Goal: Check status: Check status

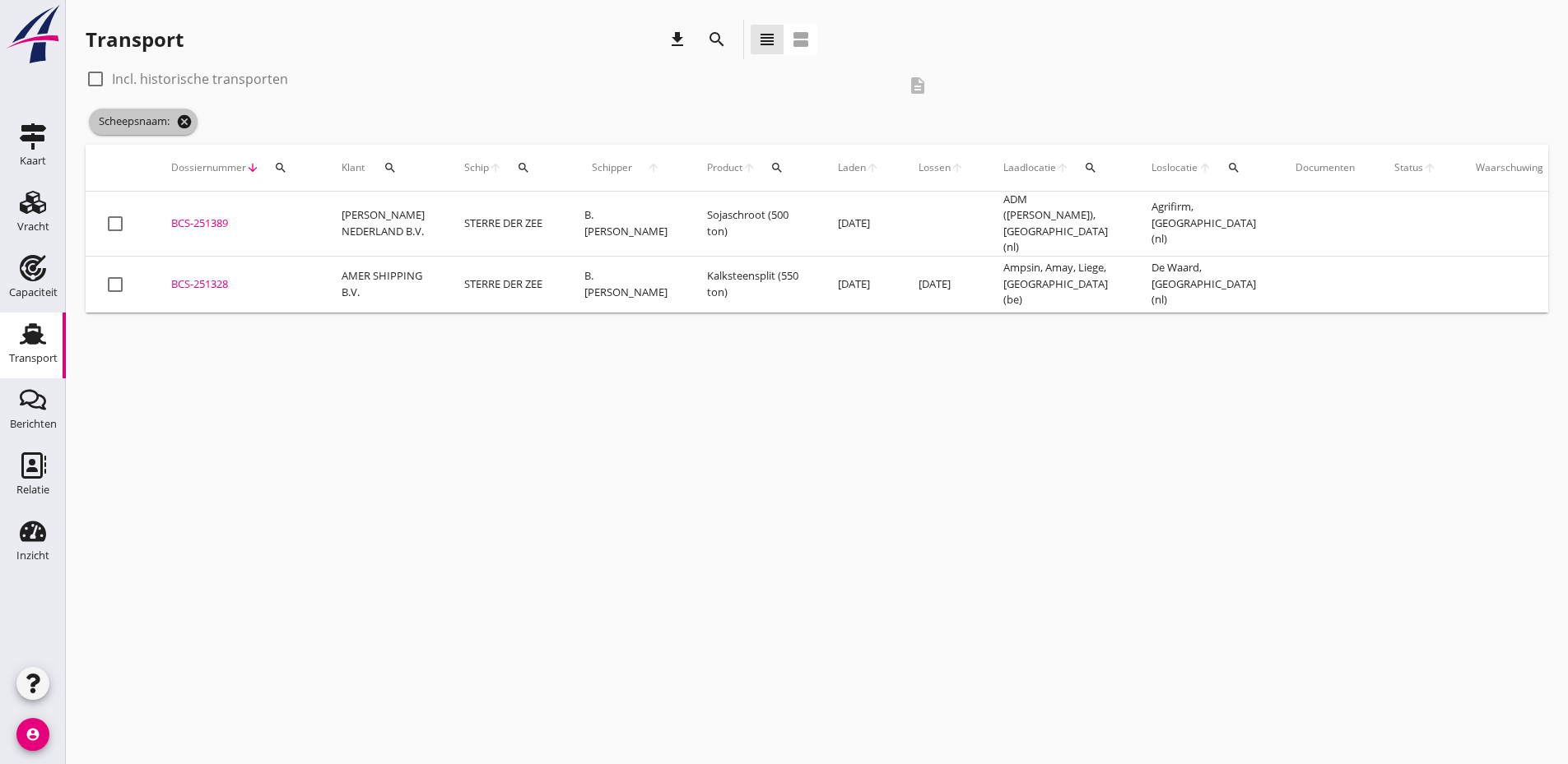
click at [186, 115] on icon "cancel" at bounding box center [184, 121] width 16 height 16
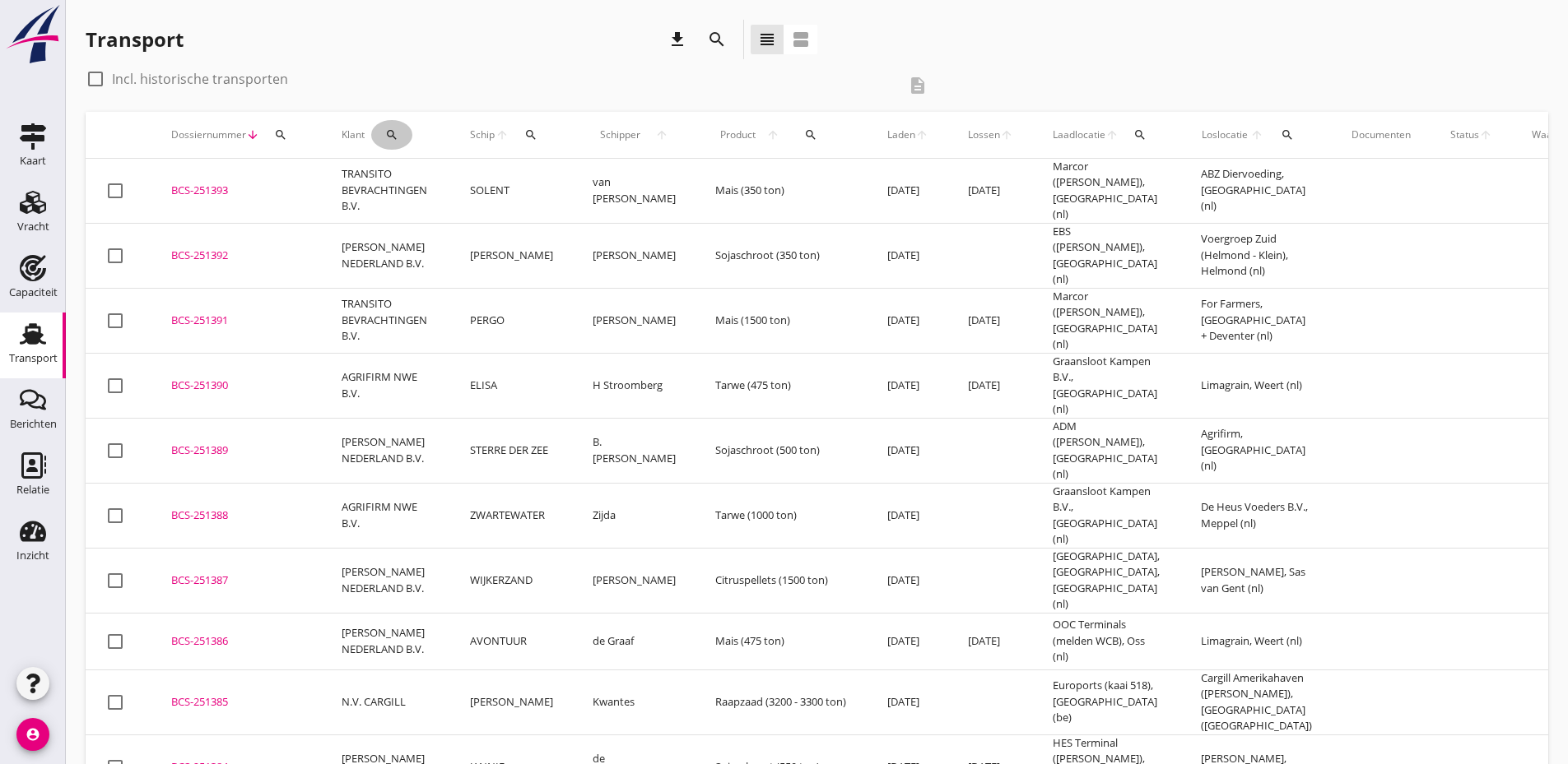
click at [392, 136] on icon "search" at bounding box center [392, 136] width 13 height 13
click at [411, 181] on input "Zoeken op opdrachtgever..." at bounding box center [463, 182] width 171 height 26
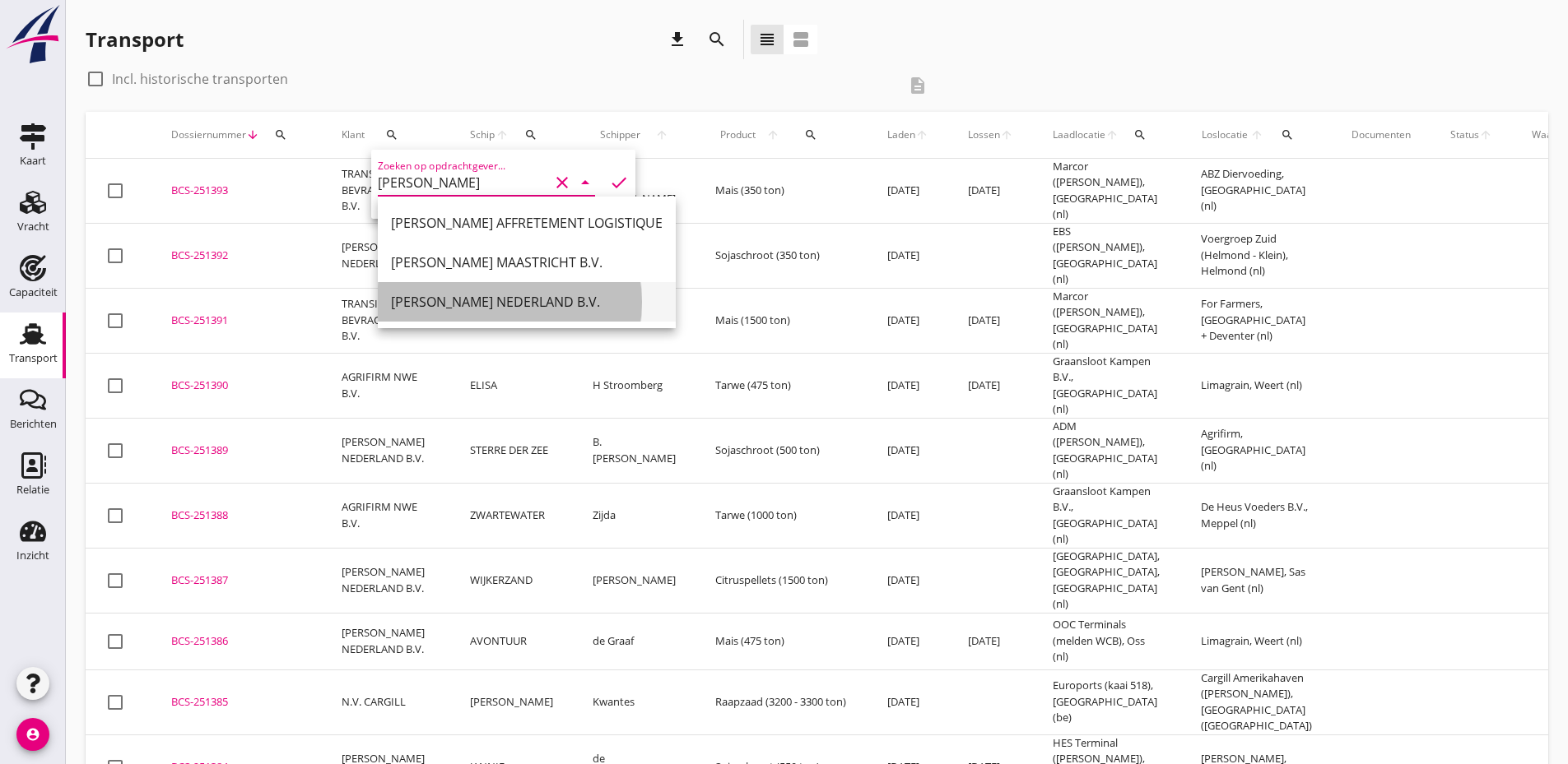
click at [474, 302] on div "[PERSON_NAME] NEDERLAND B.V." at bounding box center [527, 302] width 272 height 20
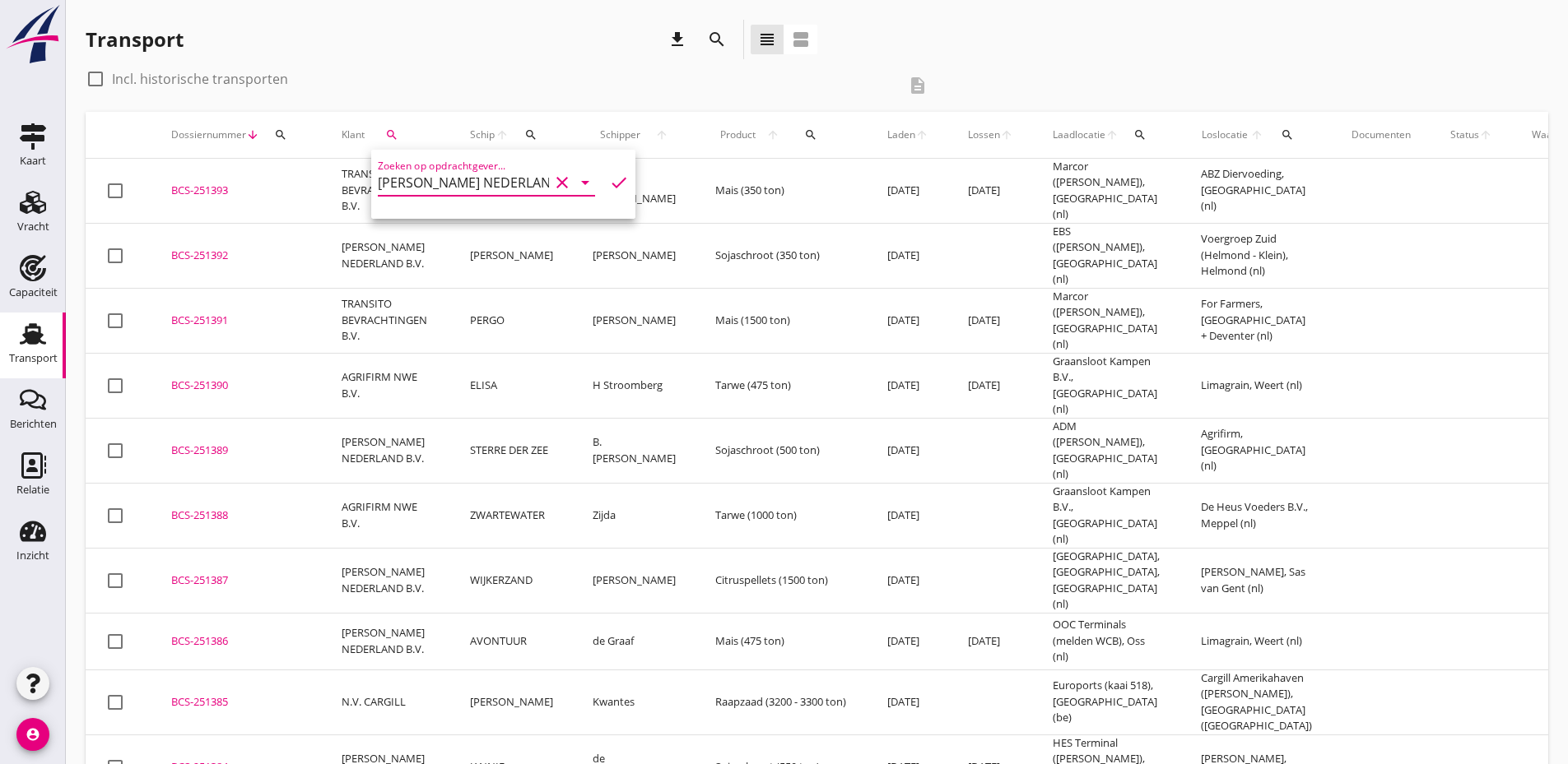
type input "[PERSON_NAME] NEDERLAND B.V."
click at [610, 187] on icon "check" at bounding box center [619, 183] width 20 height 20
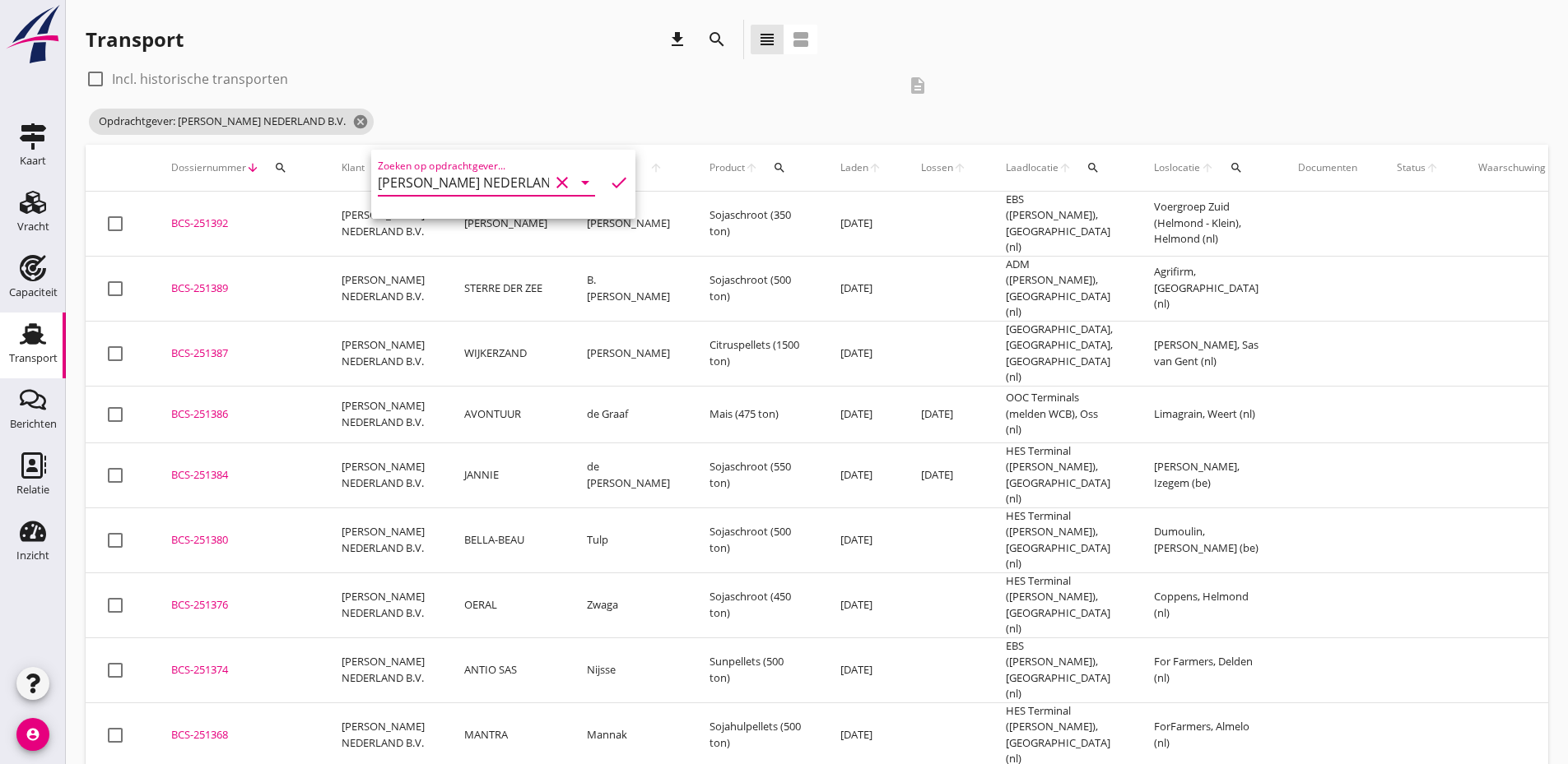
click at [98, 84] on div at bounding box center [95, 79] width 28 height 28
checkbox input "true"
click at [1449, 166] on icon "arrow_upward" at bounding box center [1464, 168] width 32 height 13
click at [1449, 165] on icon "arrow_upward" at bounding box center [1464, 168] width 32 height 13
click at [1402, 161] on span "Status" at bounding box center [1425, 167] width 47 height 14
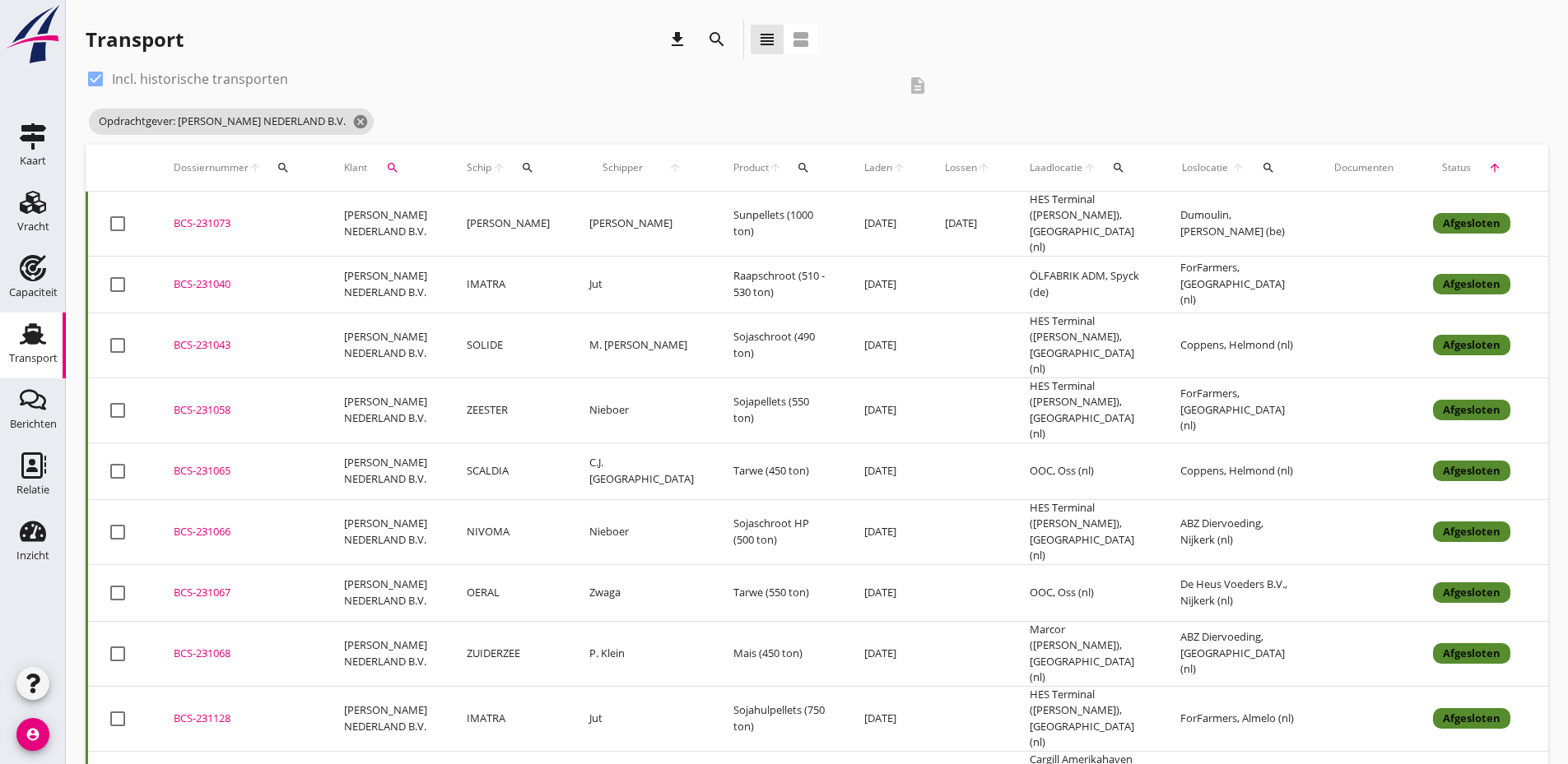
click at [217, 224] on div "BCS-231073" at bounding box center [239, 223] width 131 height 16
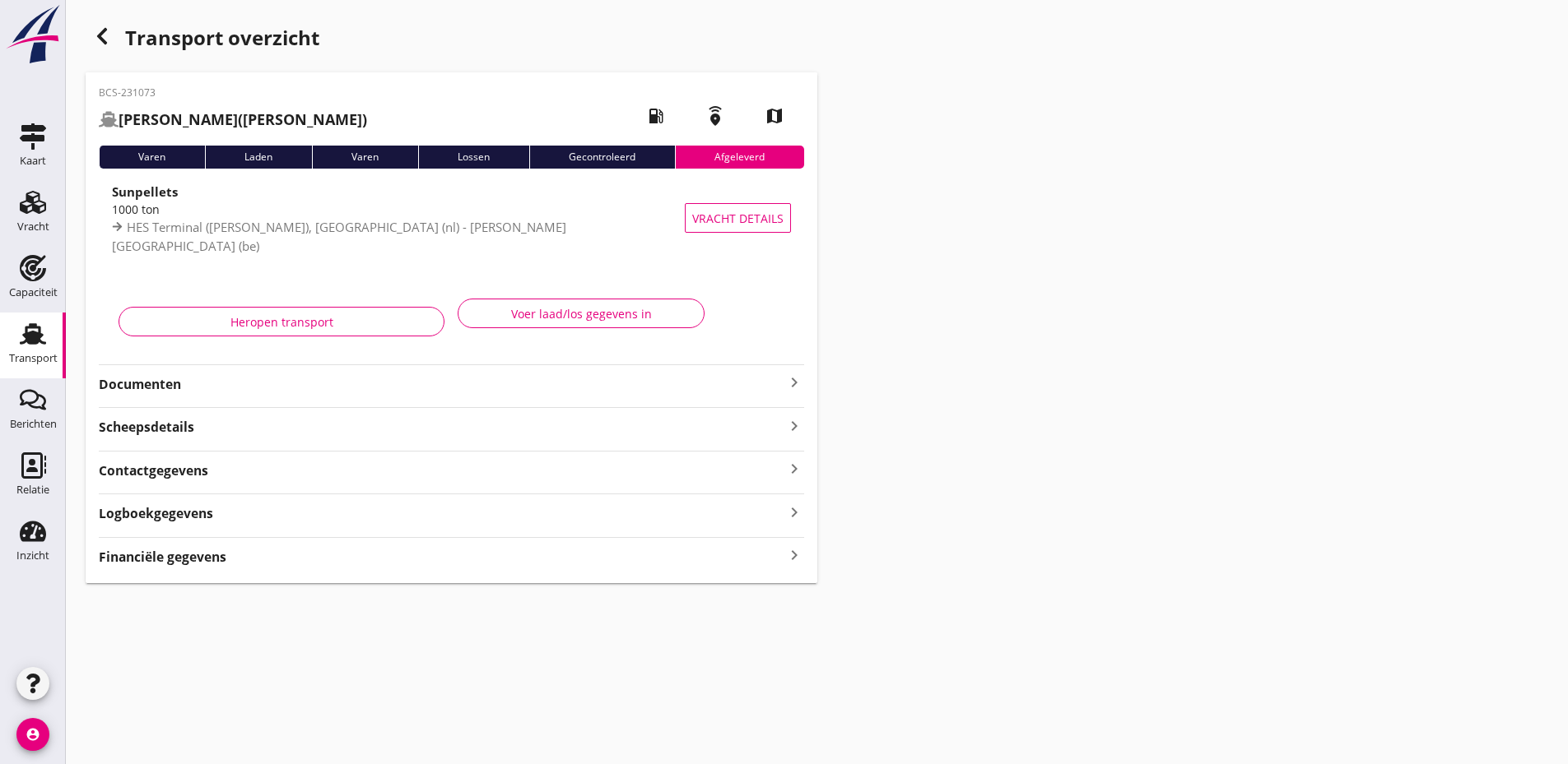
click at [708, 382] on strong "Documenten" at bounding box center [441, 384] width 685 height 19
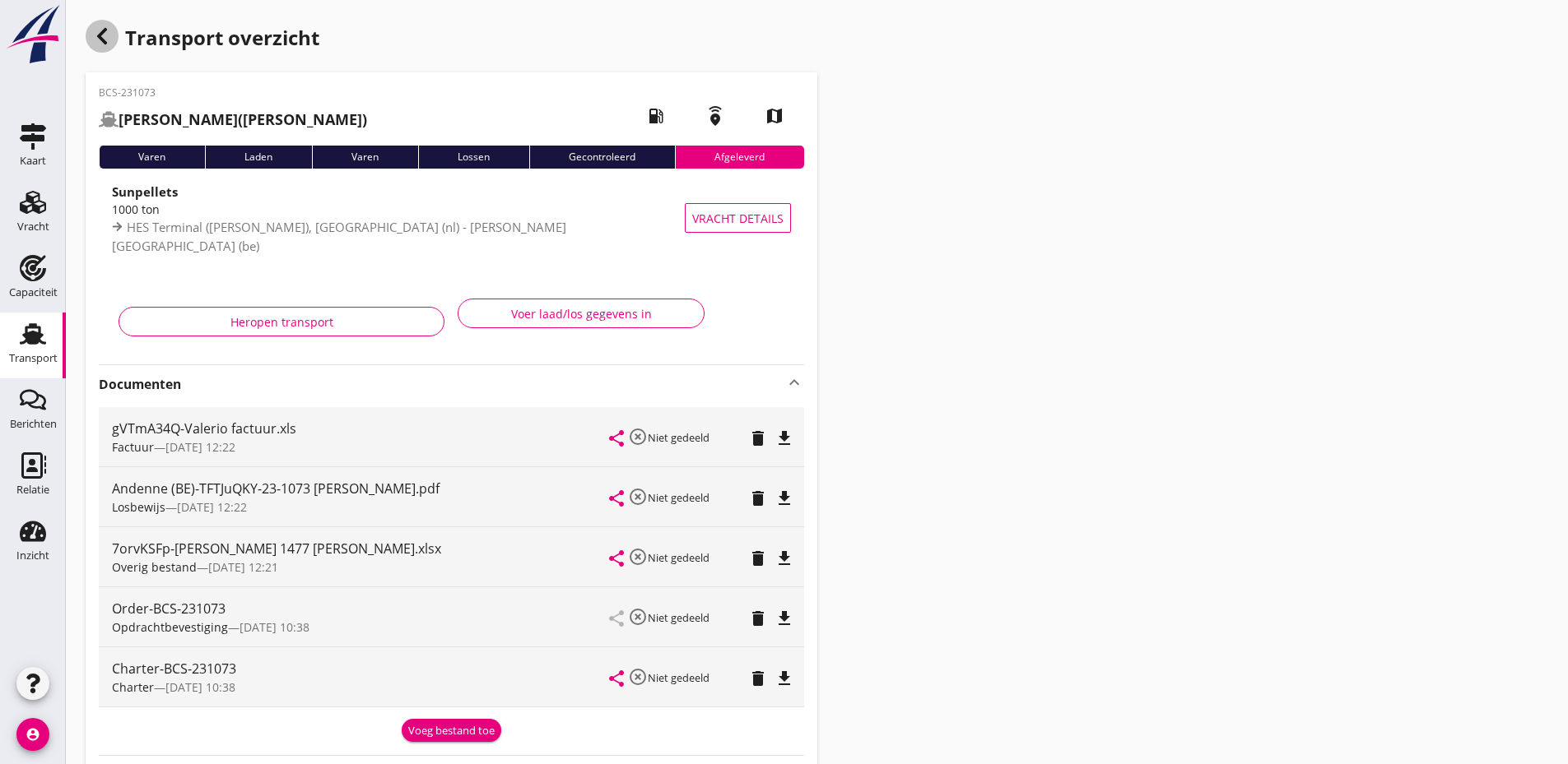
click at [102, 32] on use "button" at bounding box center [102, 36] width 10 height 16
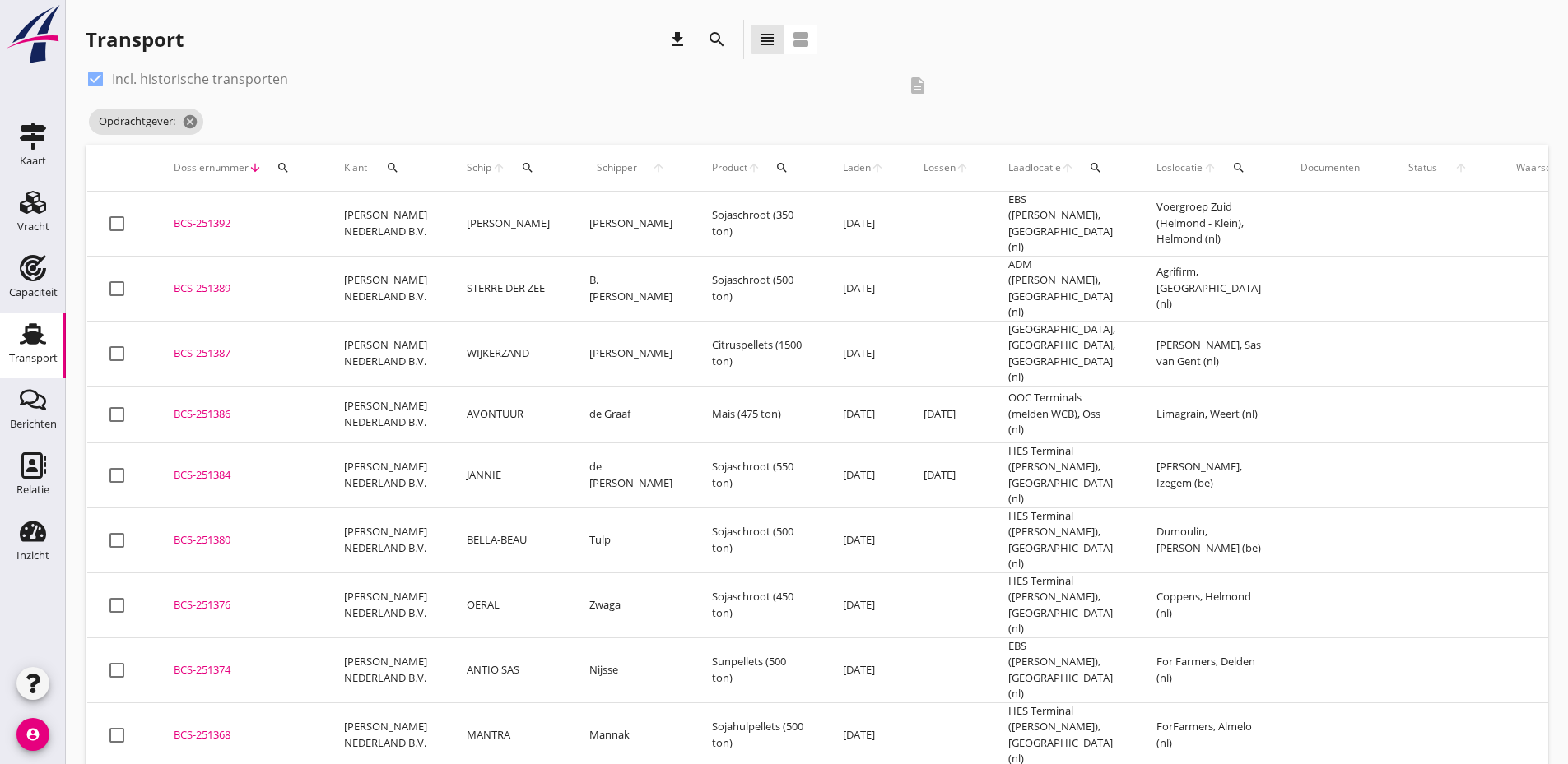
click at [1400, 162] on span "Status" at bounding box center [1423, 167] width 47 height 14
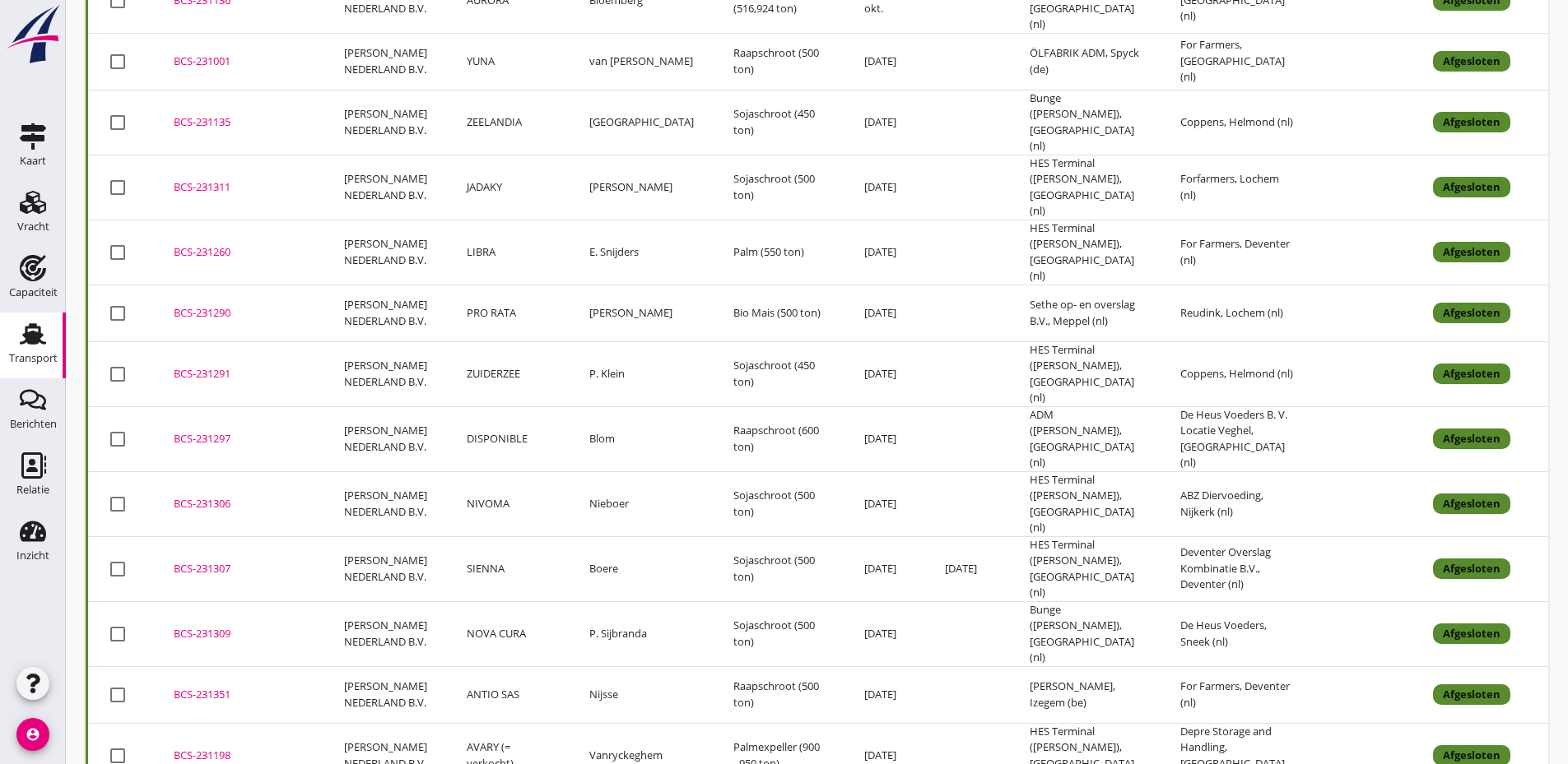
scroll to position [1400, 0]
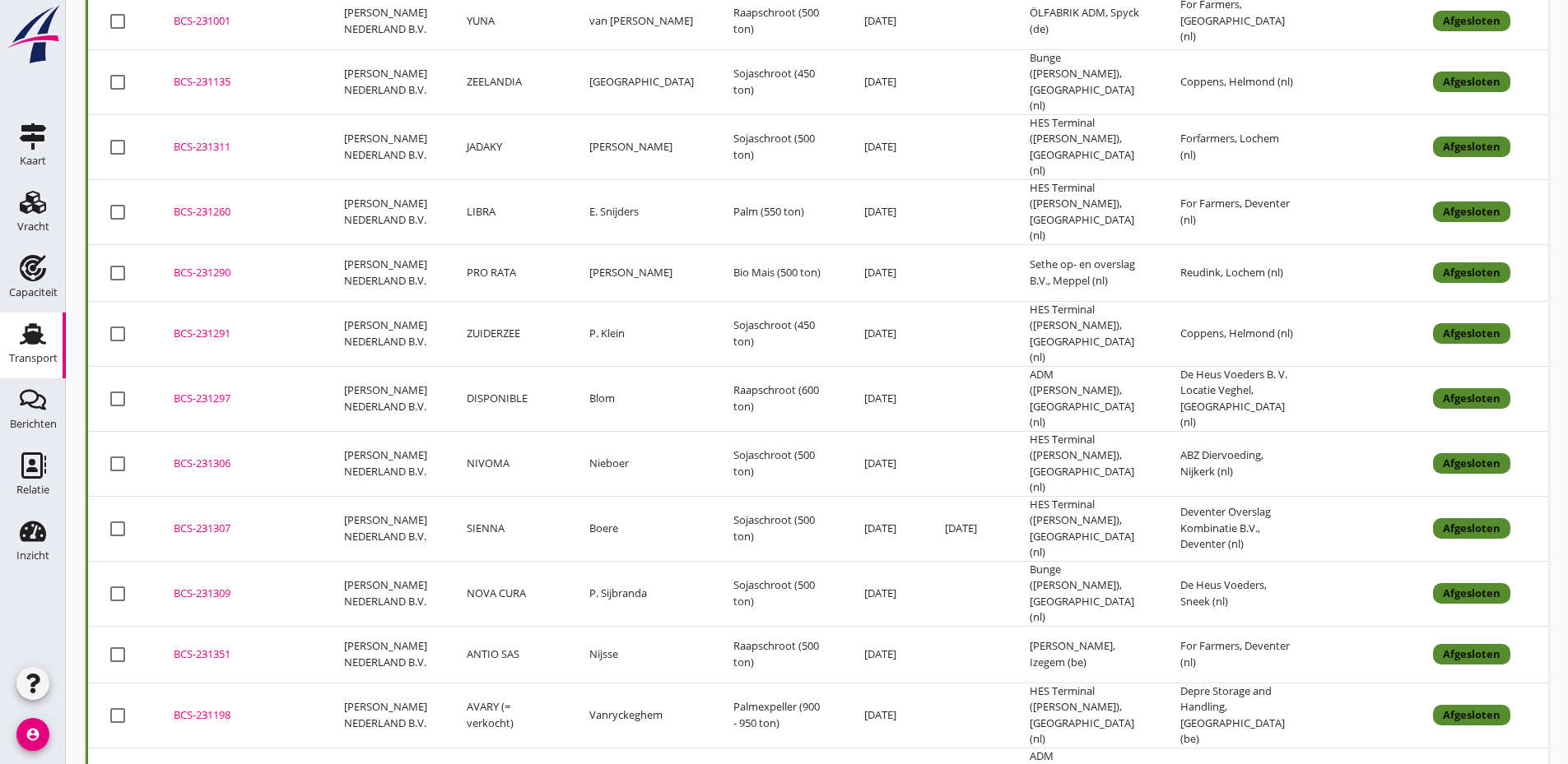
click at [212, 707] on div "BCS-231198" at bounding box center [239, 715] width 131 height 16
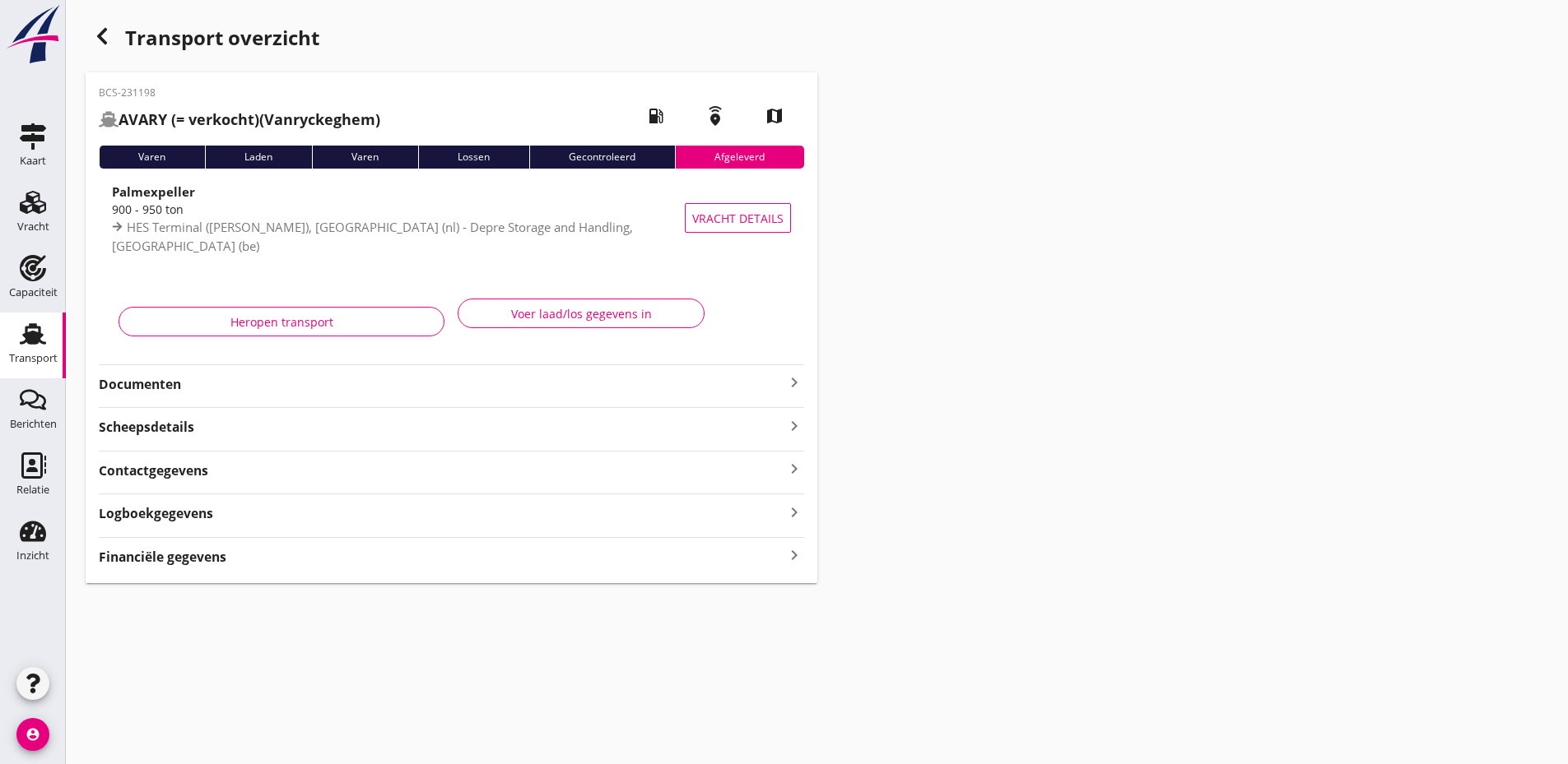
click at [473, 400] on div "BCS-231198 AVARY (= verkocht) (Vanryckeghem) local_gas_station emergency_share …" at bounding box center [451, 328] width 732 height 511
click at [709, 383] on strong "Documenten" at bounding box center [441, 384] width 685 height 19
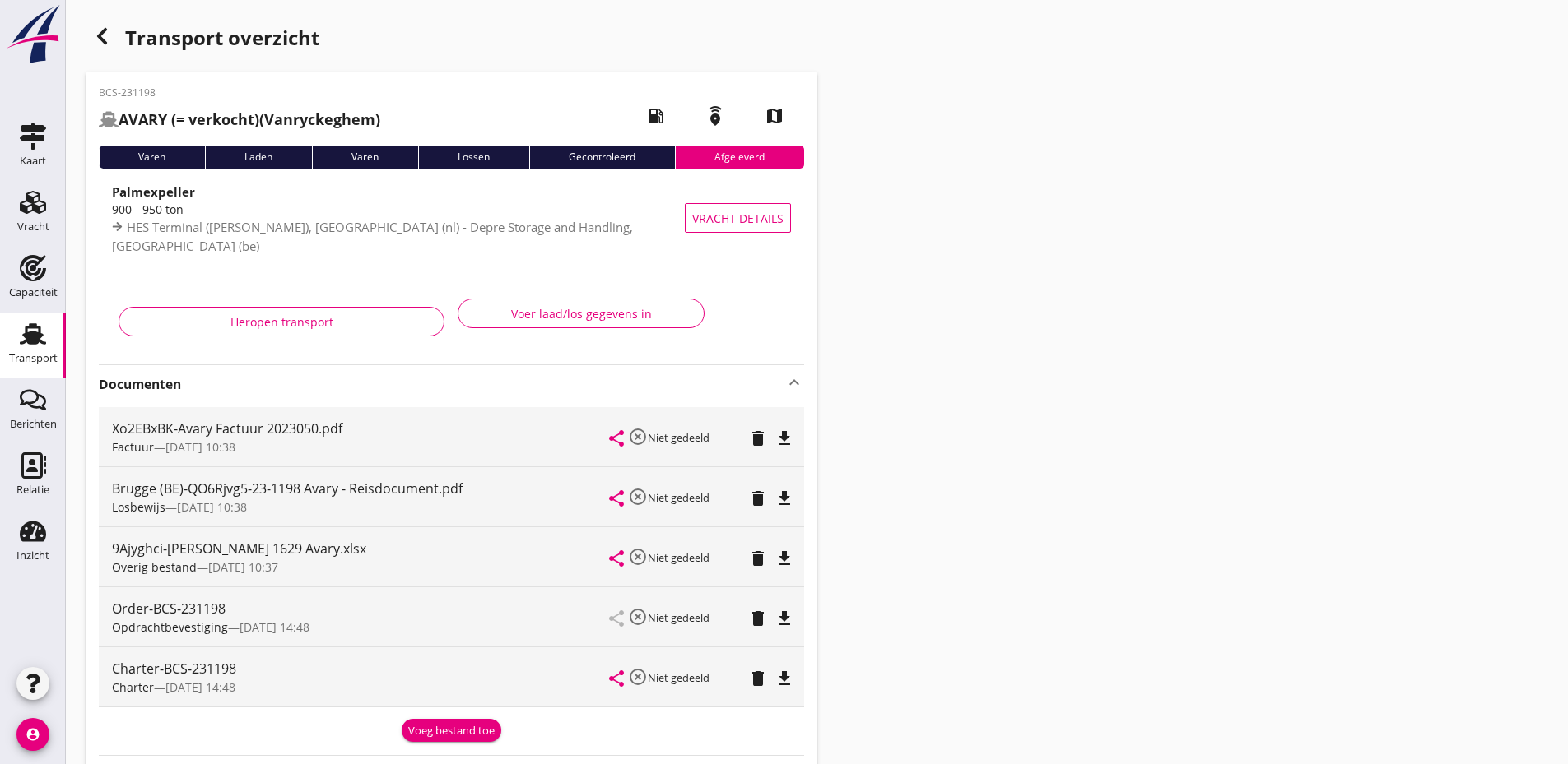
click at [104, 30] on use "button" at bounding box center [102, 36] width 10 height 16
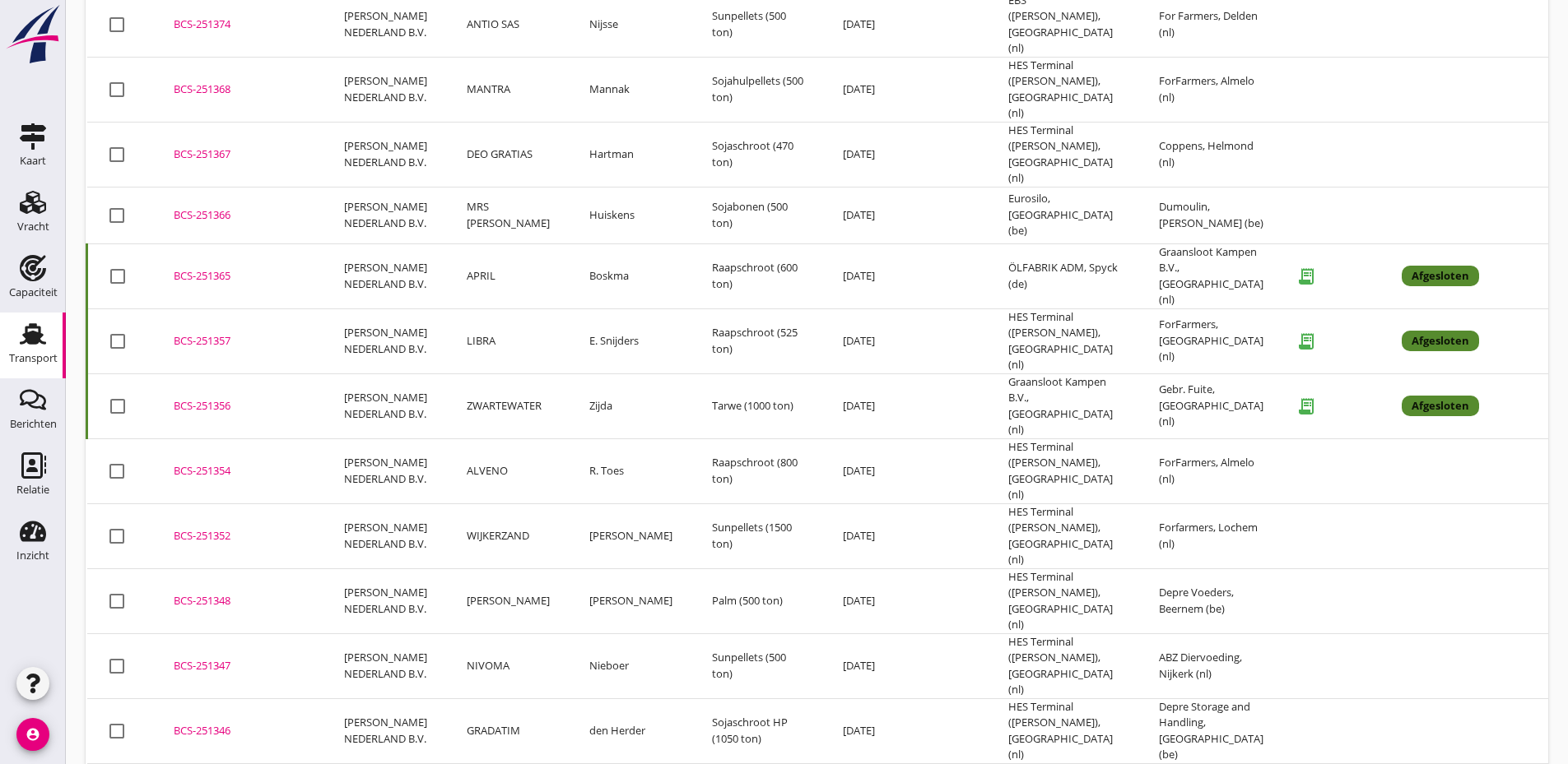
scroll to position [1073, 0]
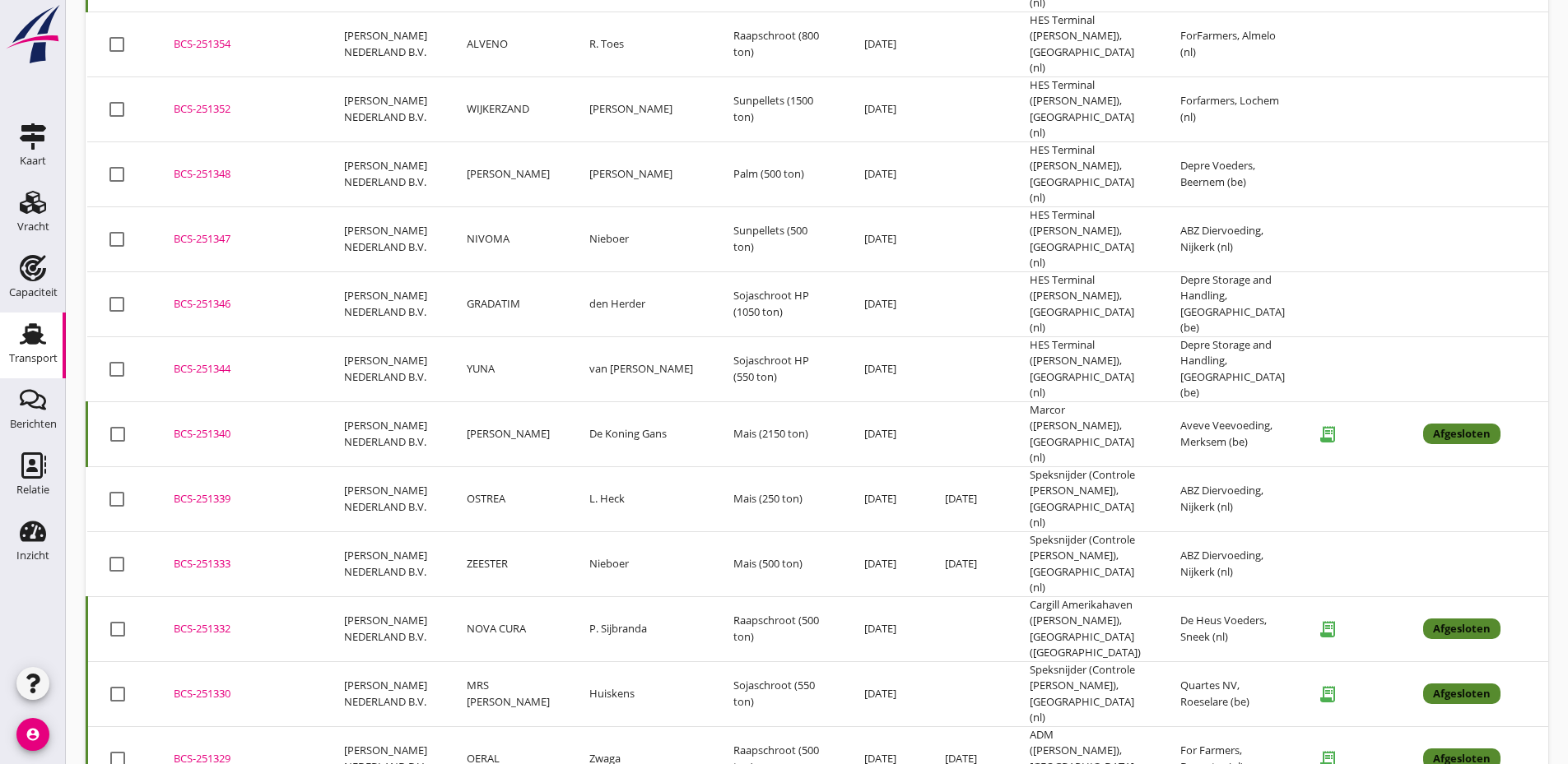
click at [199, 427] on div "BCS-251340" at bounding box center [239, 434] width 131 height 16
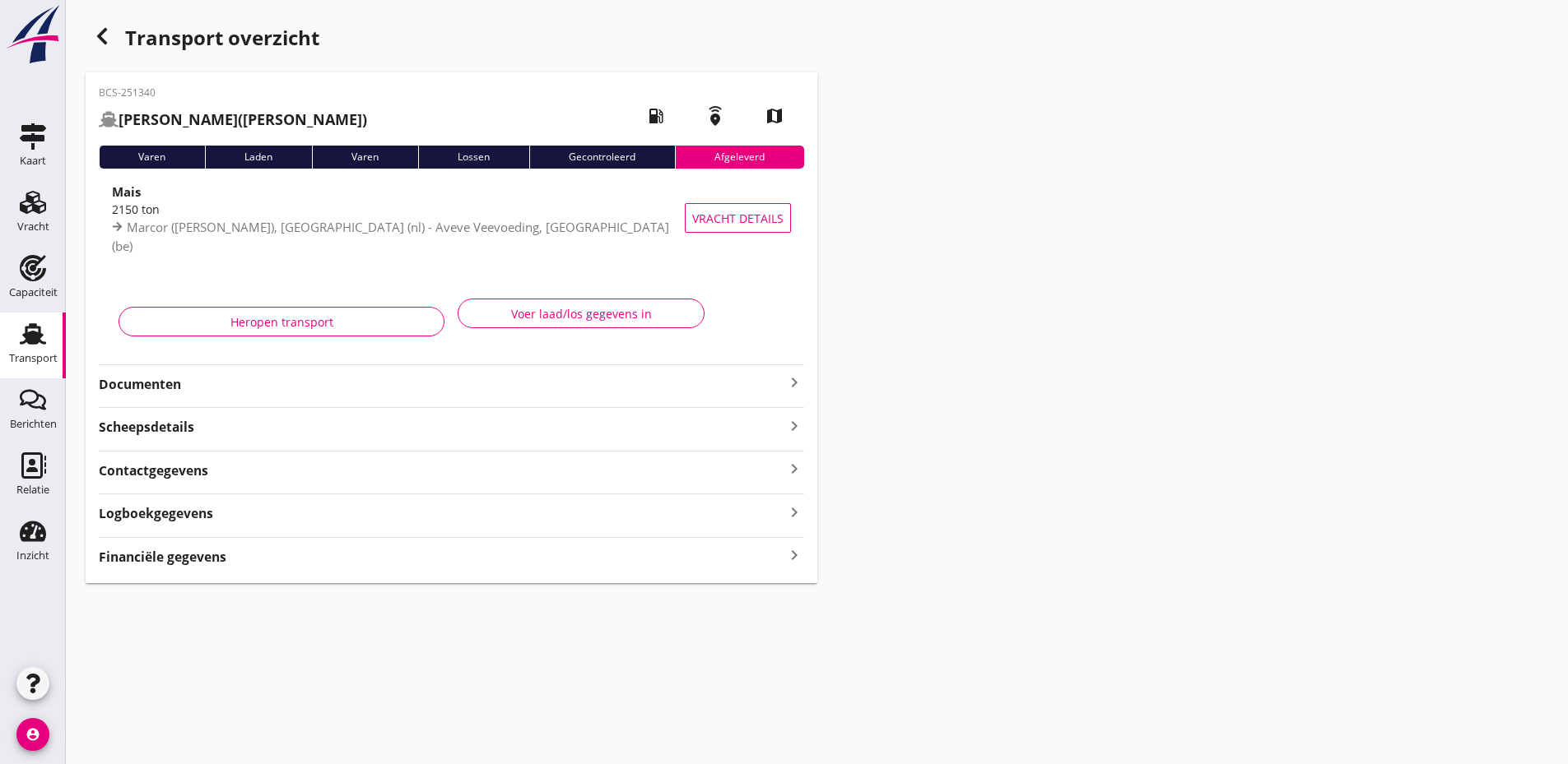
click at [519, 386] on strong "Documenten" at bounding box center [441, 384] width 685 height 19
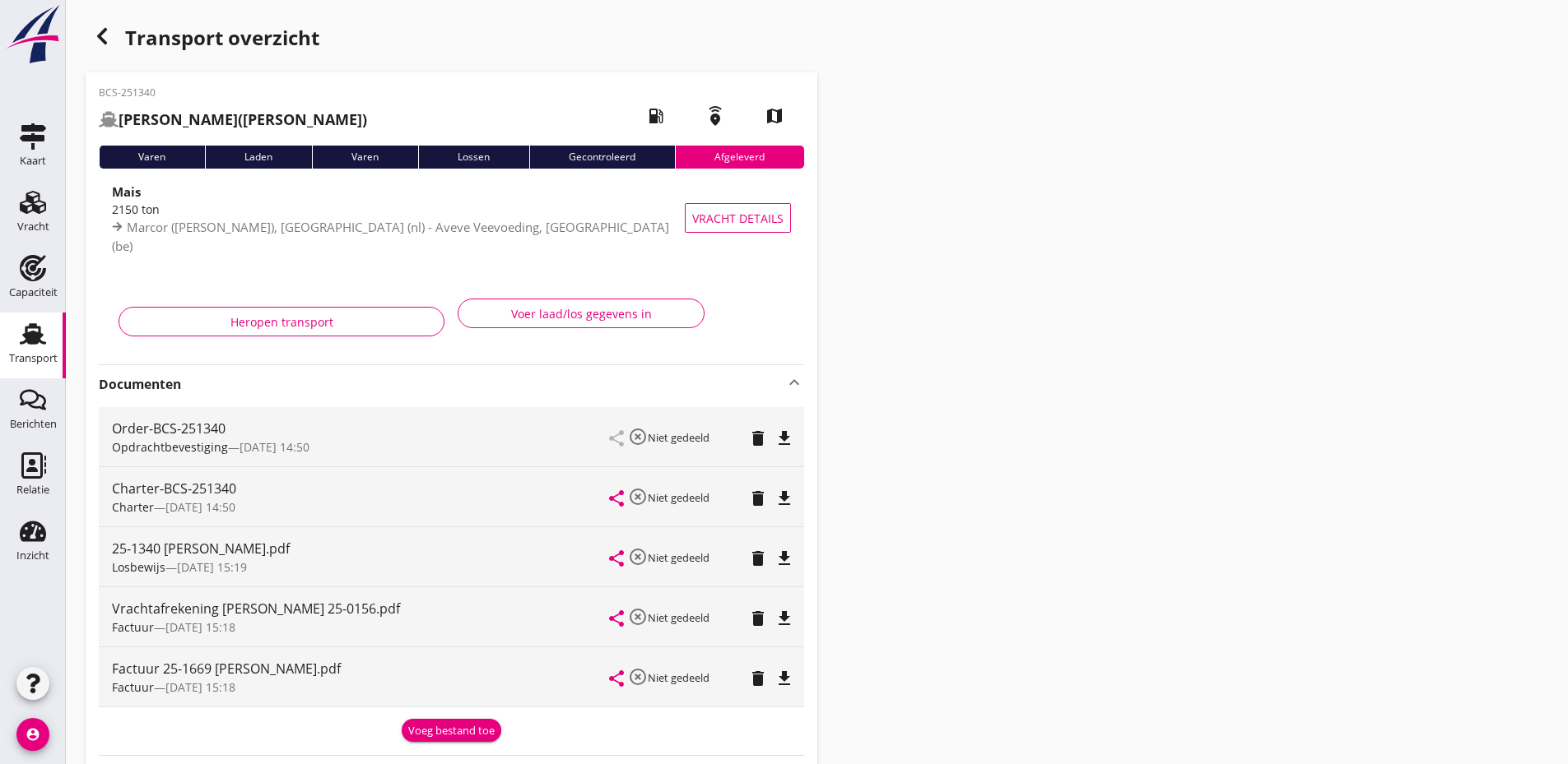
click at [784, 675] on icon "file_download" at bounding box center [784, 678] width 20 height 20
click at [94, 31] on icon "button" at bounding box center [102, 36] width 20 height 20
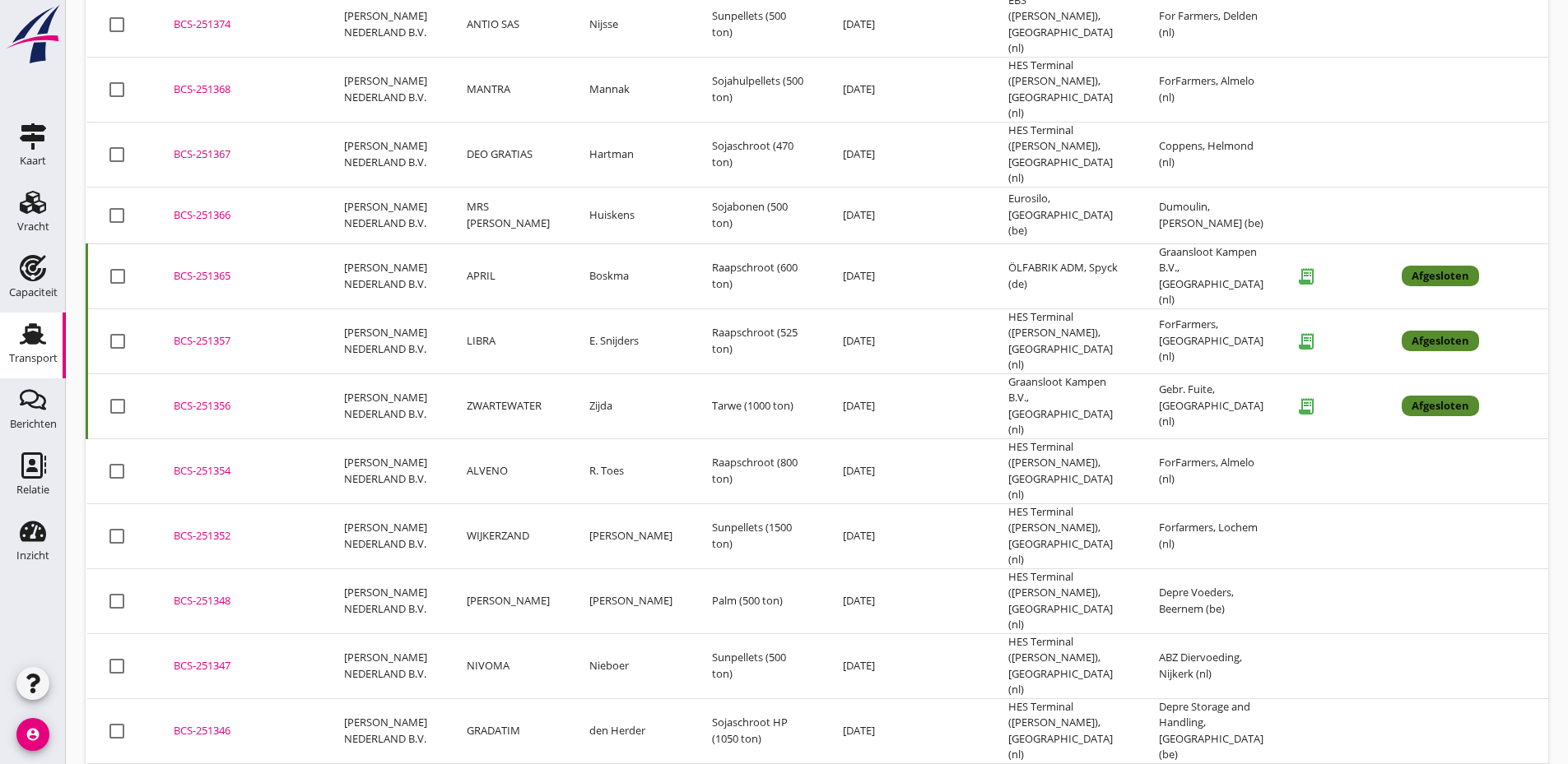
scroll to position [1072, 0]
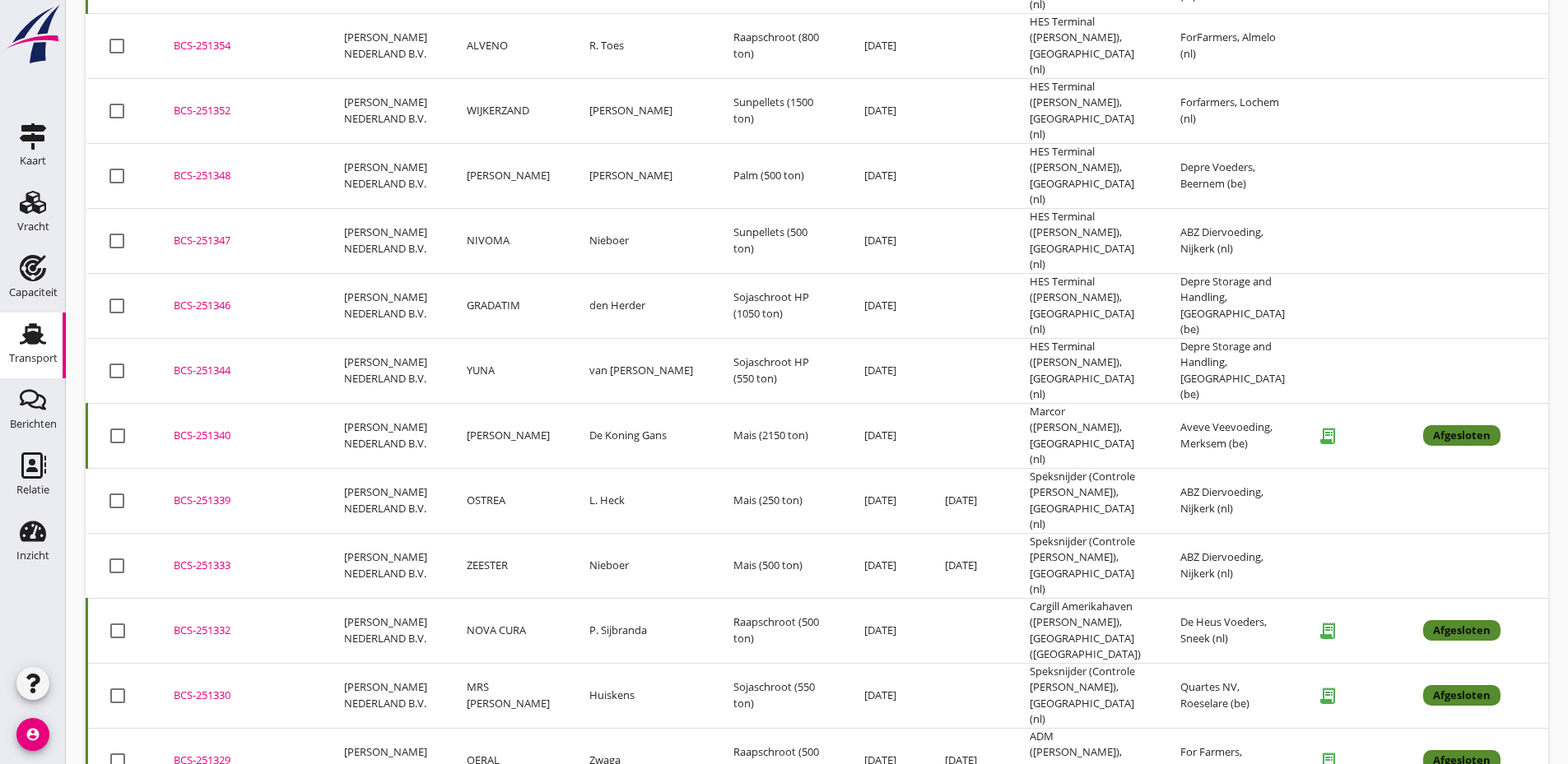
click at [206, 688] on div "BCS-251330" at bounding box center [239, 696] width 131 height 16
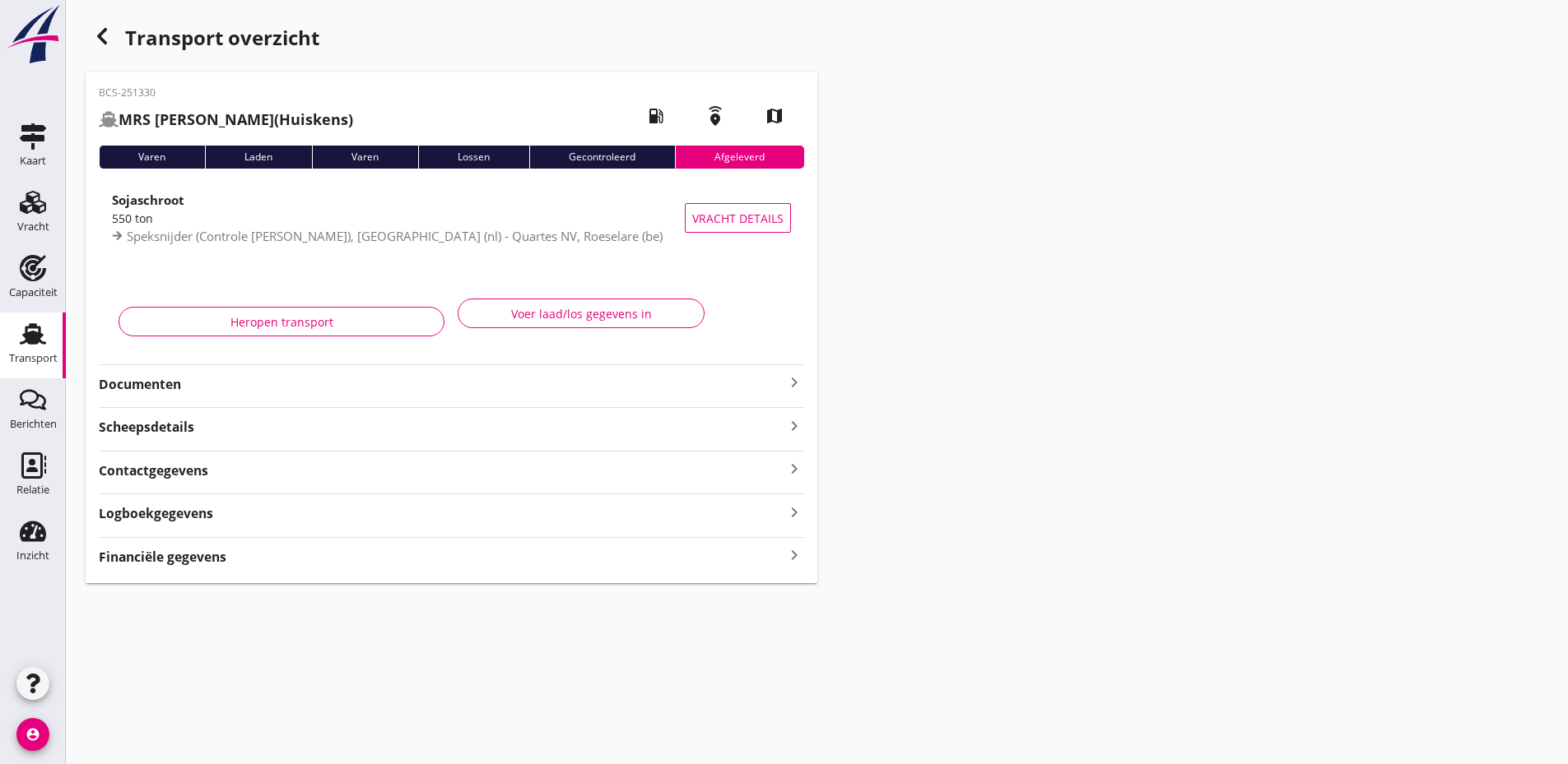
click at [389, 390] on strong "Documenten" at bounding box center [441, 384] width 685 height 19
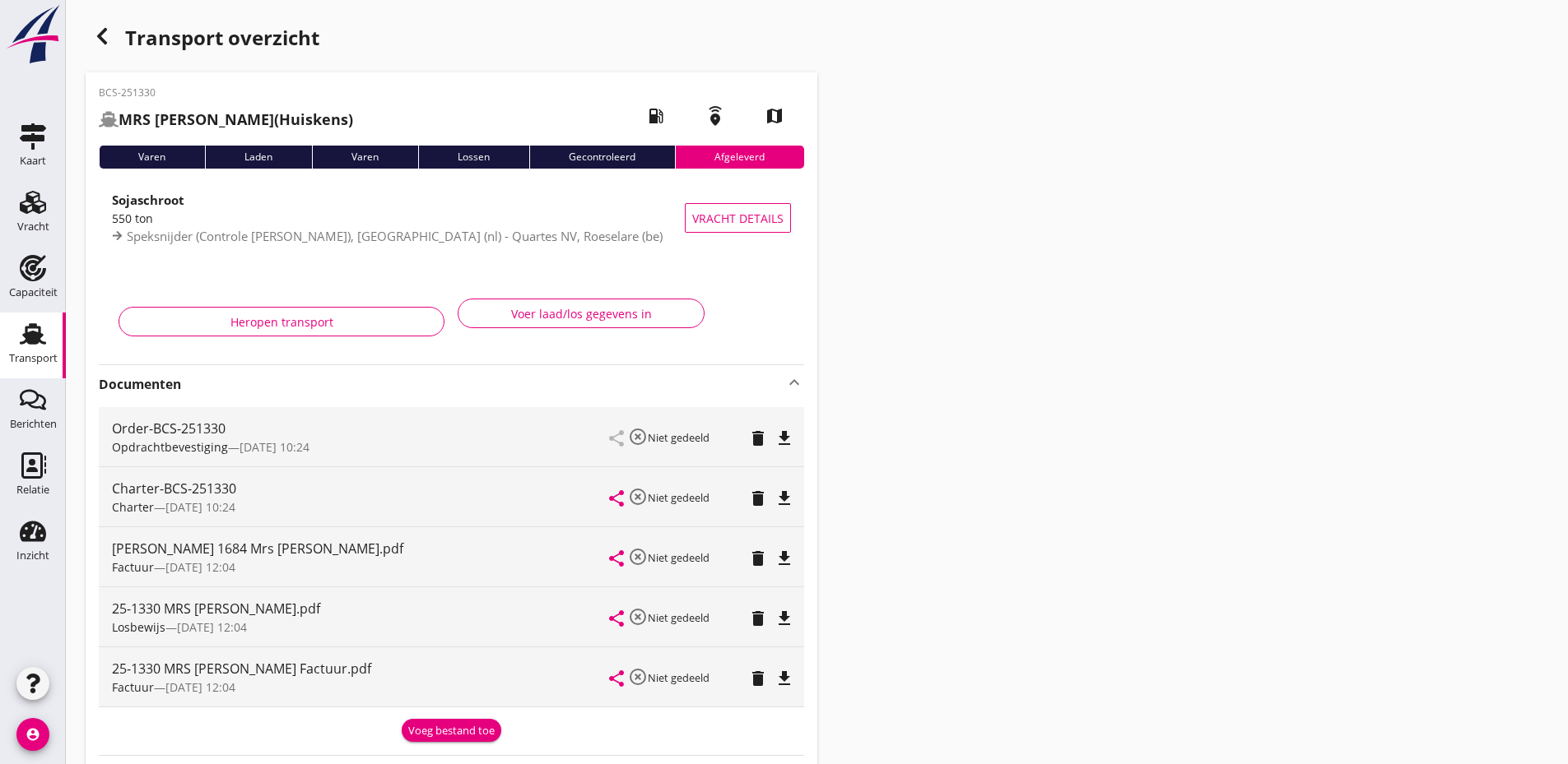
click at [782, 681] on icon "file_download" at bounding box center [784, 678] width 20 height 20
click at [109, 33] on icon "button" at bounding box center [102, 36] width 20 height 20
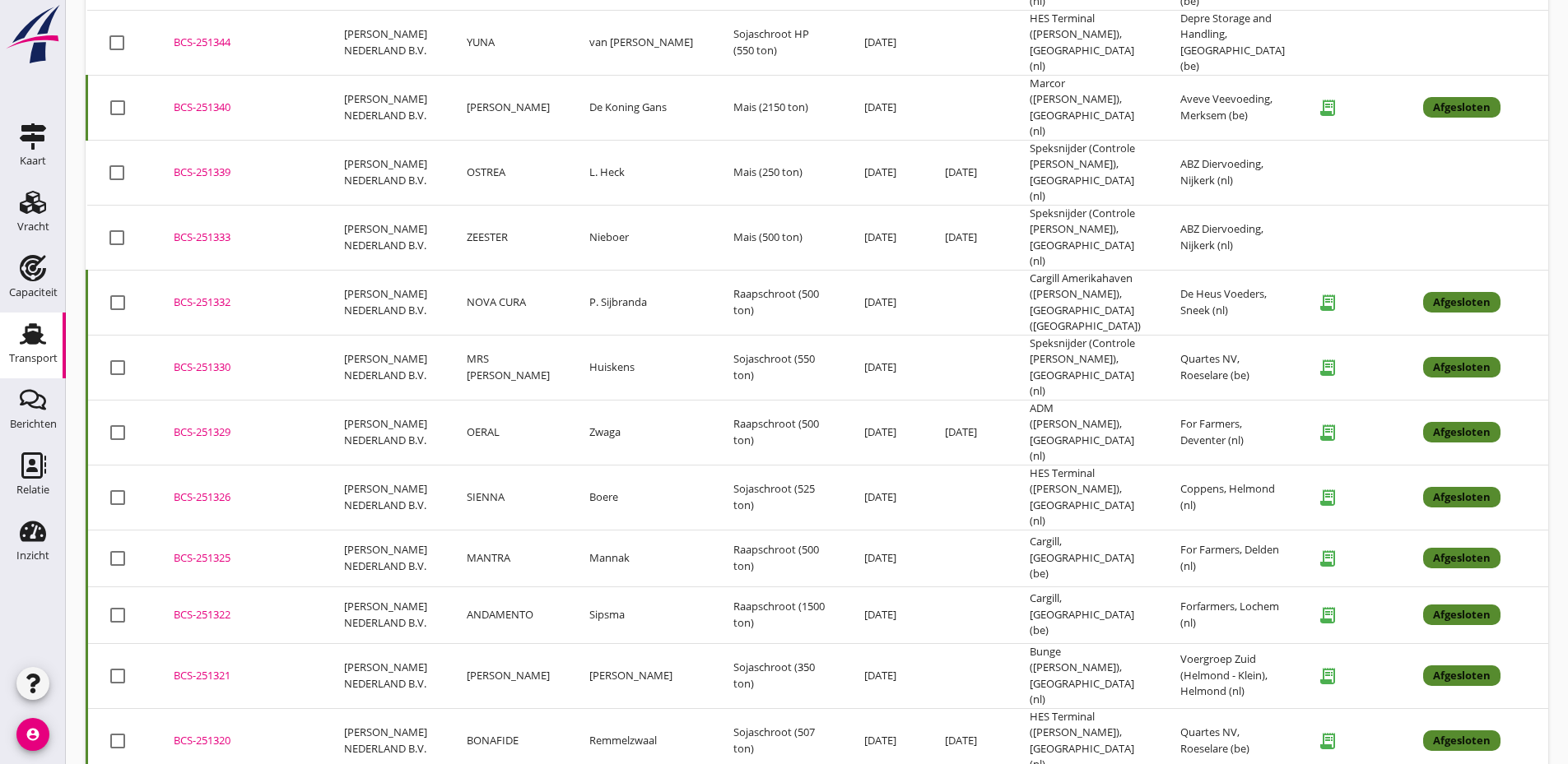
scroll to position [1481, 0]
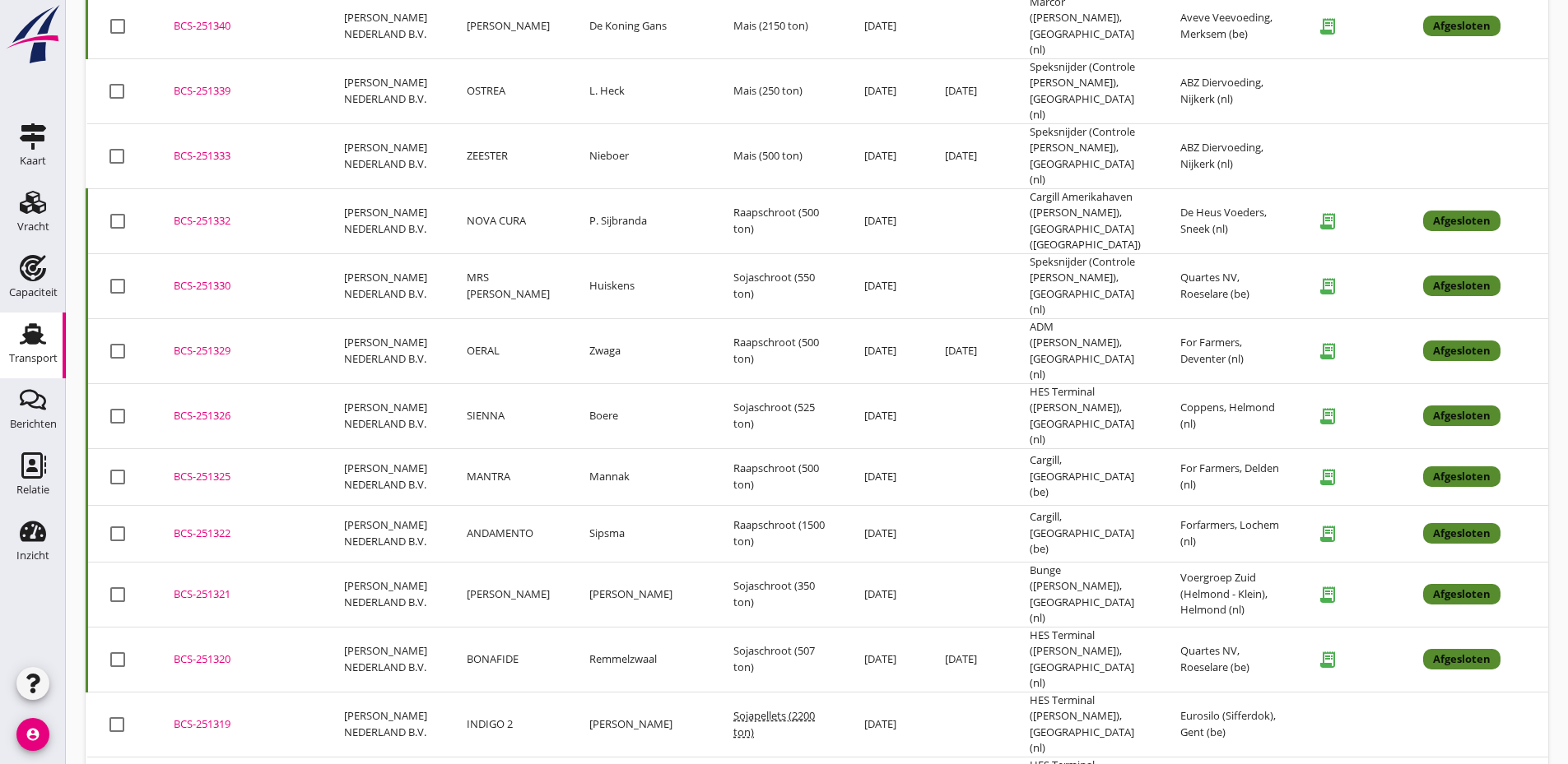
click at [222, 652] on div "BCS-251320" at bounding box center [239, 659] width 131 height 16
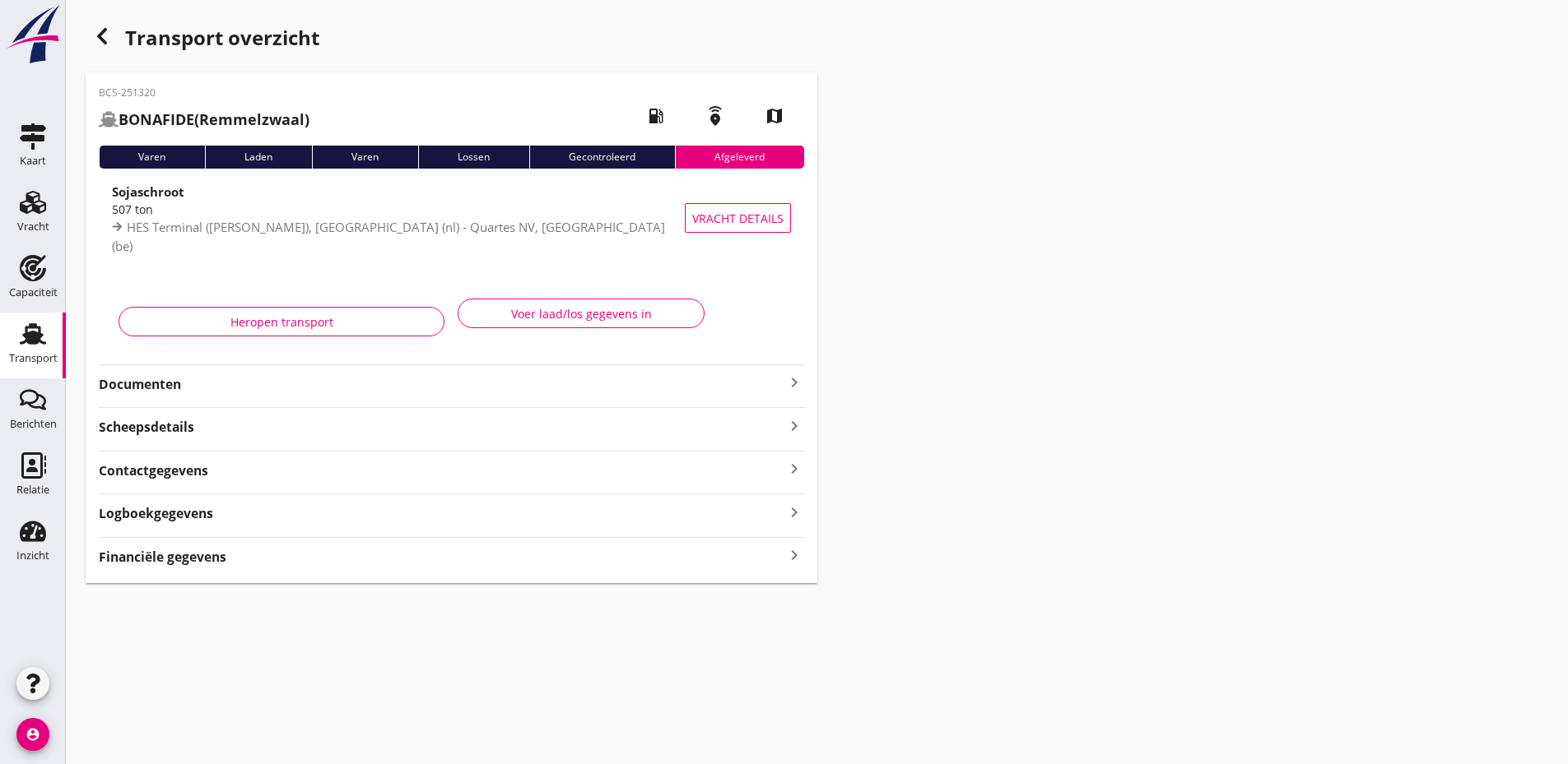
click at [593, 387] on strong "Documenten" at bounding box center [441, 384] width 685 height 19
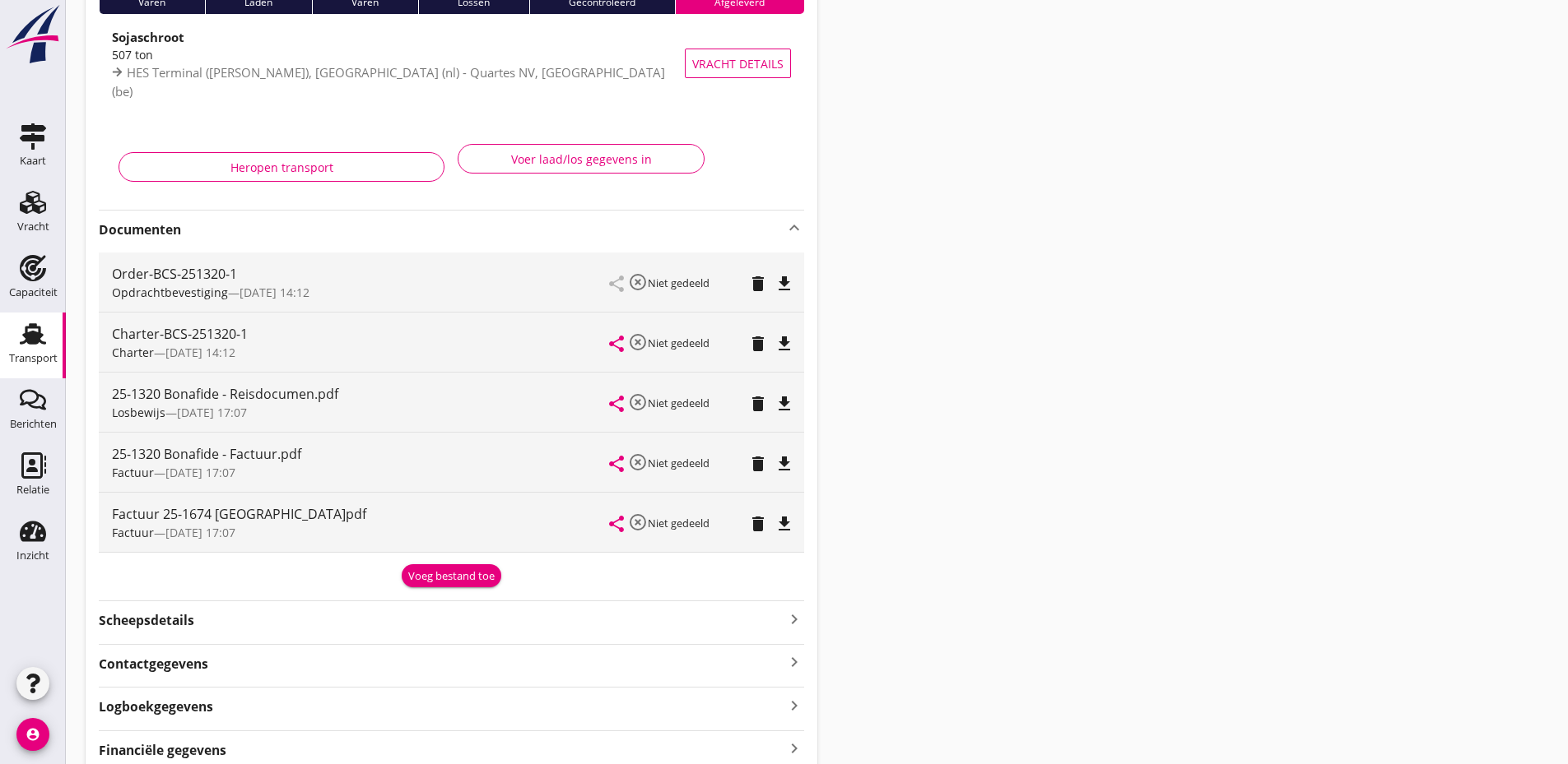
scroll to position [164, 0]
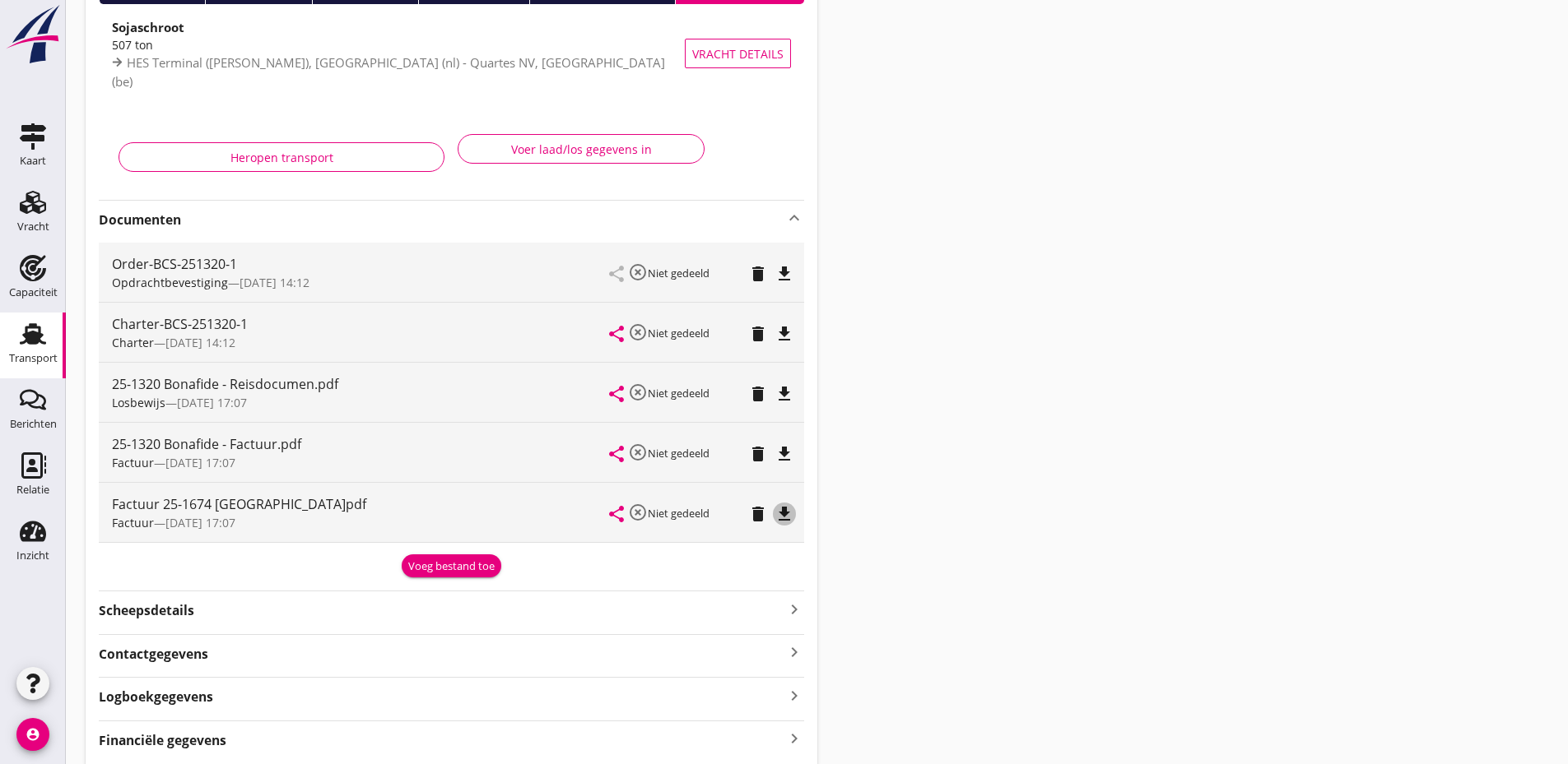
click at [781, 511] on icon "file_download" at bounding box center [784, 514] width 20 height 20
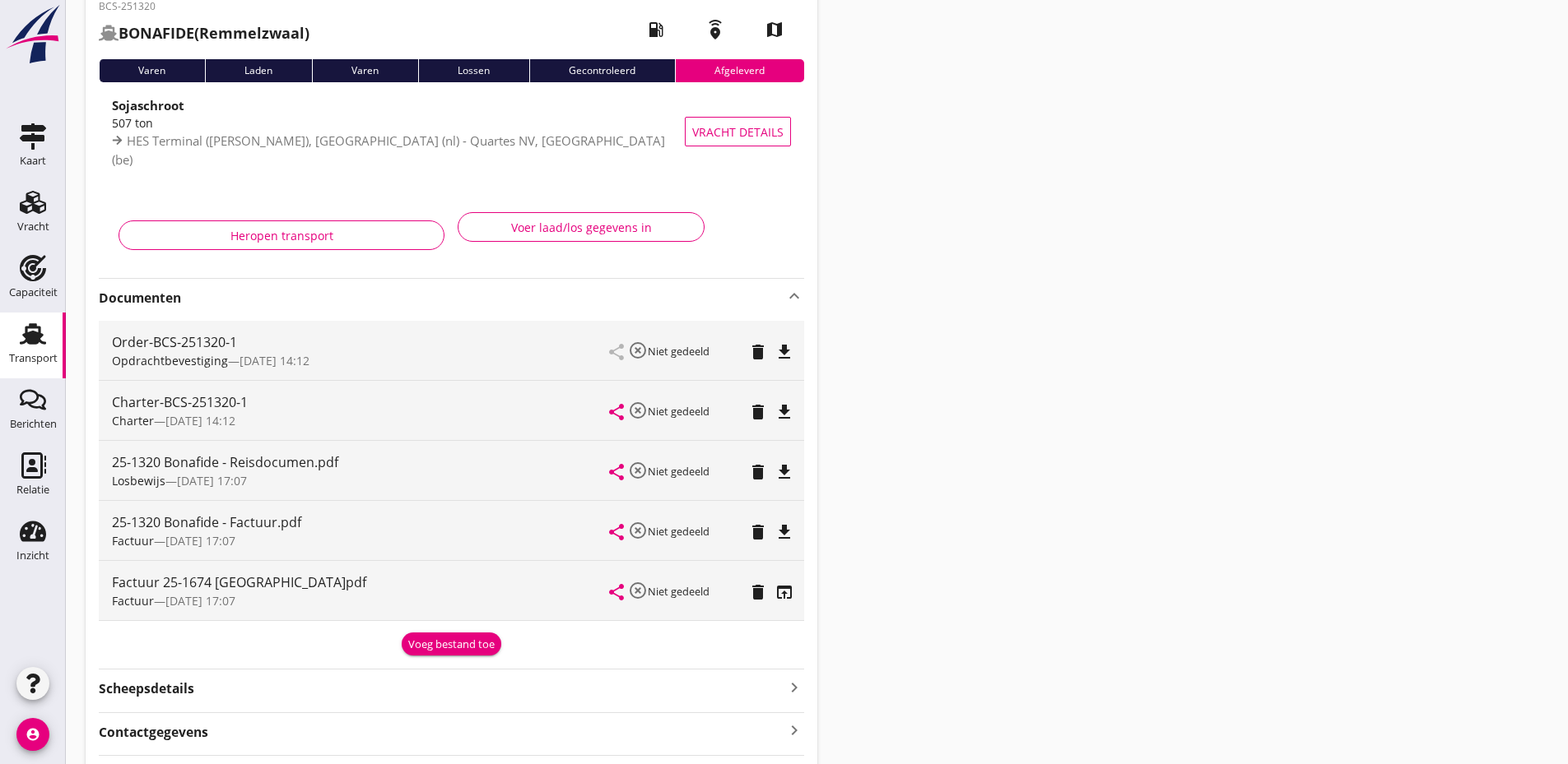
scroll to position [0, 0]
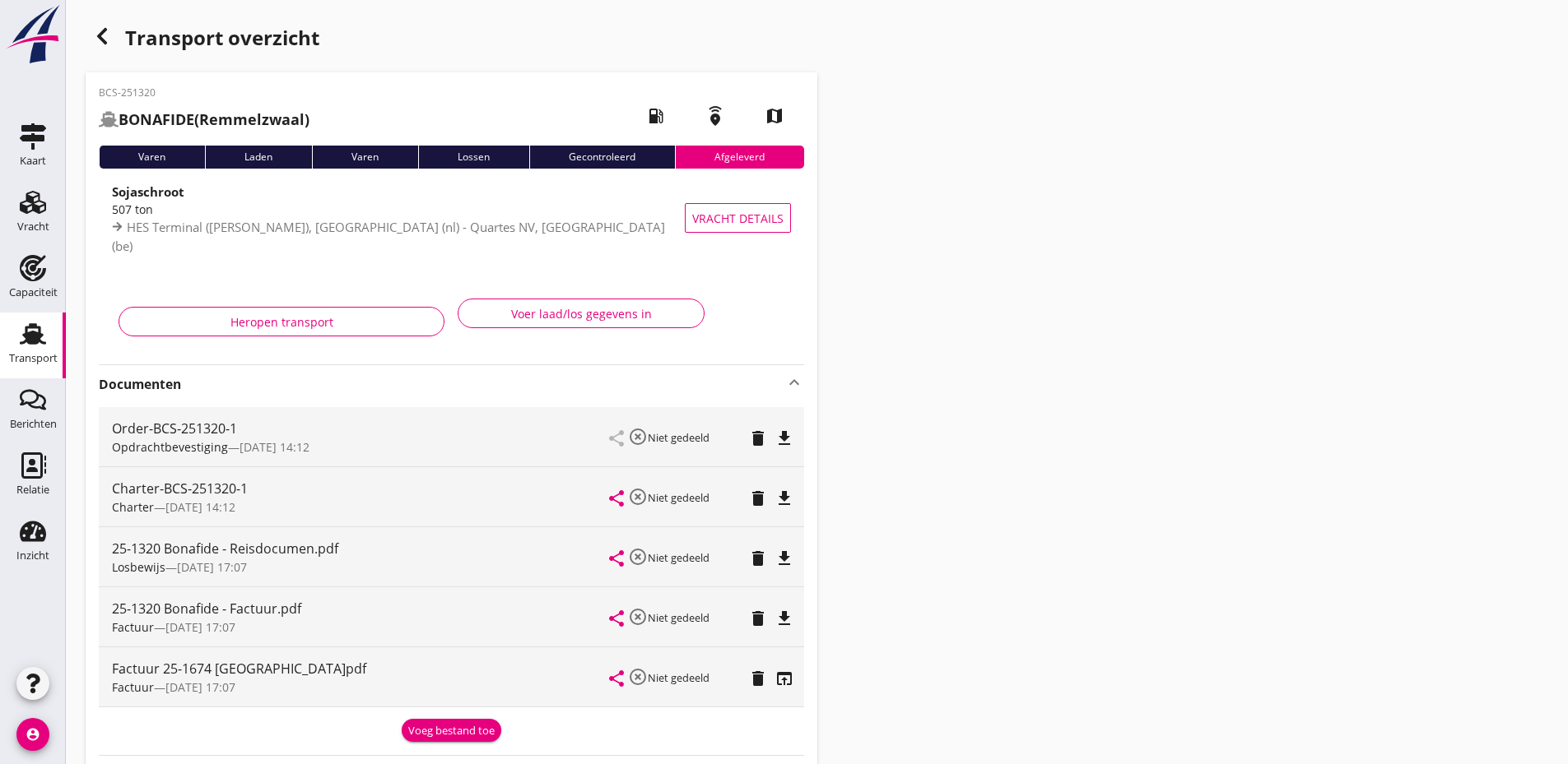
click at [103, 41] on use "button" at bounding box center [102, 36] width 10 height 16
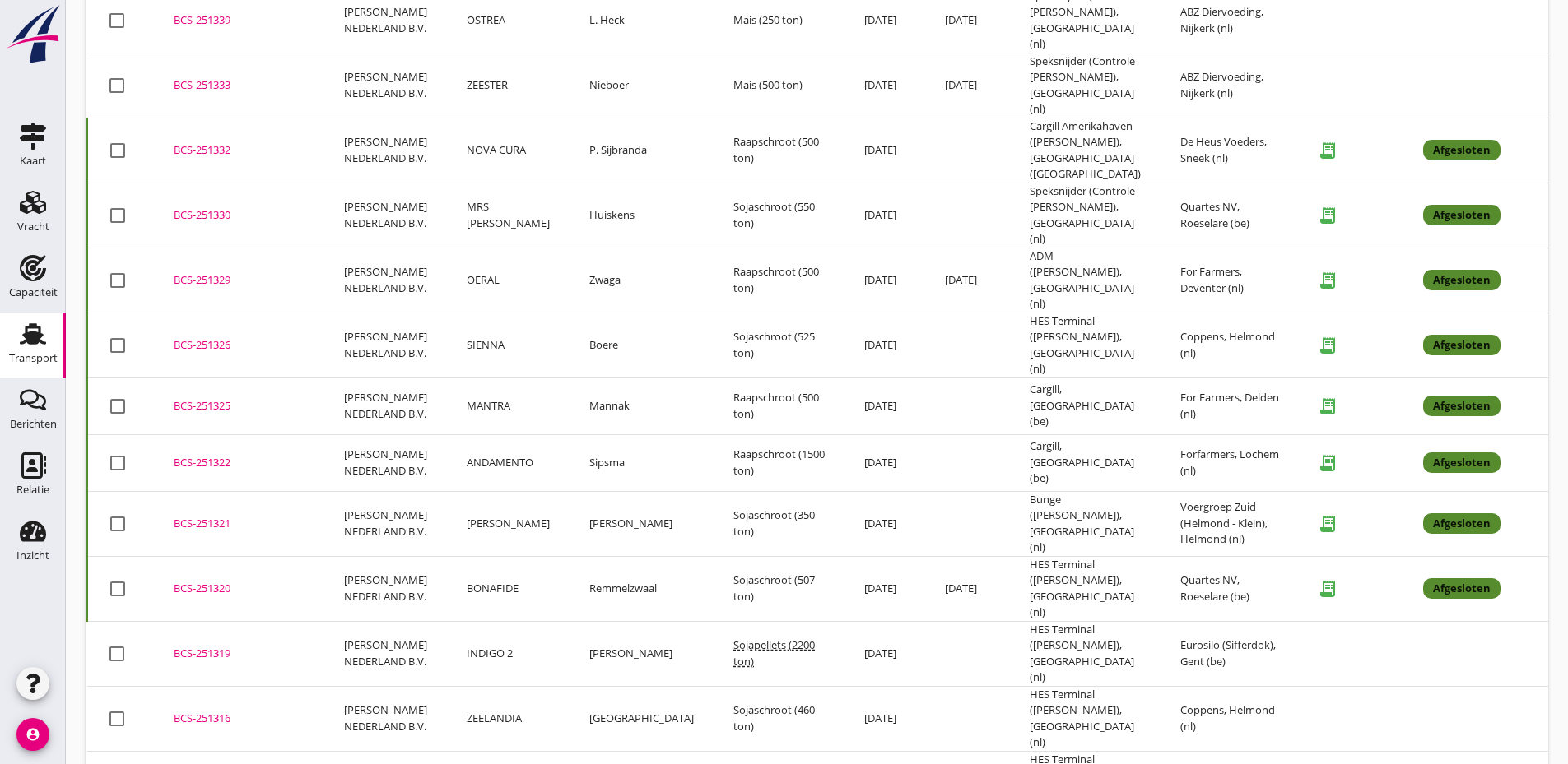
scroll to position [1566, 0]
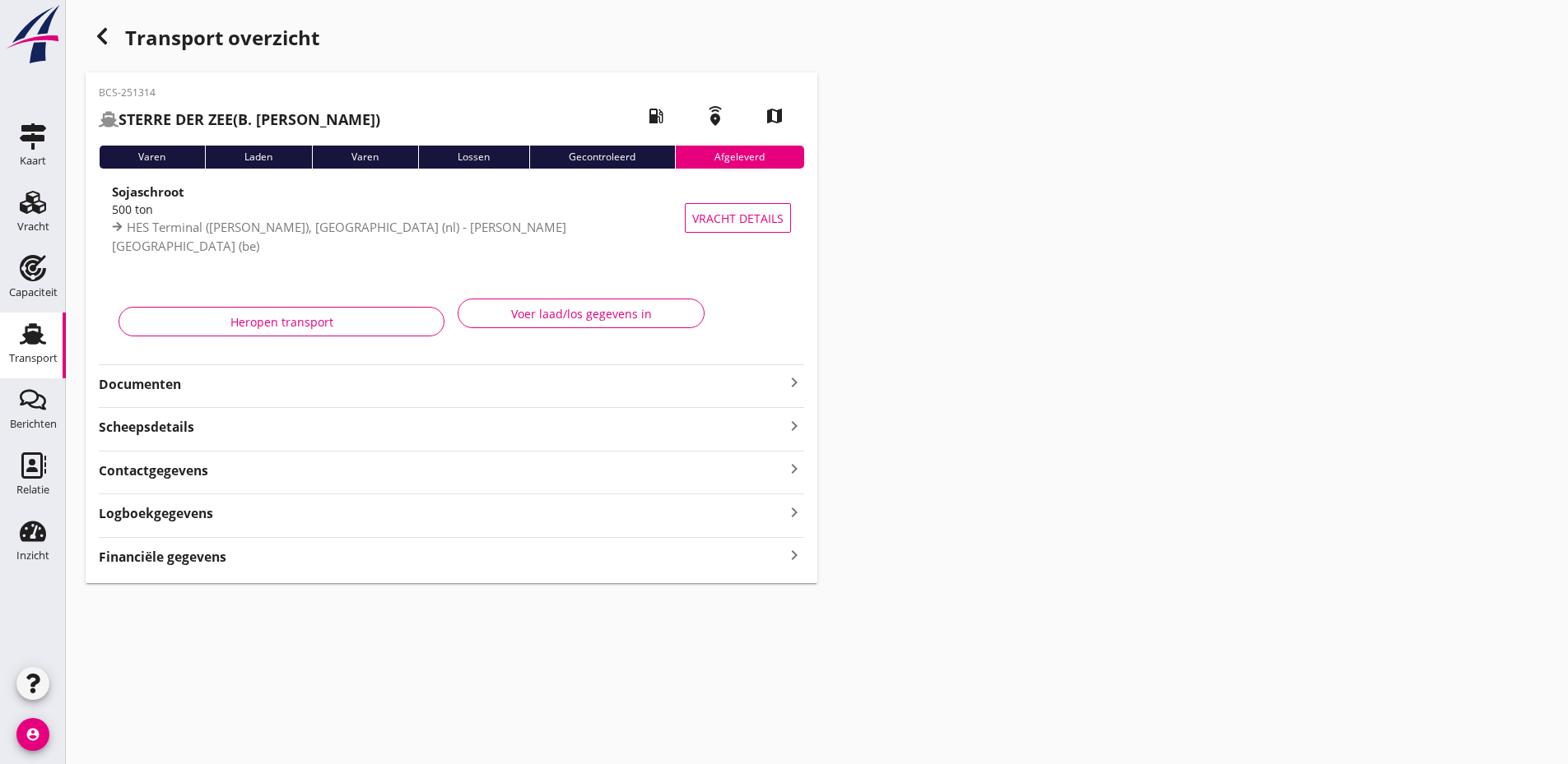
click at [662, 377] on strong "Documenten" at bounding box center [441, 384] width 685 height 19
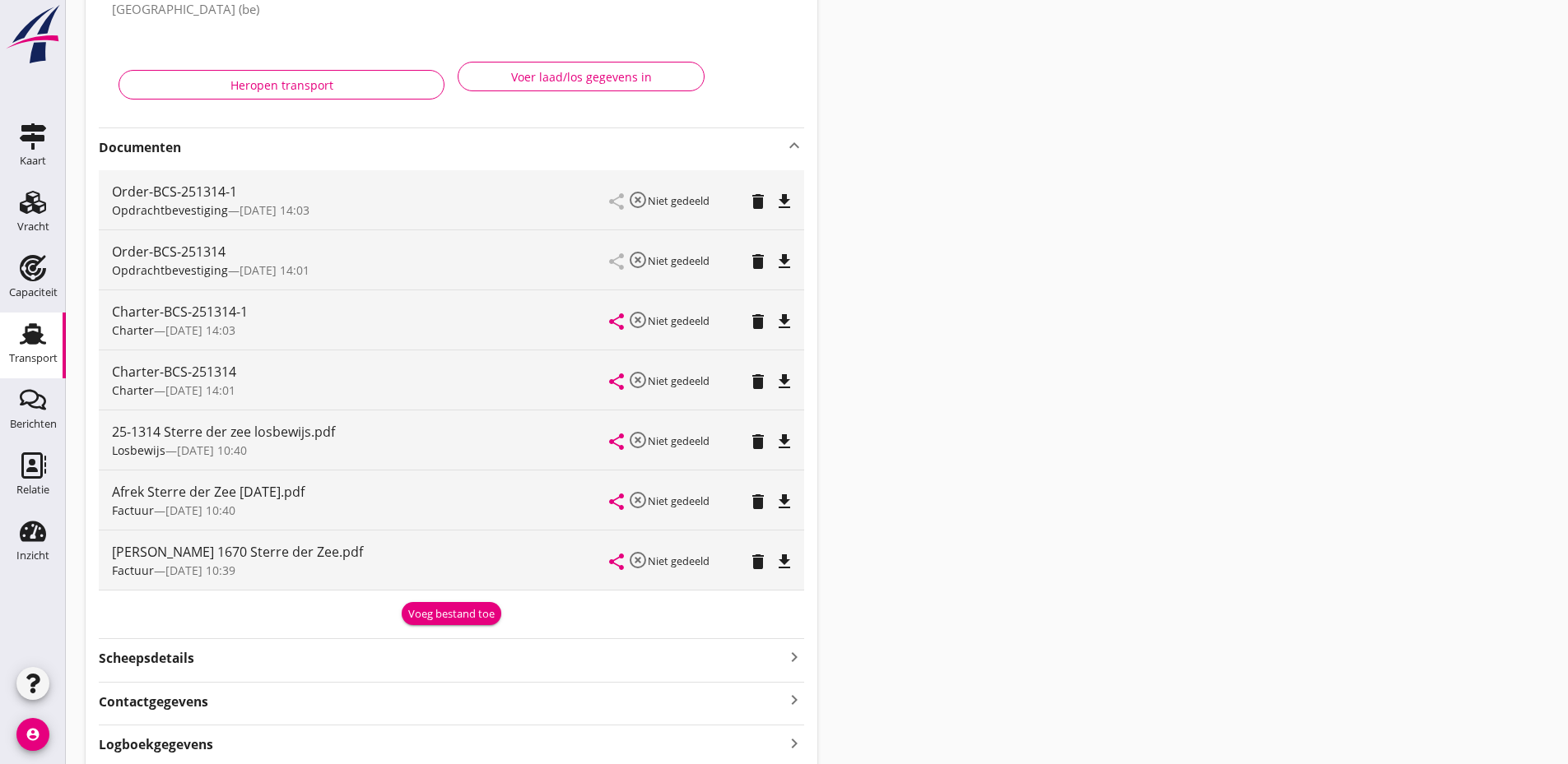
scroll to position [247, 0]
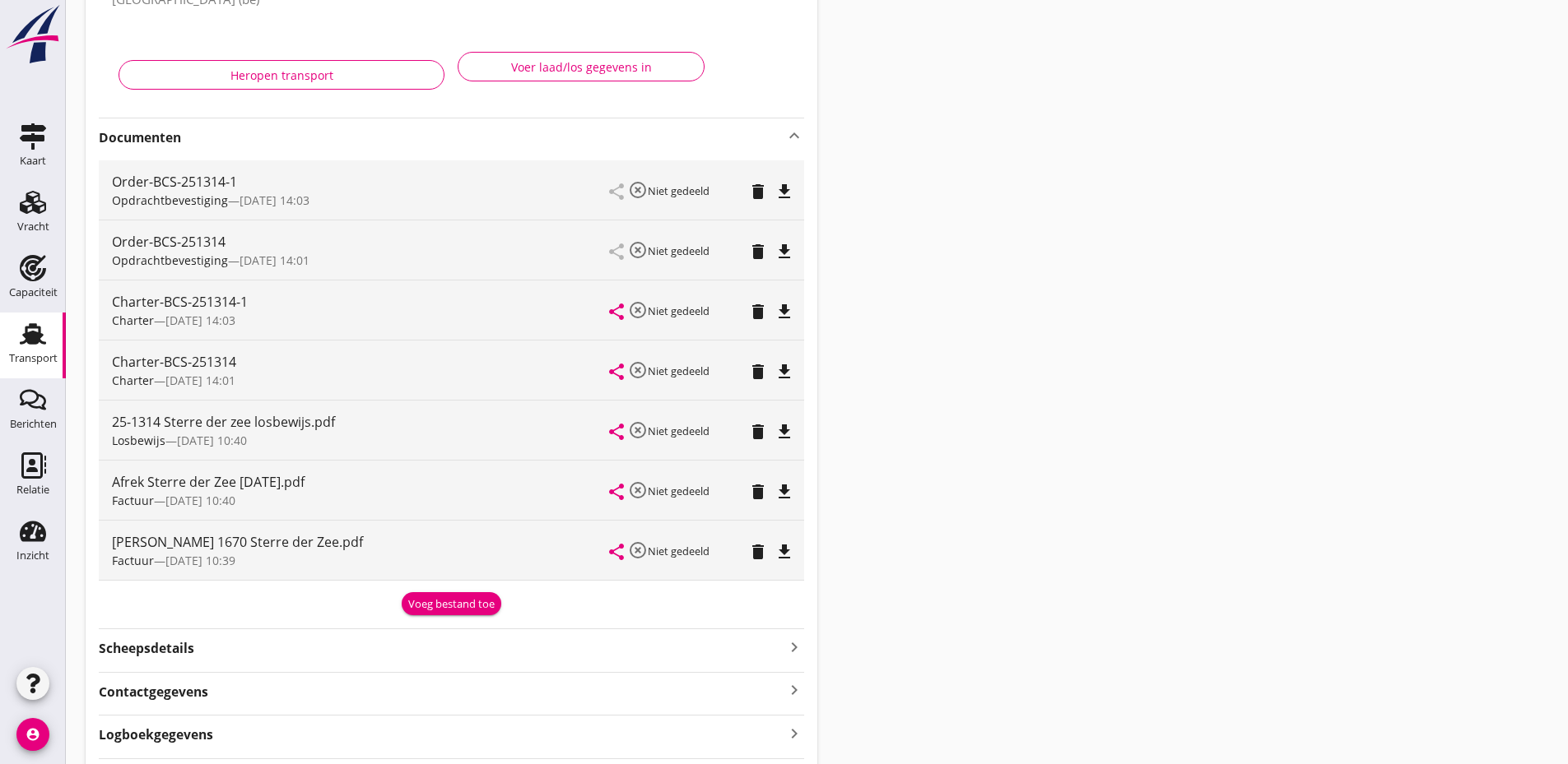
click at [773, 551] on div "file_download" at bounding box center [784, 552] width 23 height 20
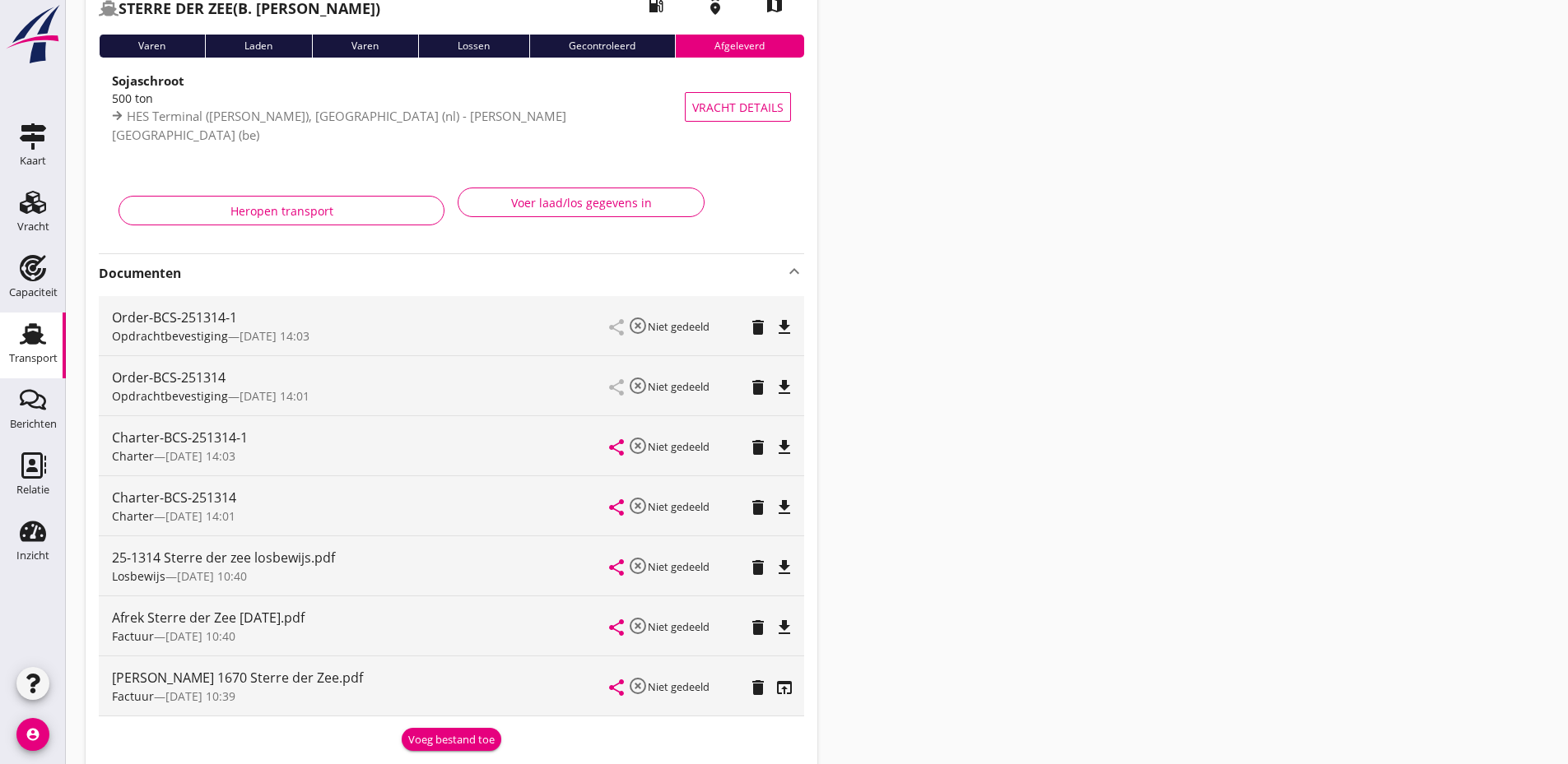
scroll to position [0, 0]
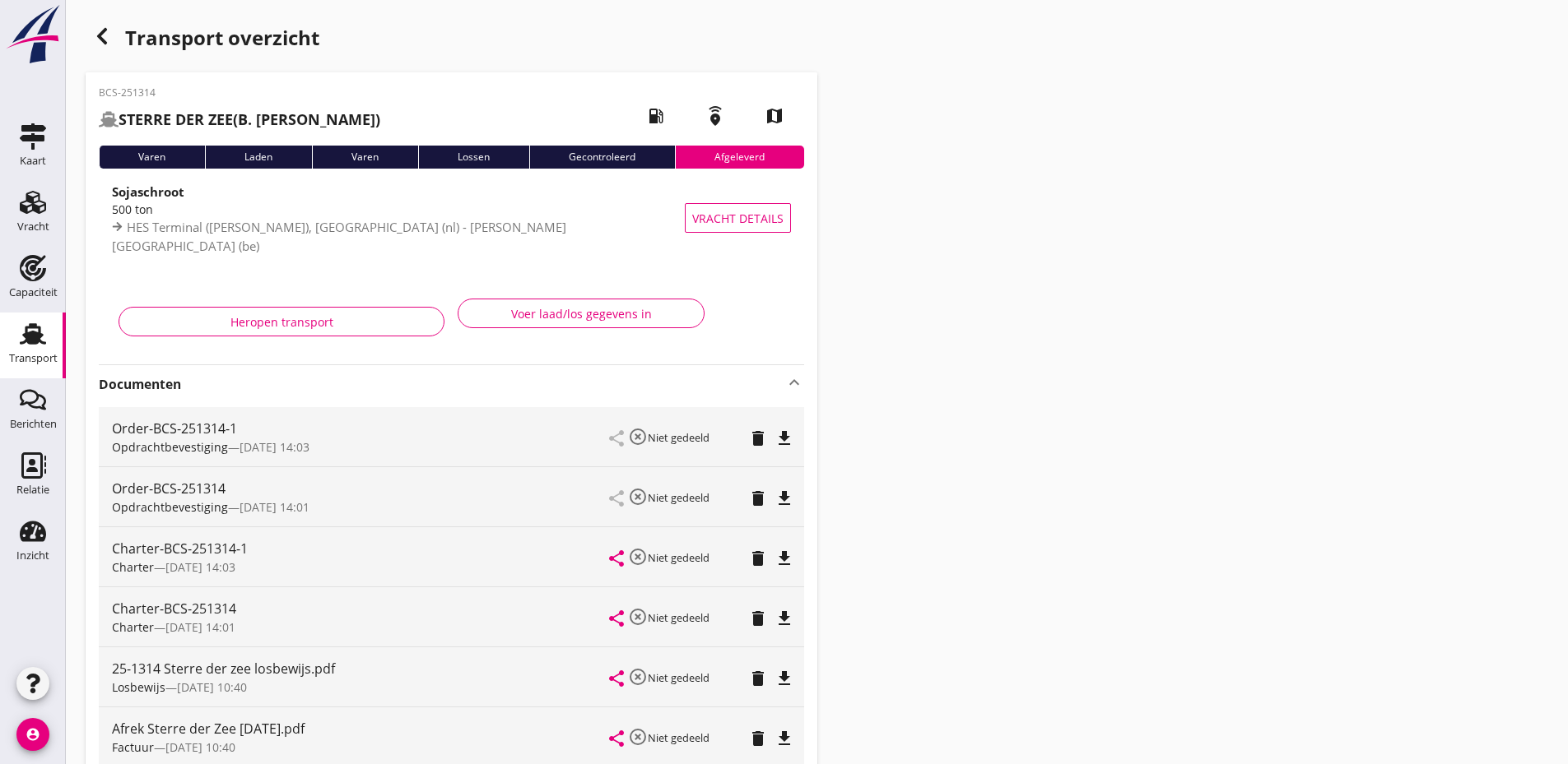
click at [99, 32] on icon "button" at bounding box center [102, 36] width 20 height 20
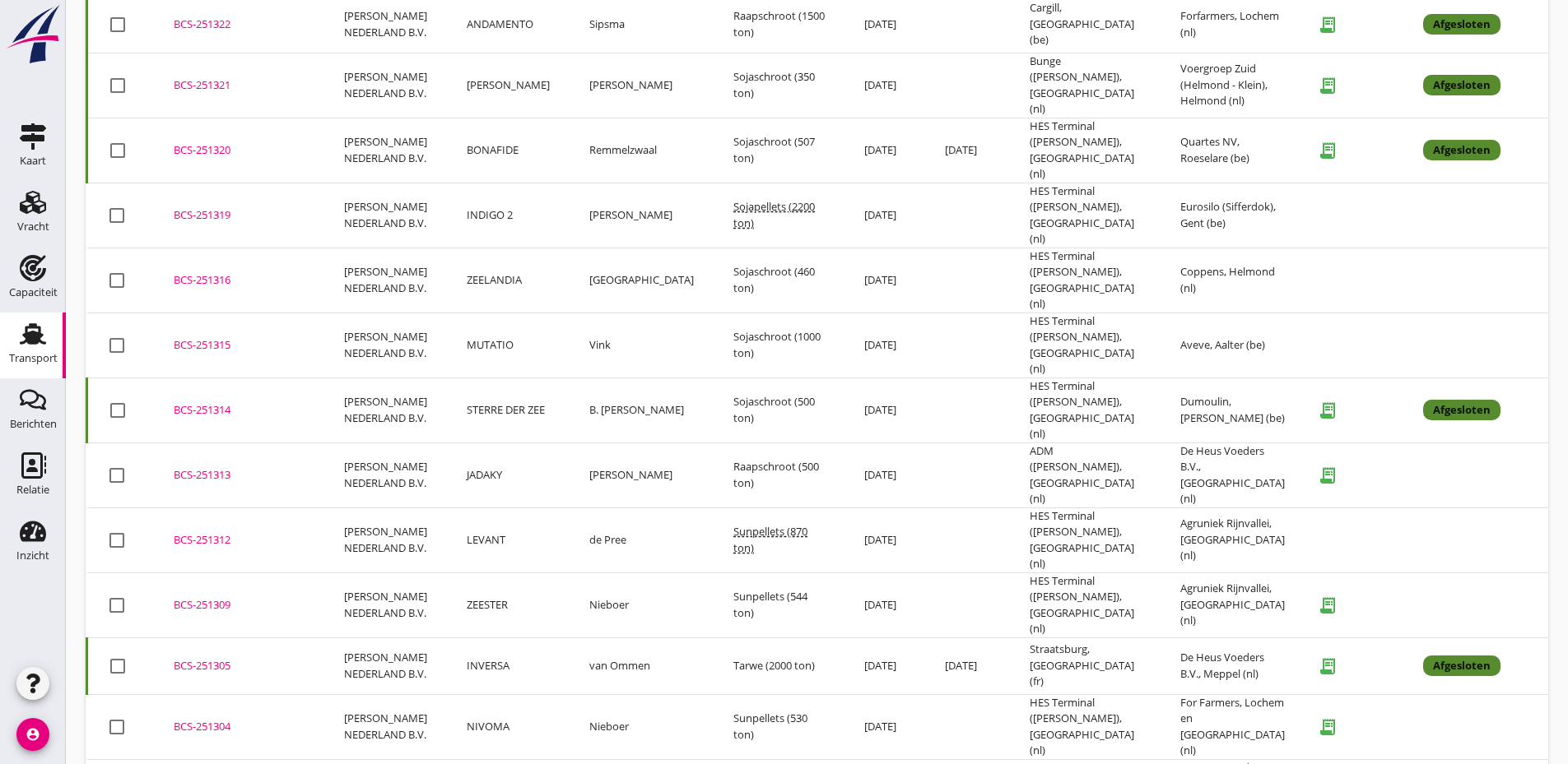
scroll to position [2029, 0]
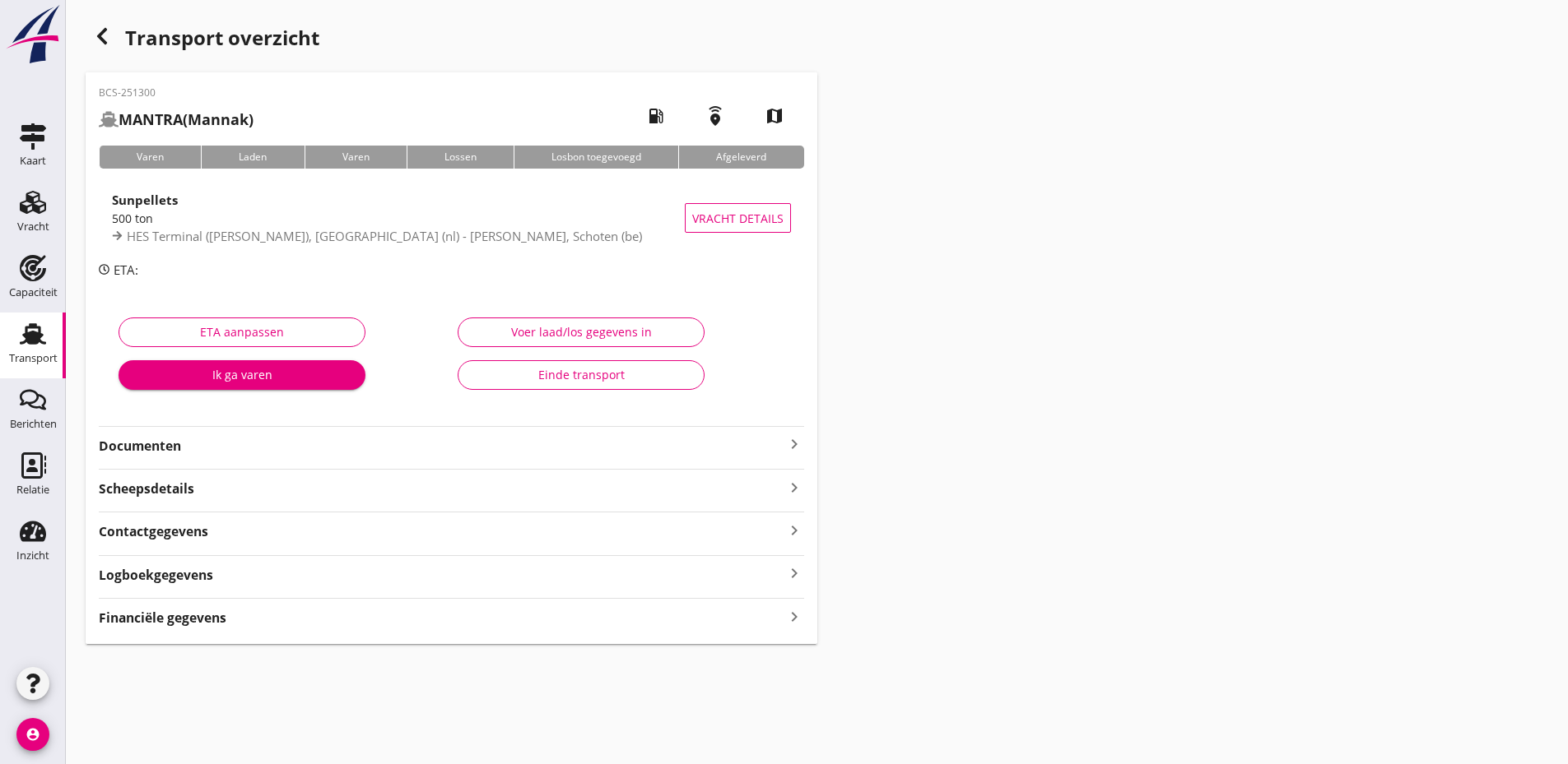
click at [707, 445] on strong "Documenten" at bounding box center [441, 447] width 685 height 19
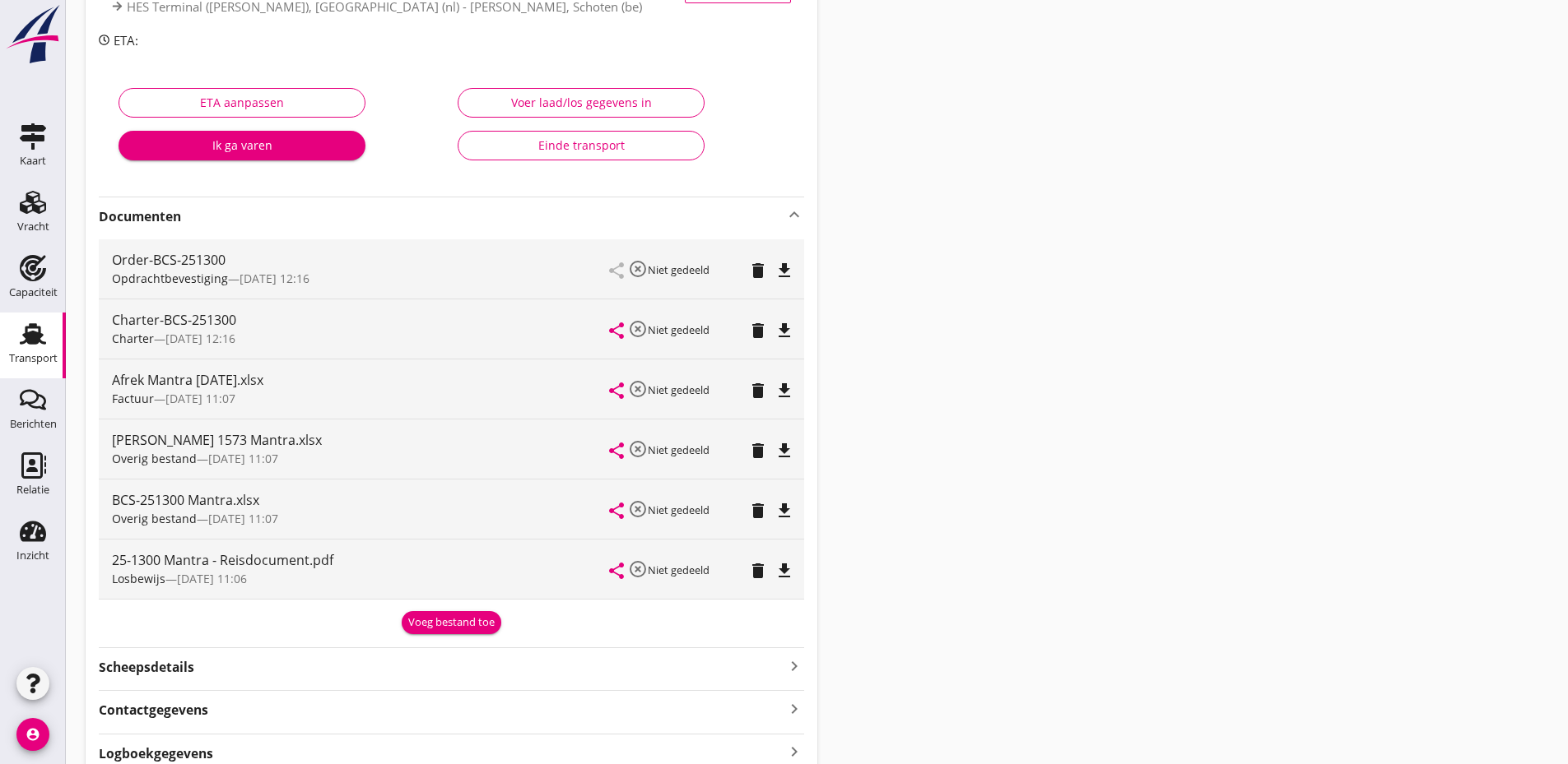
scroll to position [247, 0]
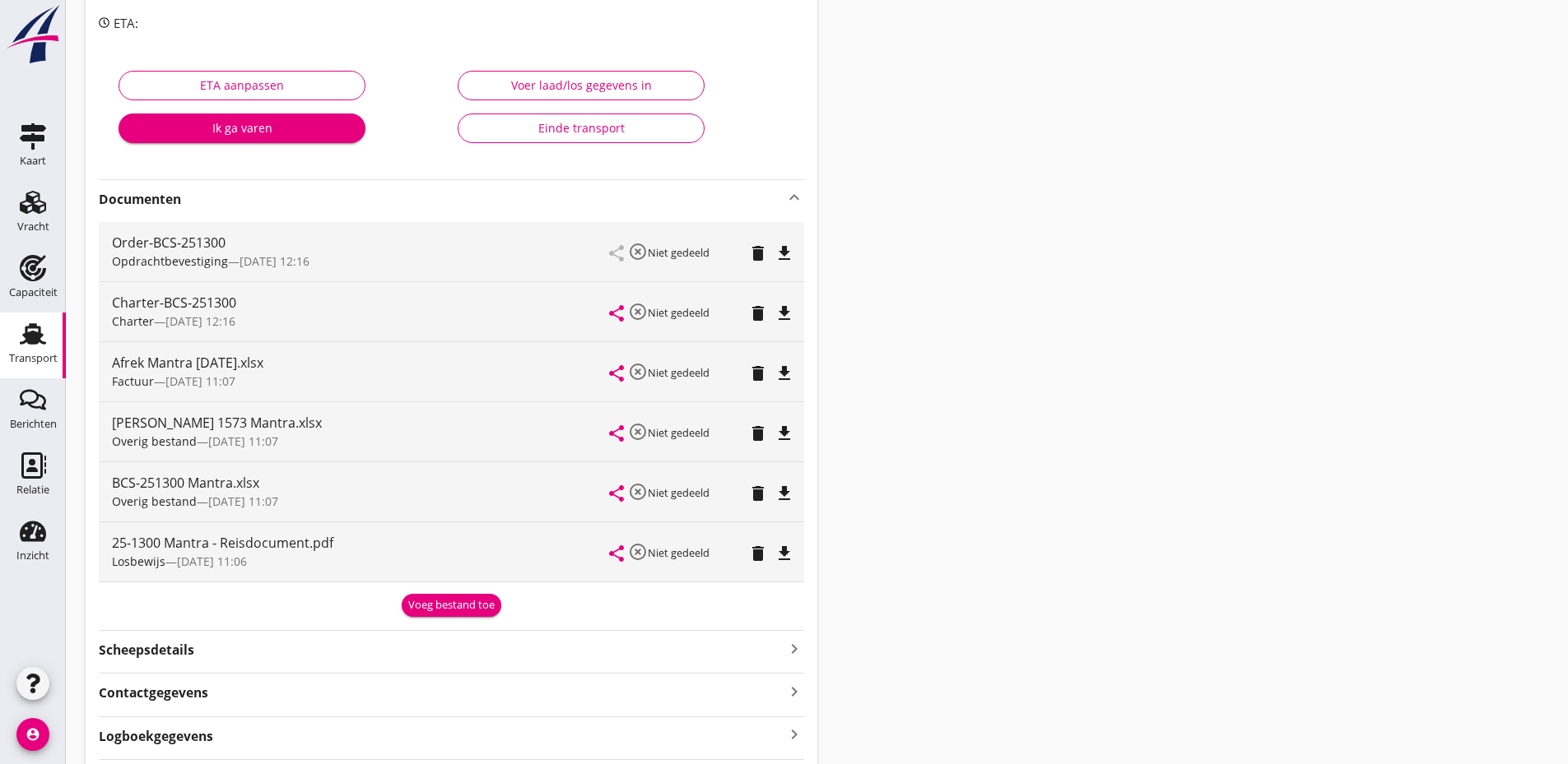
click at [782, 431] on icon "file_download" at bounding box center [784, 433] width 20 height 20
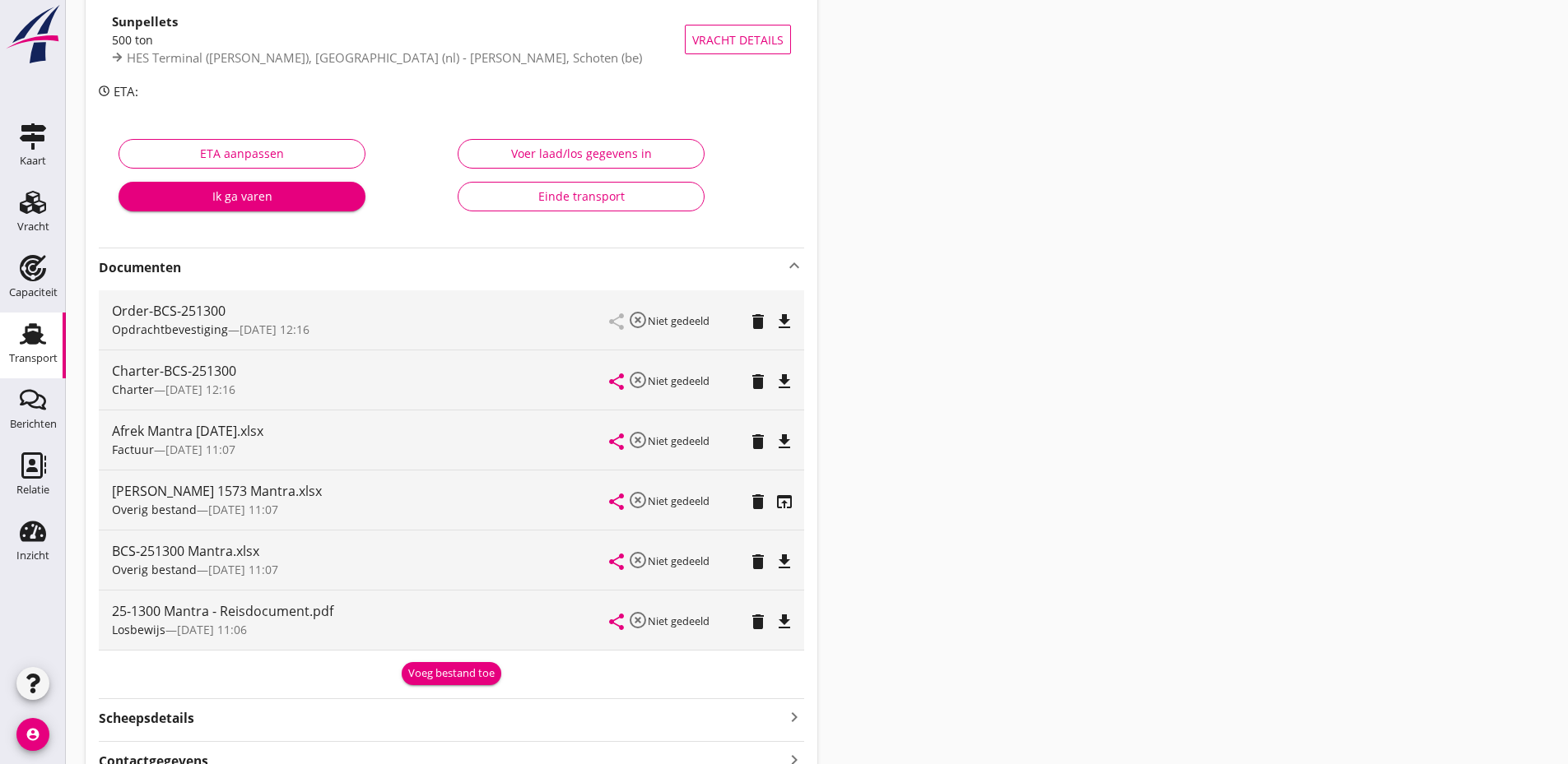
scroll to position [183, 0]
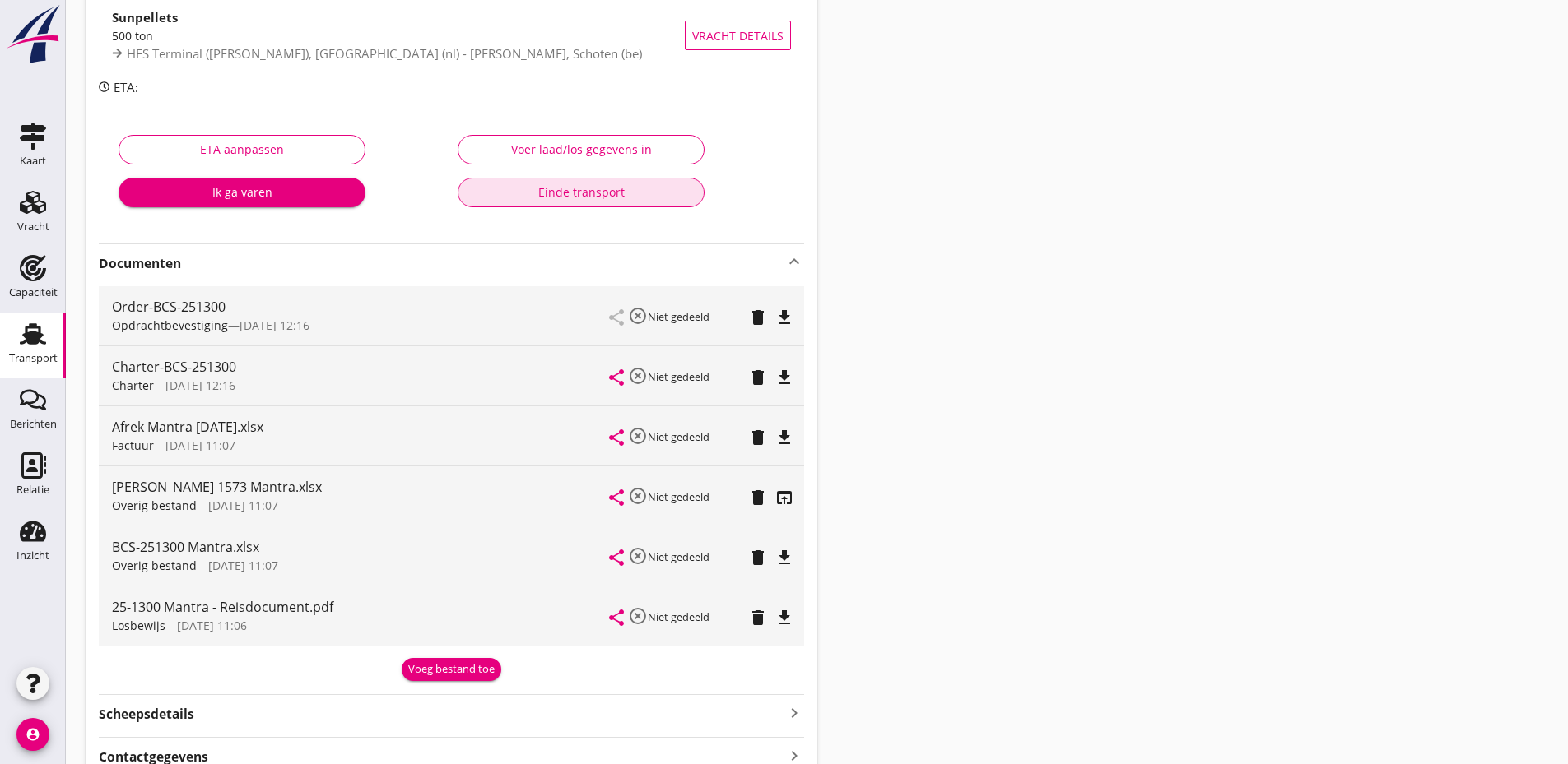
click at [587, 196] on div "Einde transport" at bounding box center [582, 192] width 219 height 17
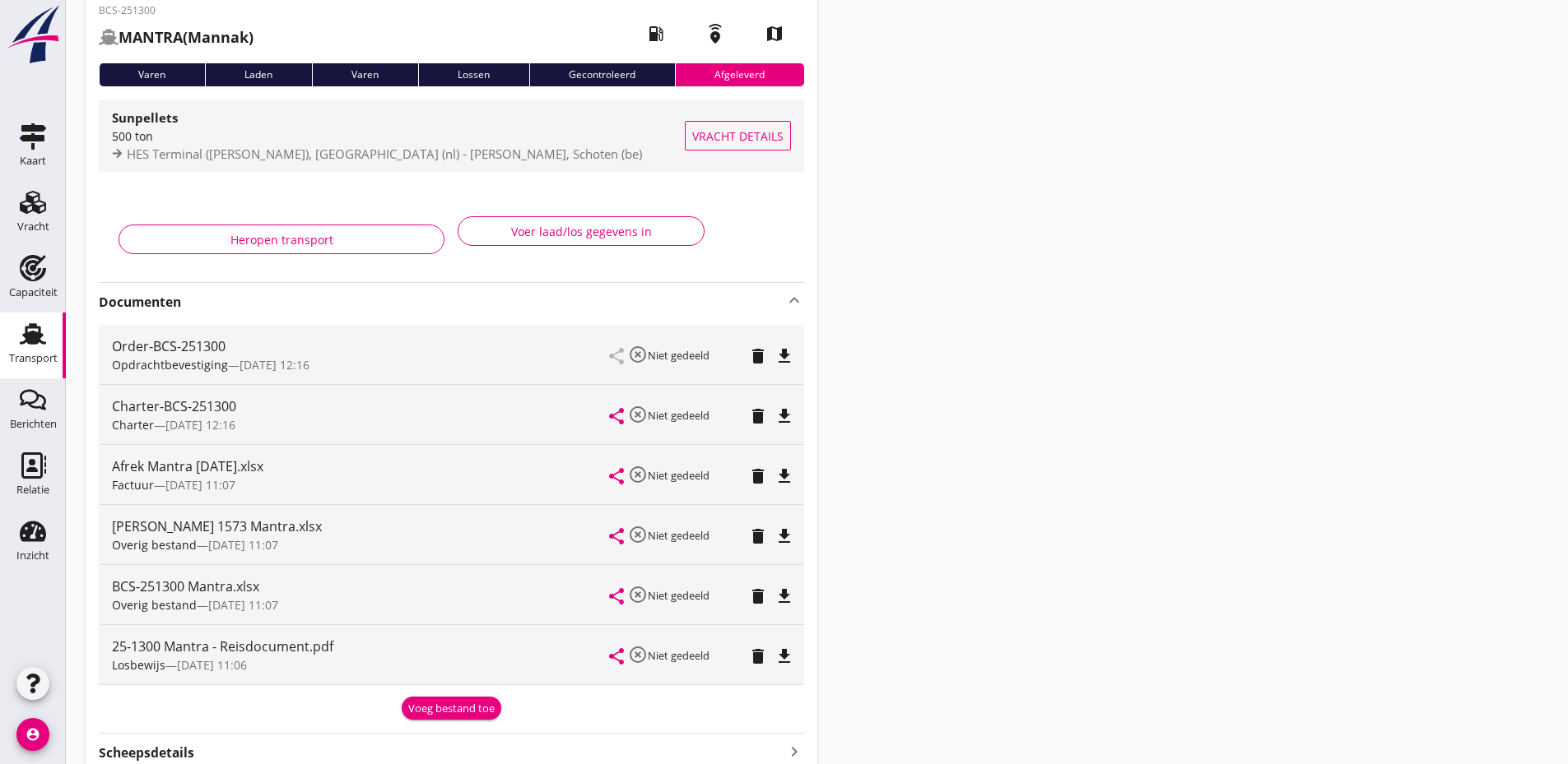
scroll to position [0, 0]
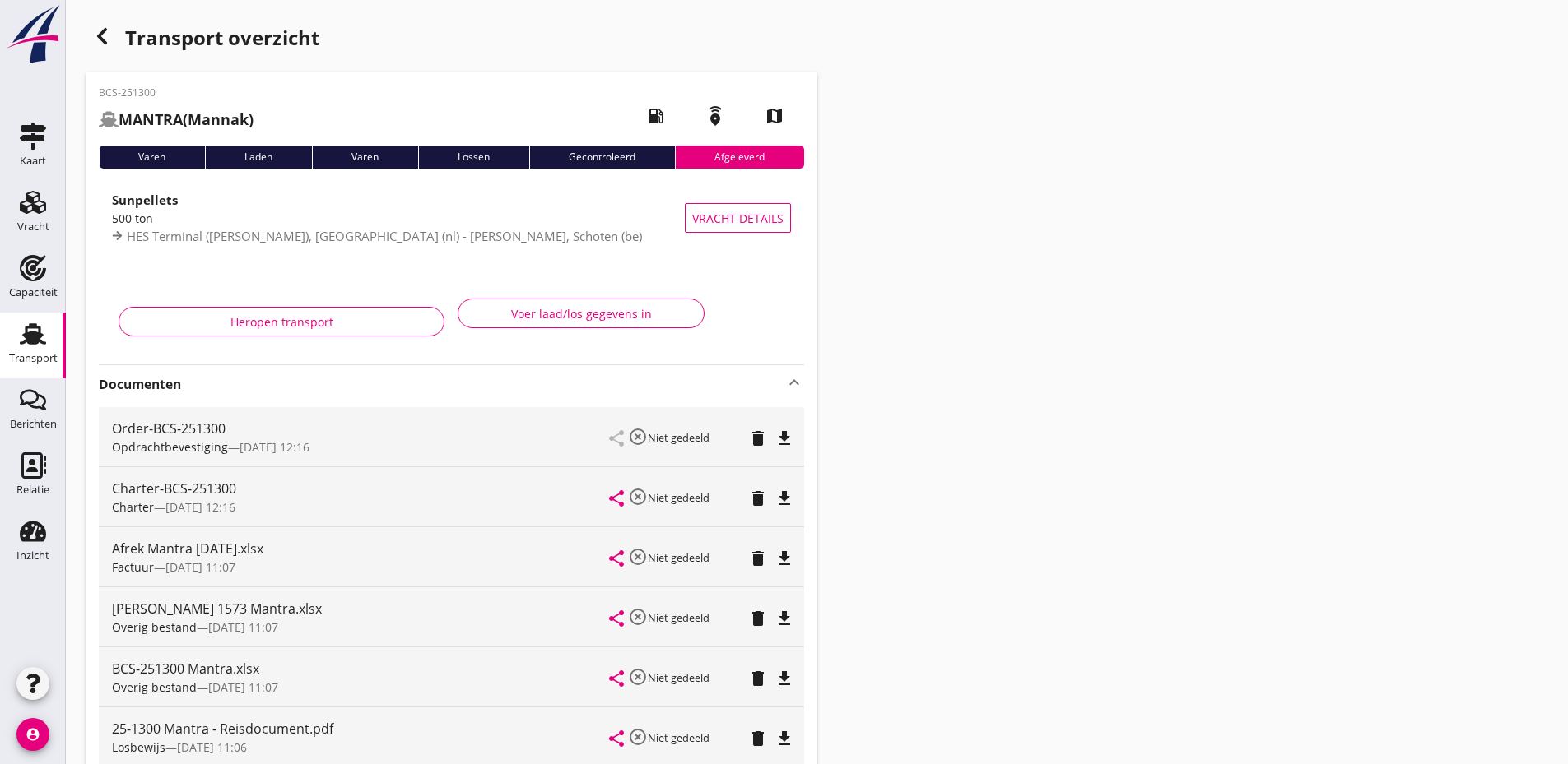
click at [94, 35] on icon "button" at bounding box center [102, 36] width 20 height 20
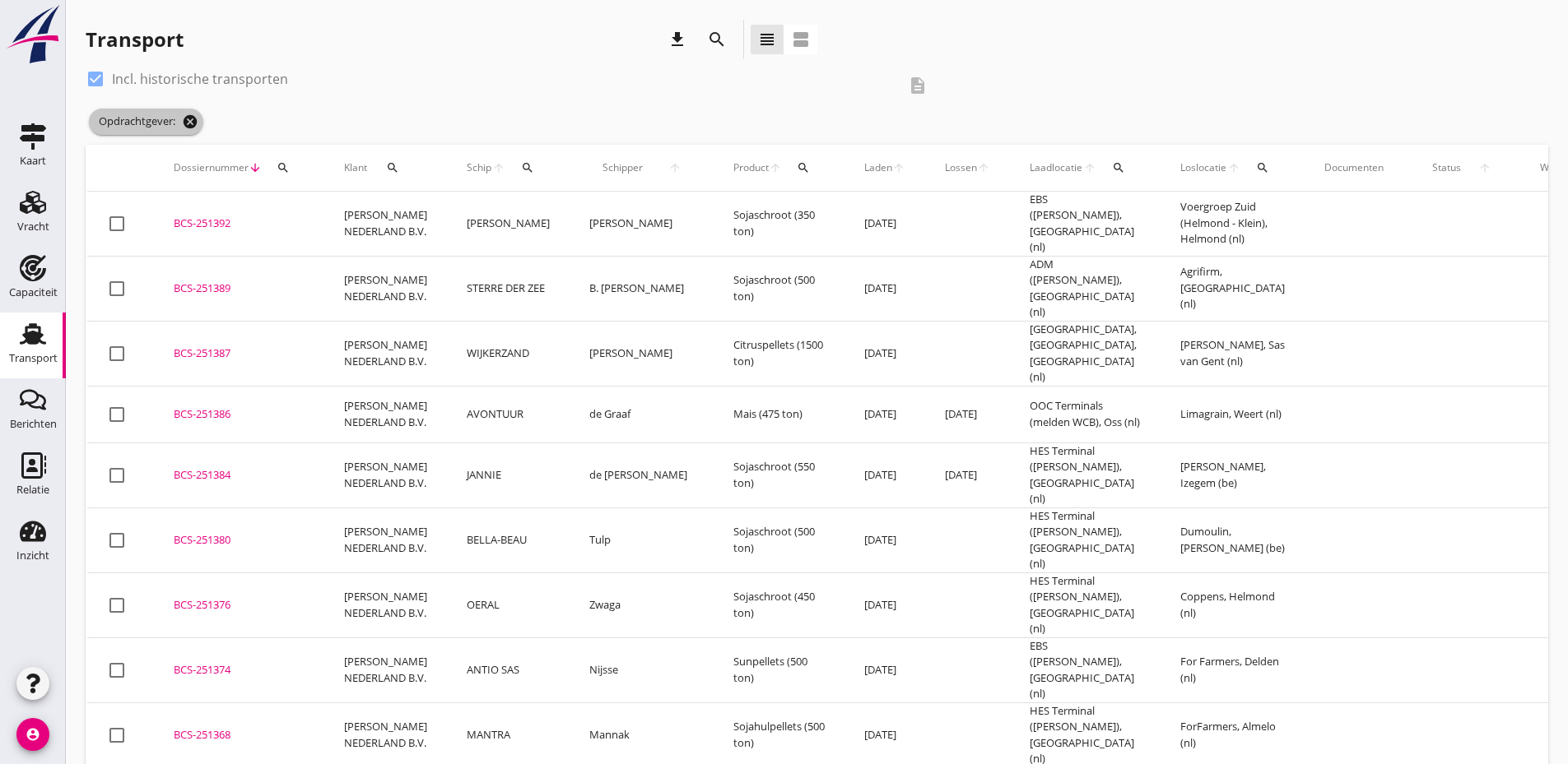
click at [198, 112] on span "Opdrachtgever: cancel" at bounding box center [145, 121] width 114 height 26
click at [194, 120] on icon "cancel" at bounding box center [189, 121] width 16 height 16
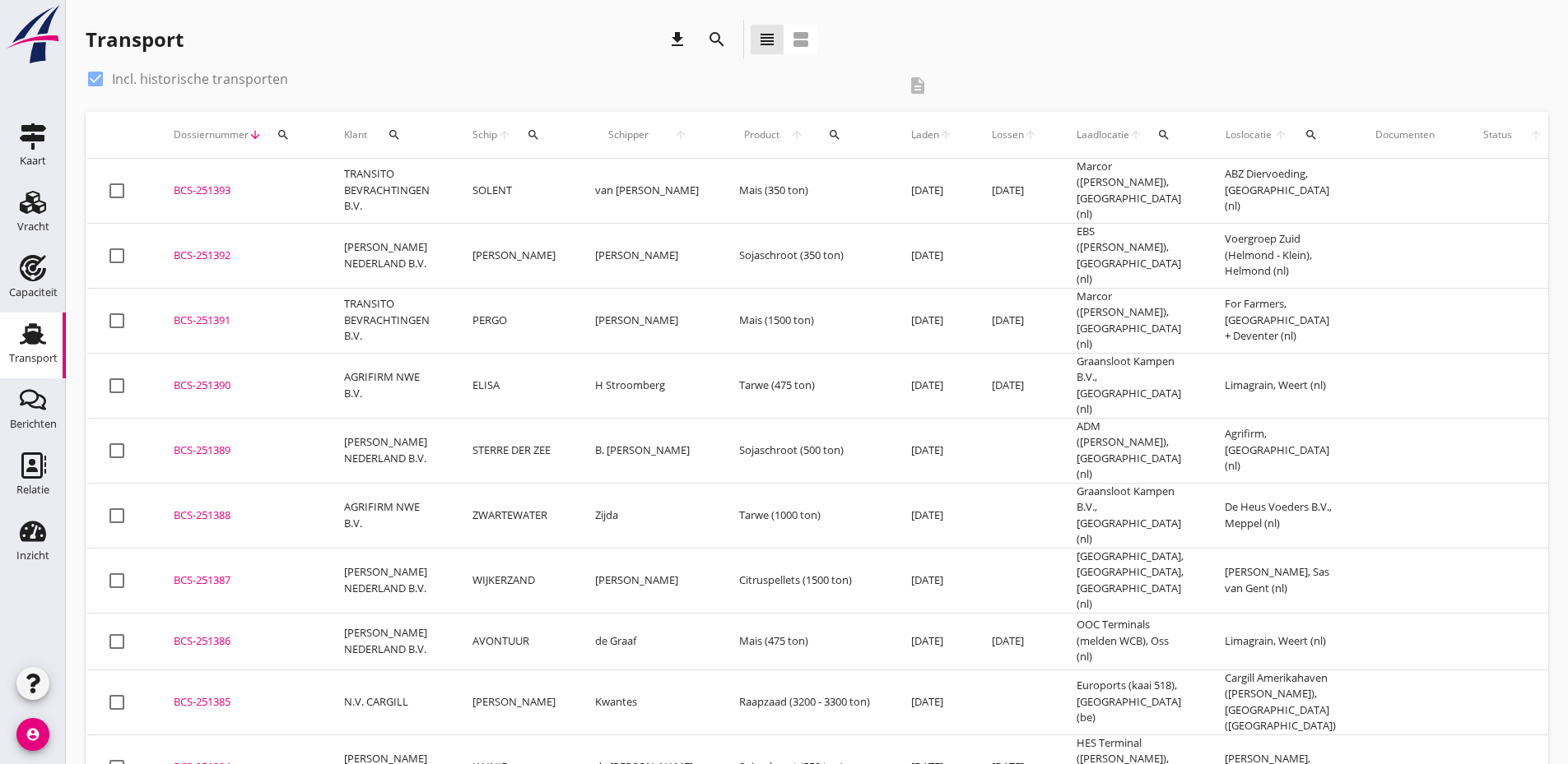
click at [99, 78] on div at bounding box center [95, 79] width 28 height 28
checkbox input "false"
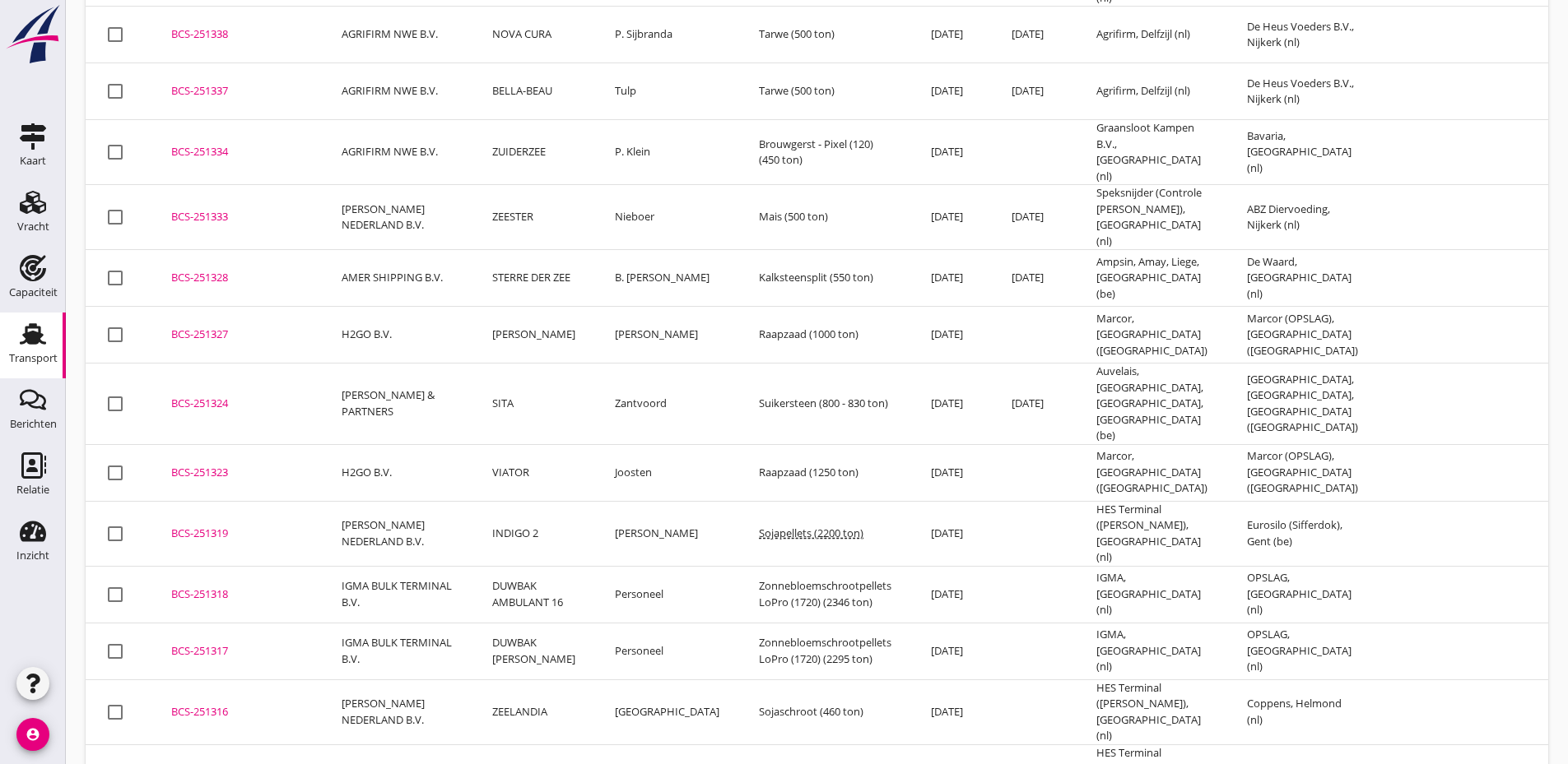
scroll to position [3441, 0]
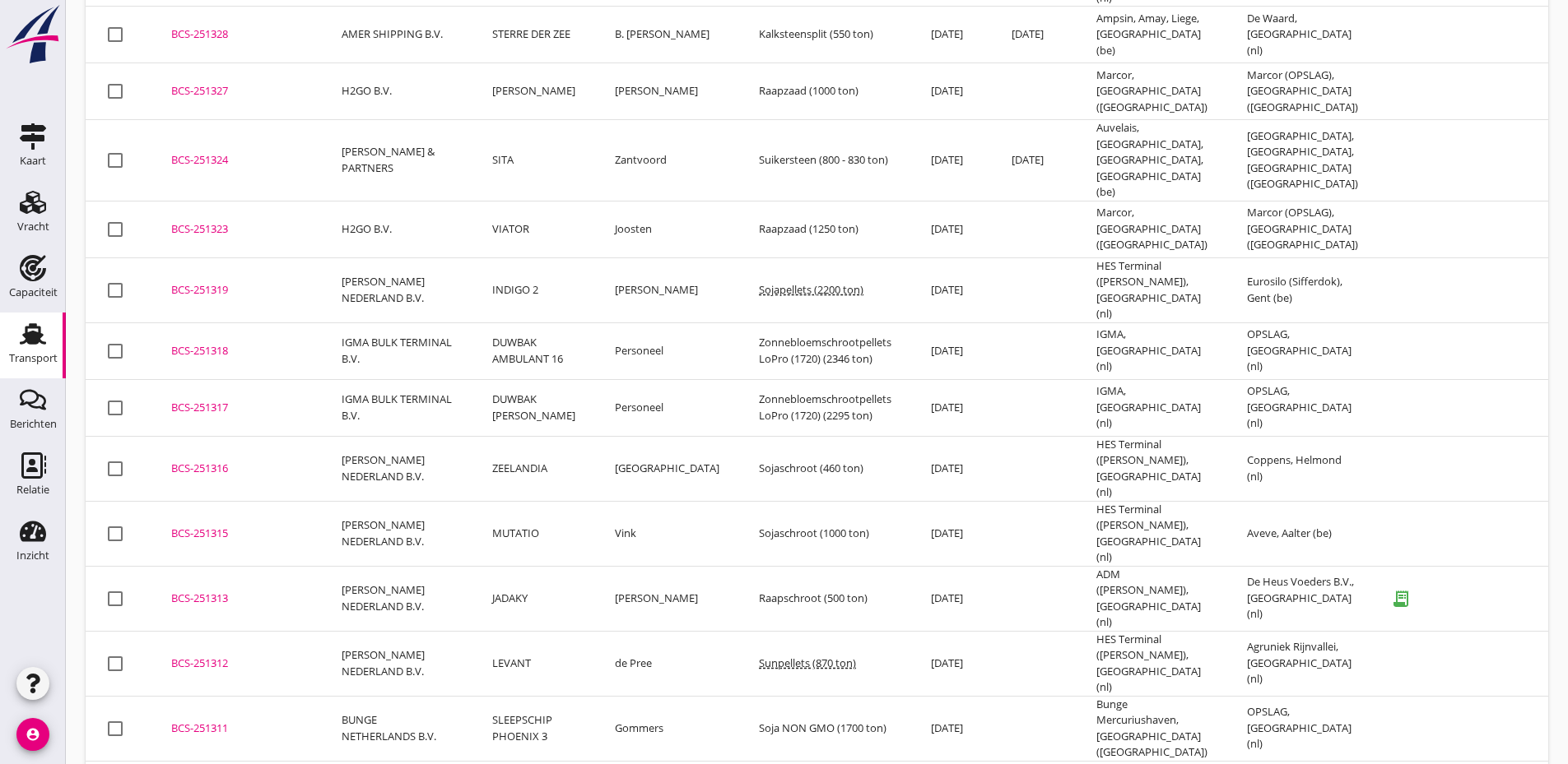
click at [222, 591] on div "BCS-251313" at bounding box center [236, 599] width 131 height 16
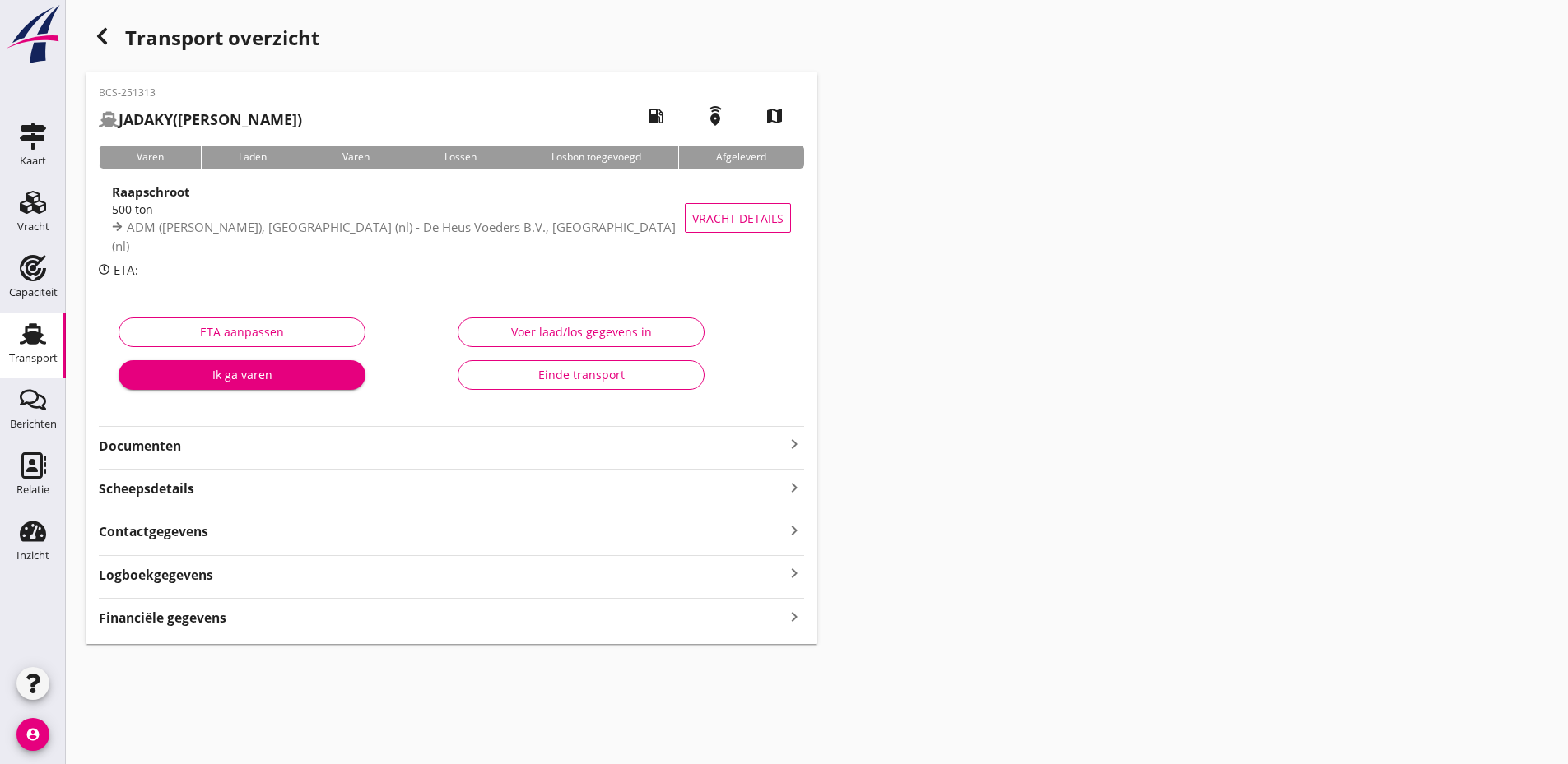
click at [504, 443] on strong "Documenten" at bounding box center [441, 447] width 685 height 19
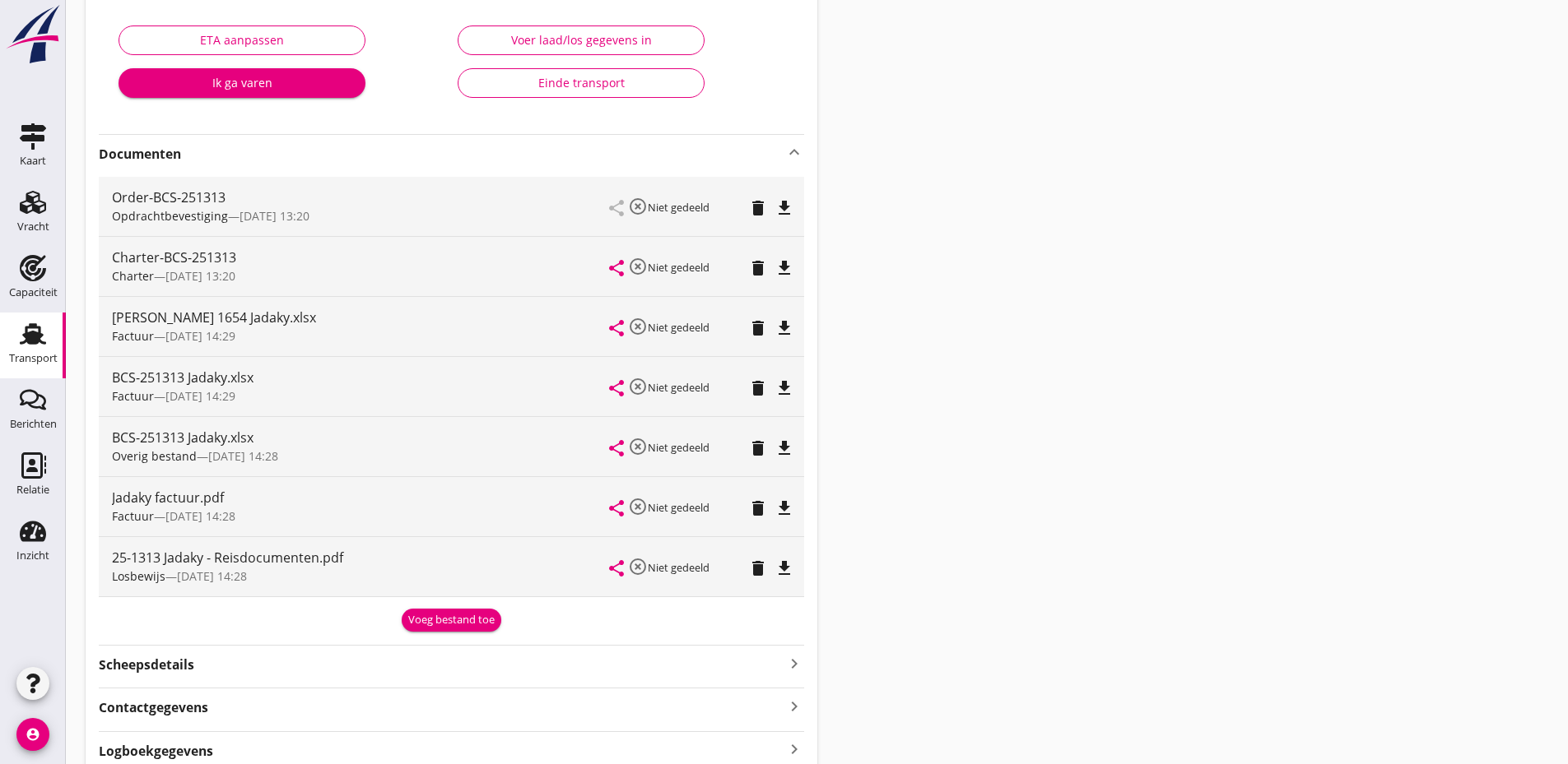
scroll to position [78, 0]
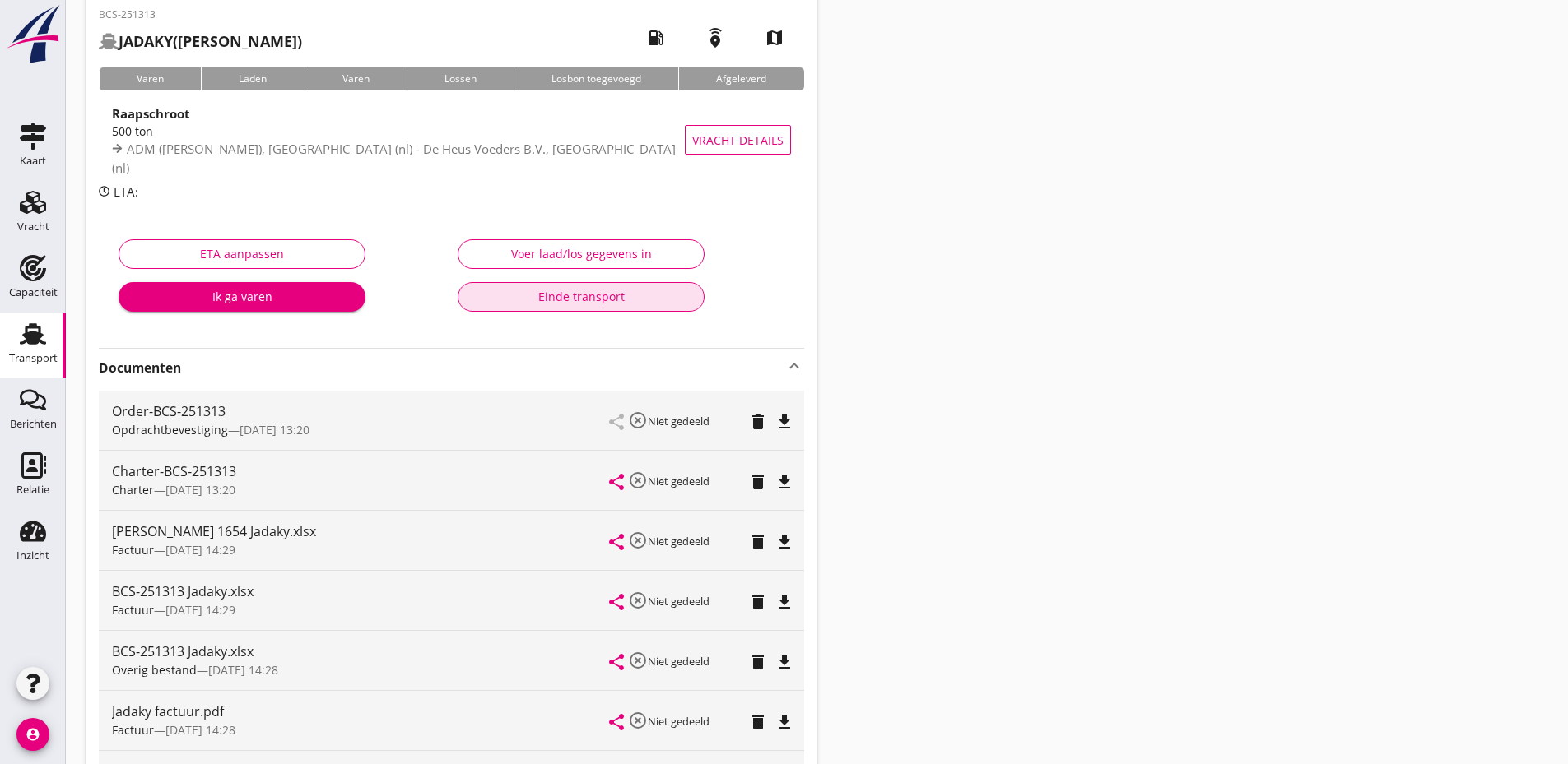
click at [569, 295] on div "Einde transport" at bounding box center [582, 297] width 219 height 17
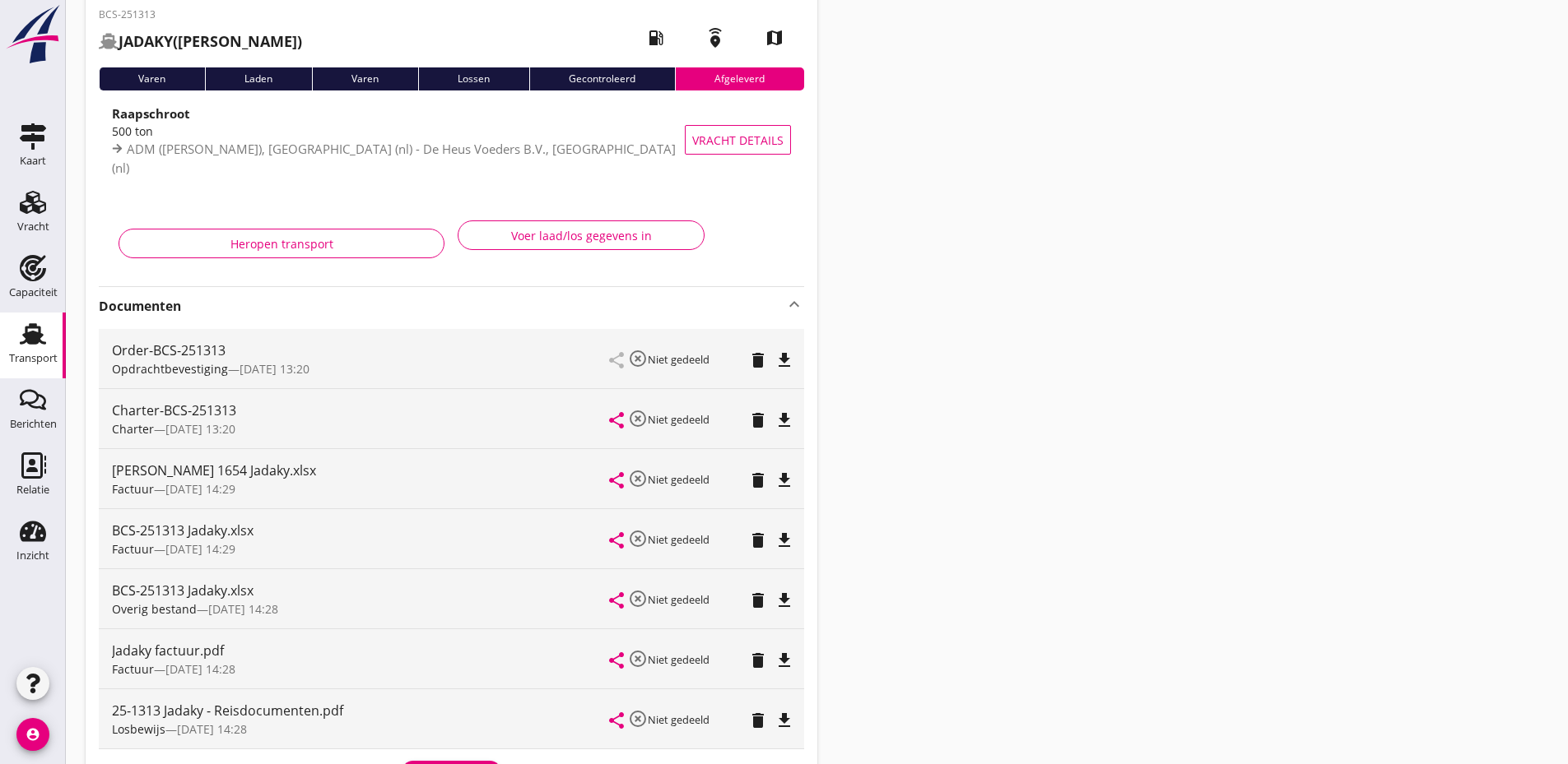
scroll to position [0, 0]
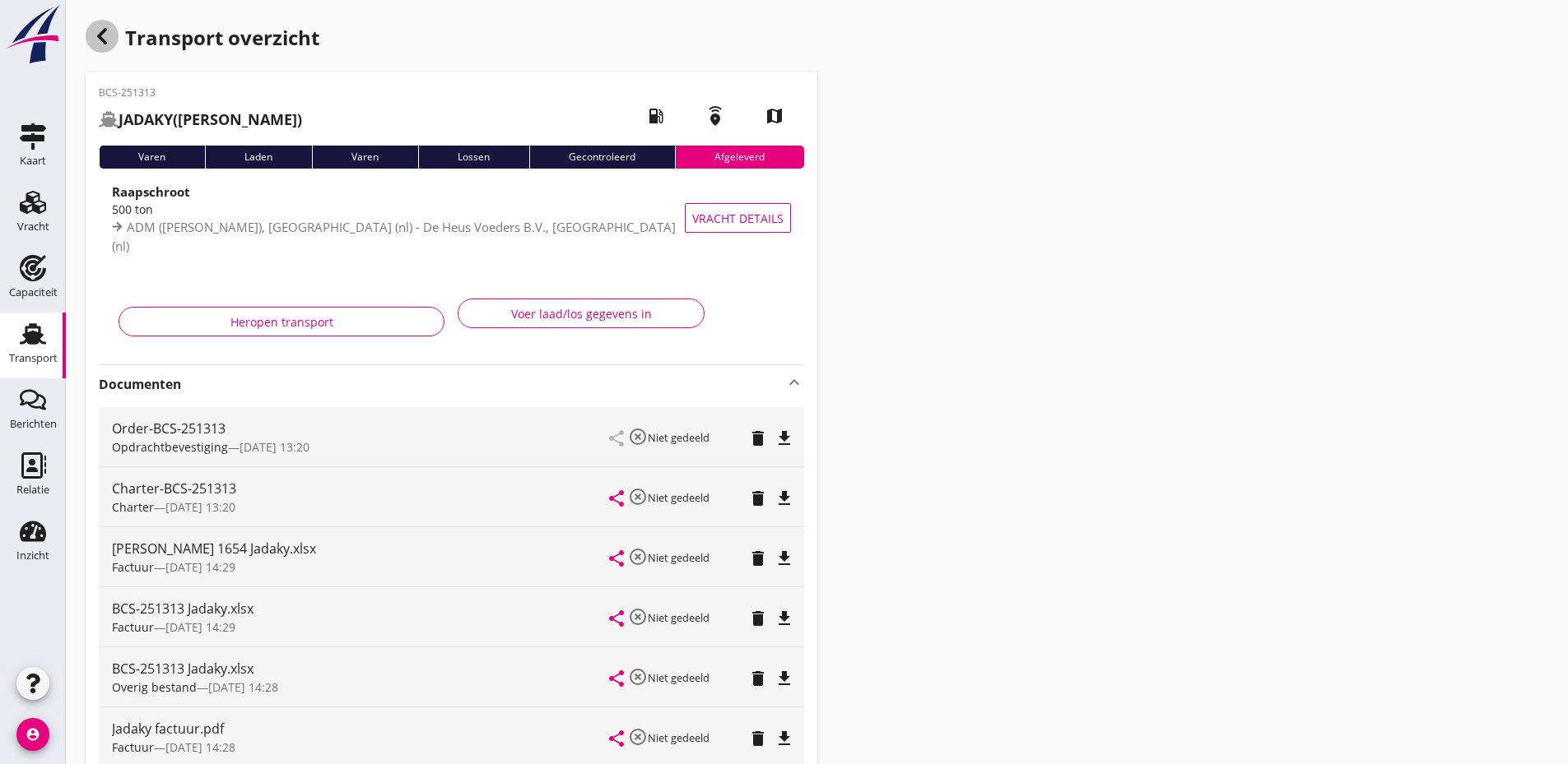
click at [100, 32] on icon "button" at bounding box center [102, 36] width 20 height 20
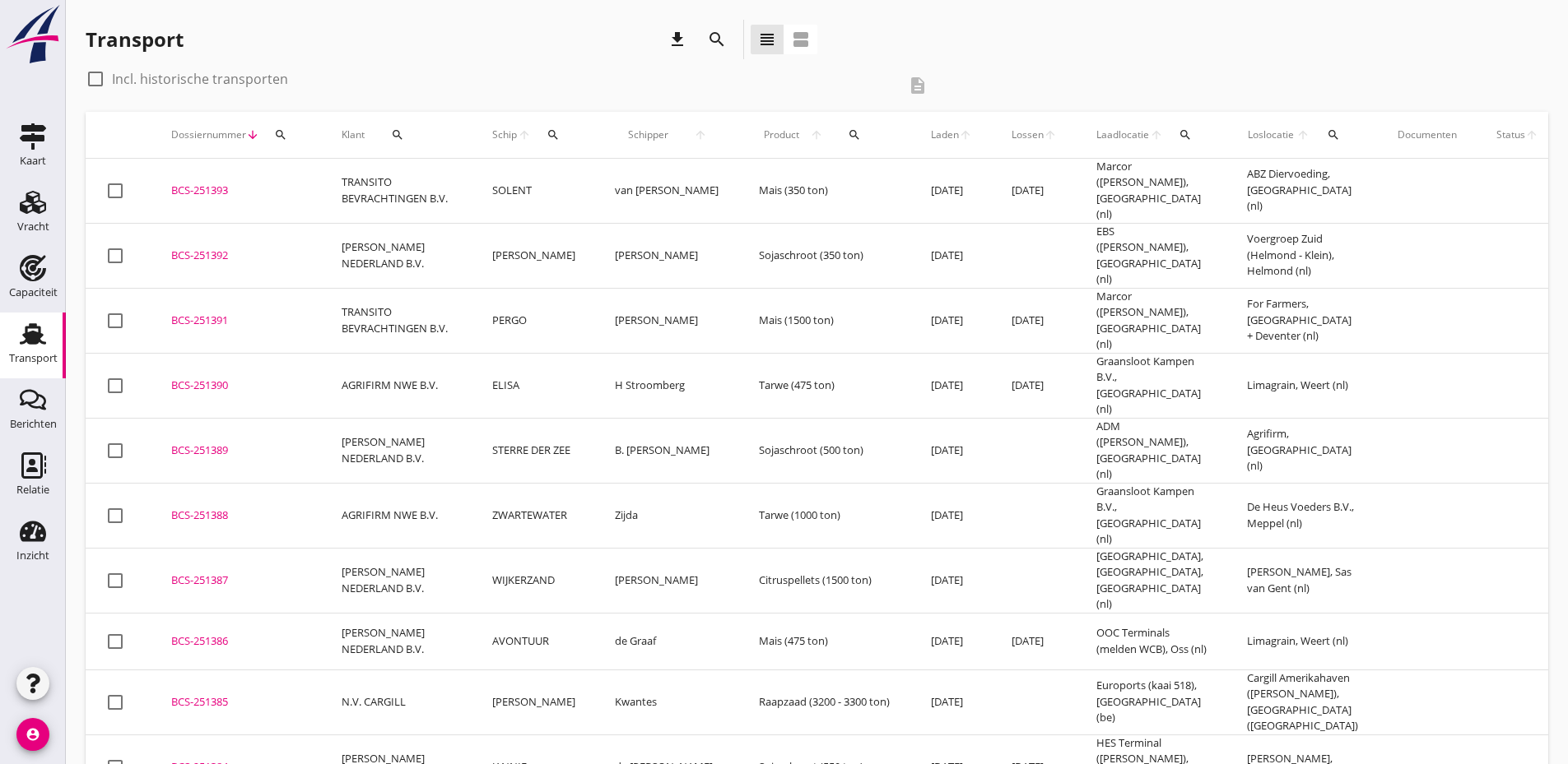
click at [1398, 129] on div "Documenten" at bounding box center [1428, 135] width 60 height 14
click at [1398, 141] on div "Documenten" at bounding box center [1428, 135] width 60 height 14
click at [1398, 135] on div "Documenten" at bounding box center [1428, 135] width 60 height 14
click at [1398, 134] on div "Documenten" at bounding box center [1428, 135] width 60 height 14
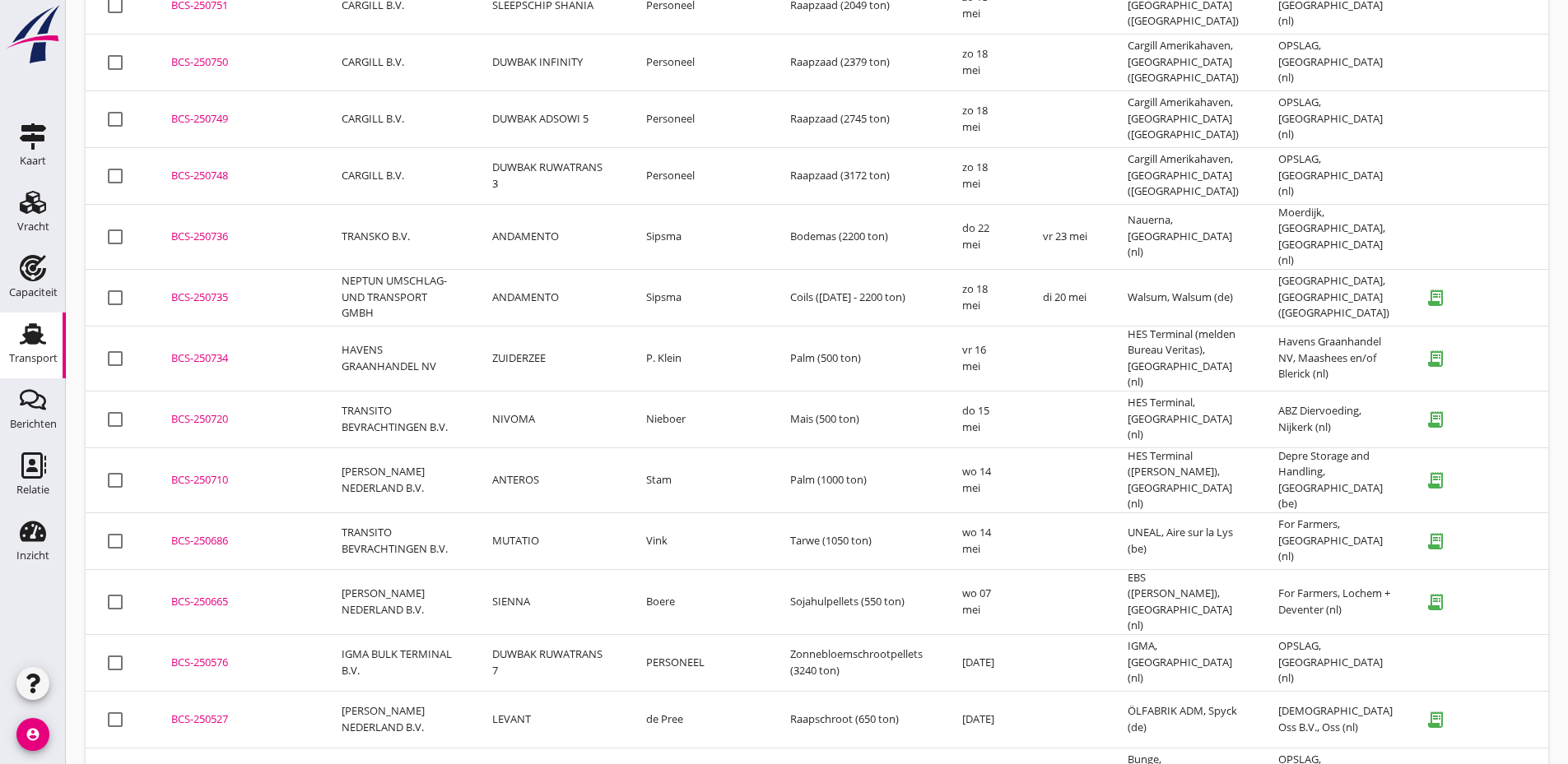
scroll to position [8755, 0]
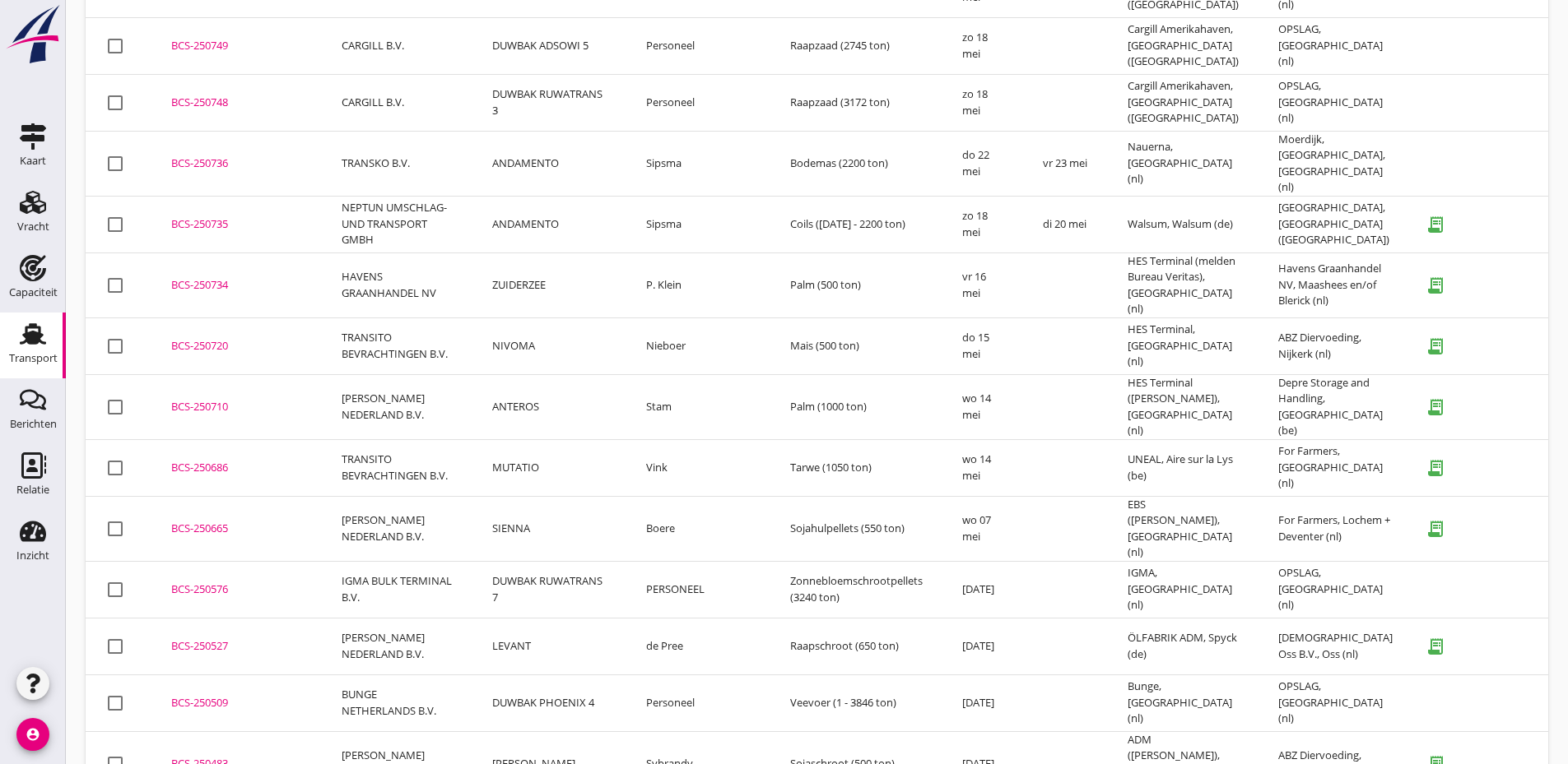
checkbox input "true"
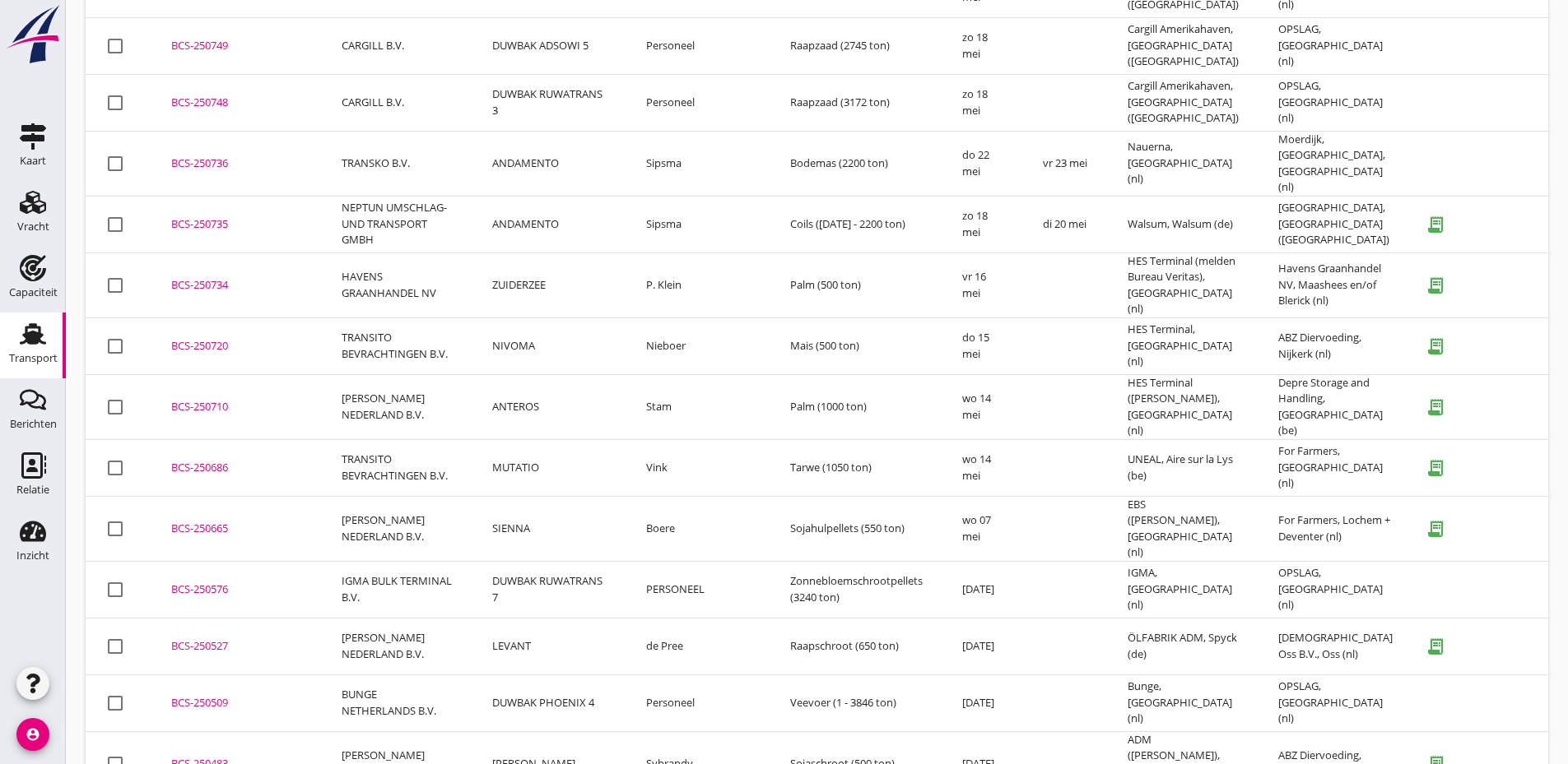
checkbox input "false"
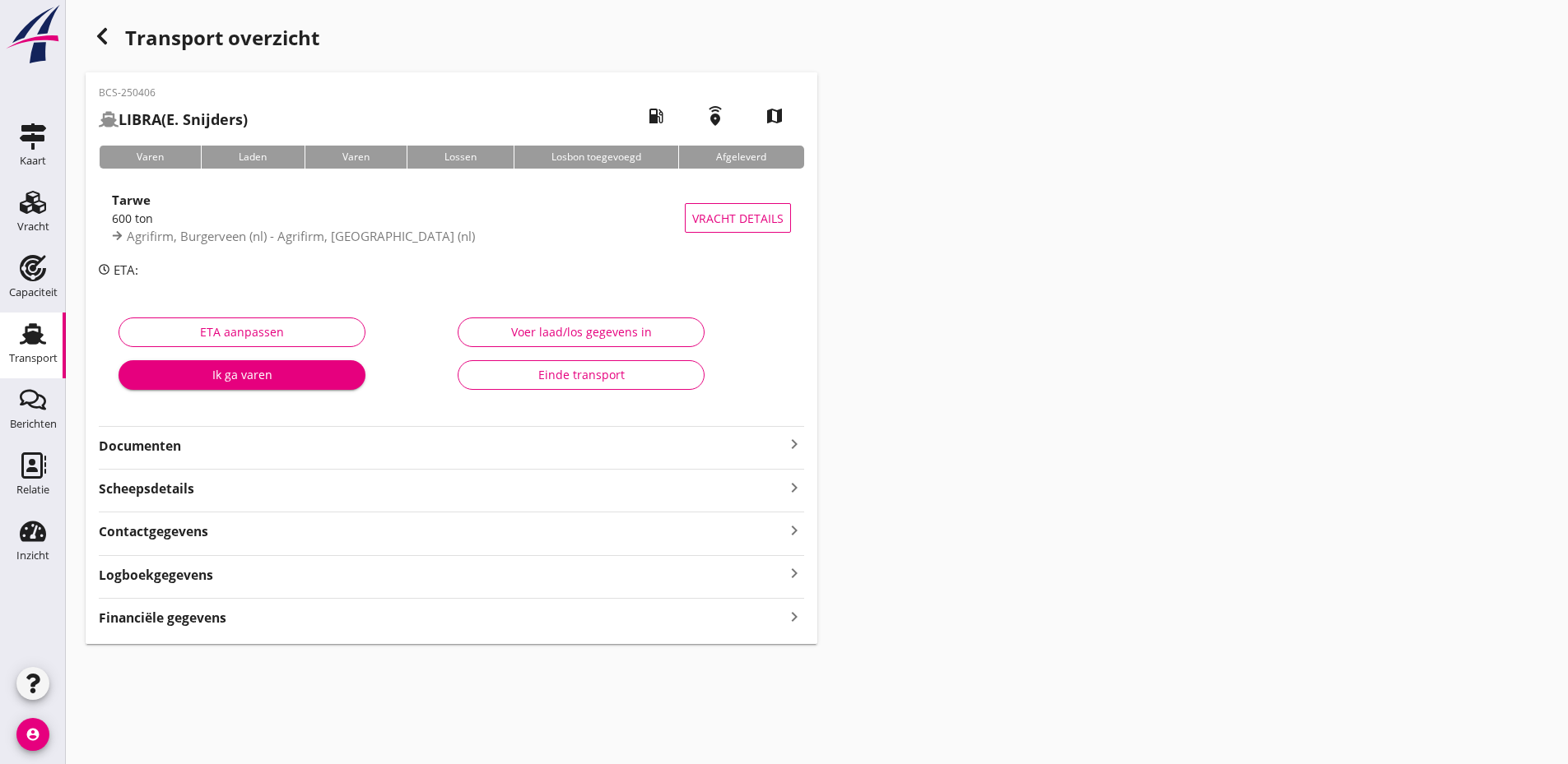
click at [542, 444] on strong "Documenten" at bounding box center [441, 447] width 685 height 19
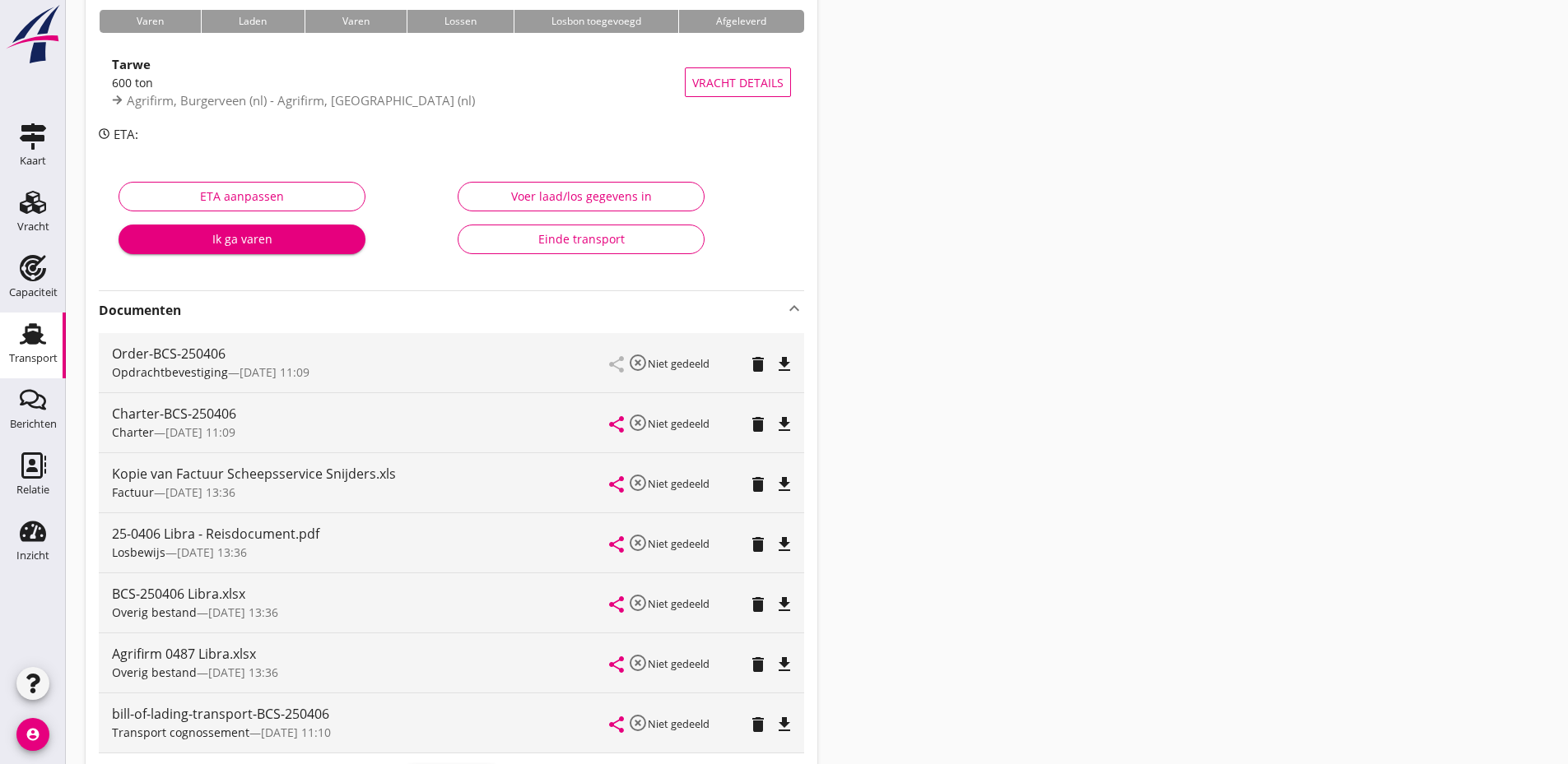
scroll to position [330, 0]
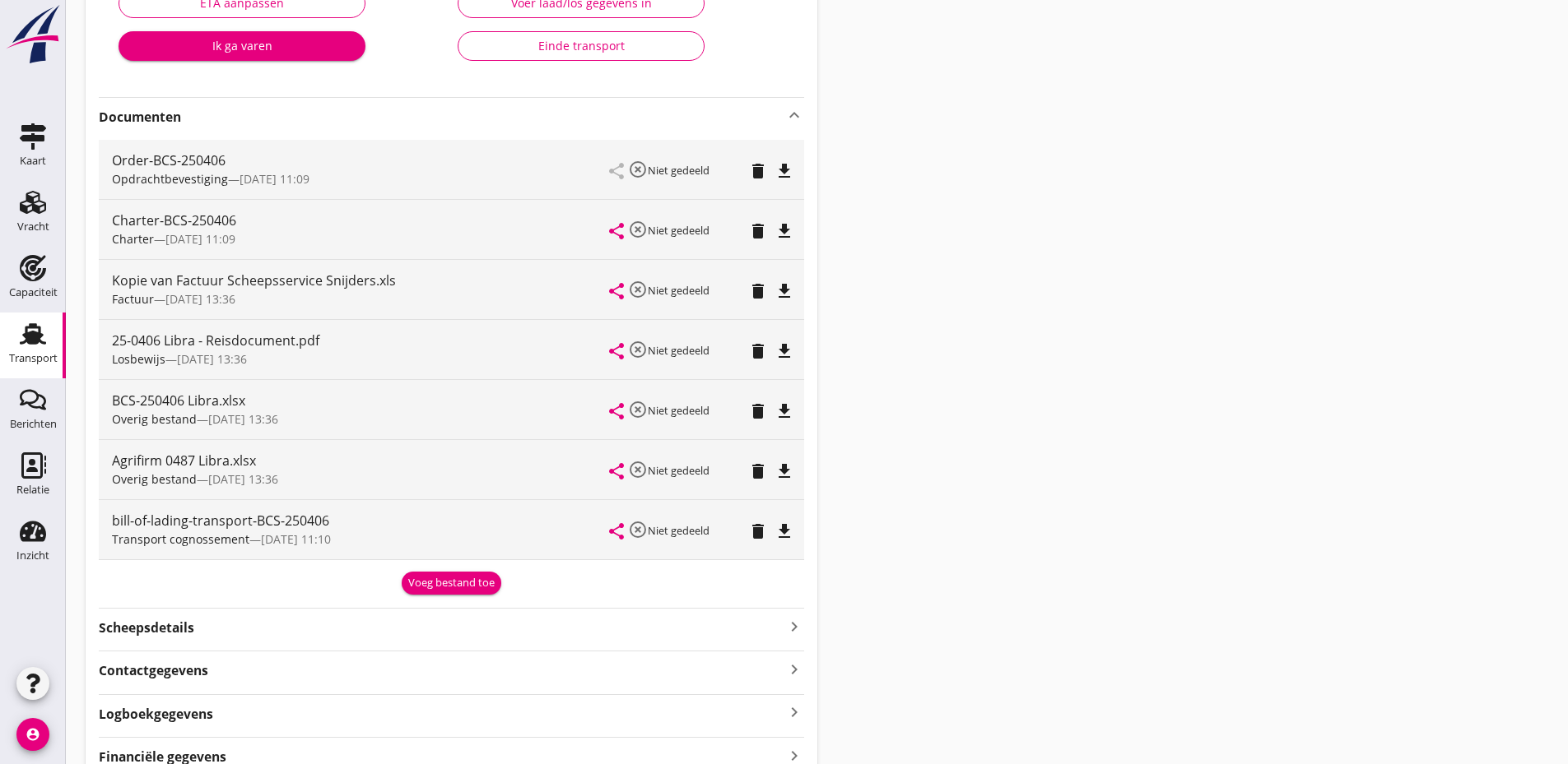
click at [586, 48] on div "Einde transport" at bounding box center [582, 46] width 219 height 17
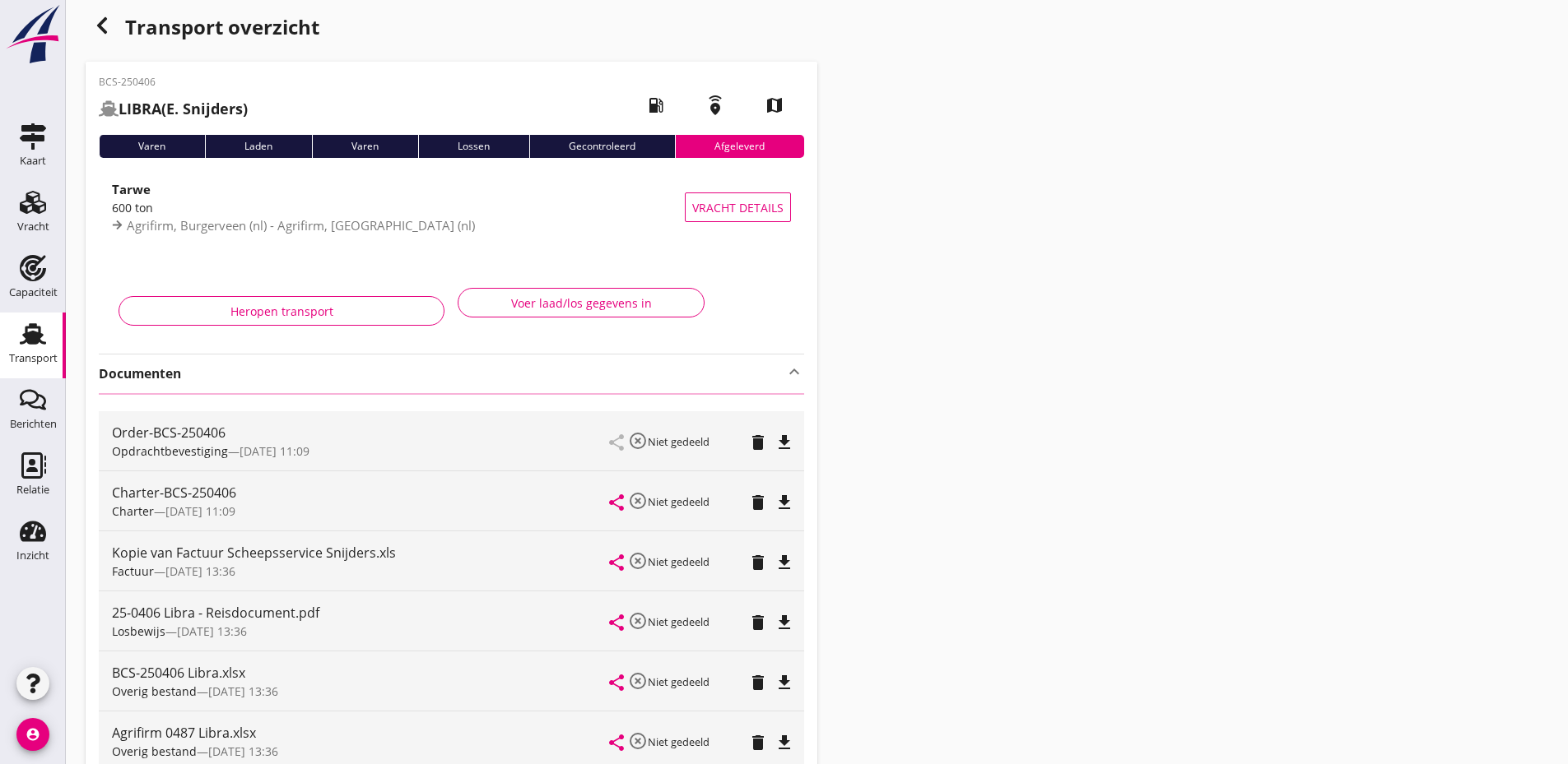
scroll to position [0, 0]
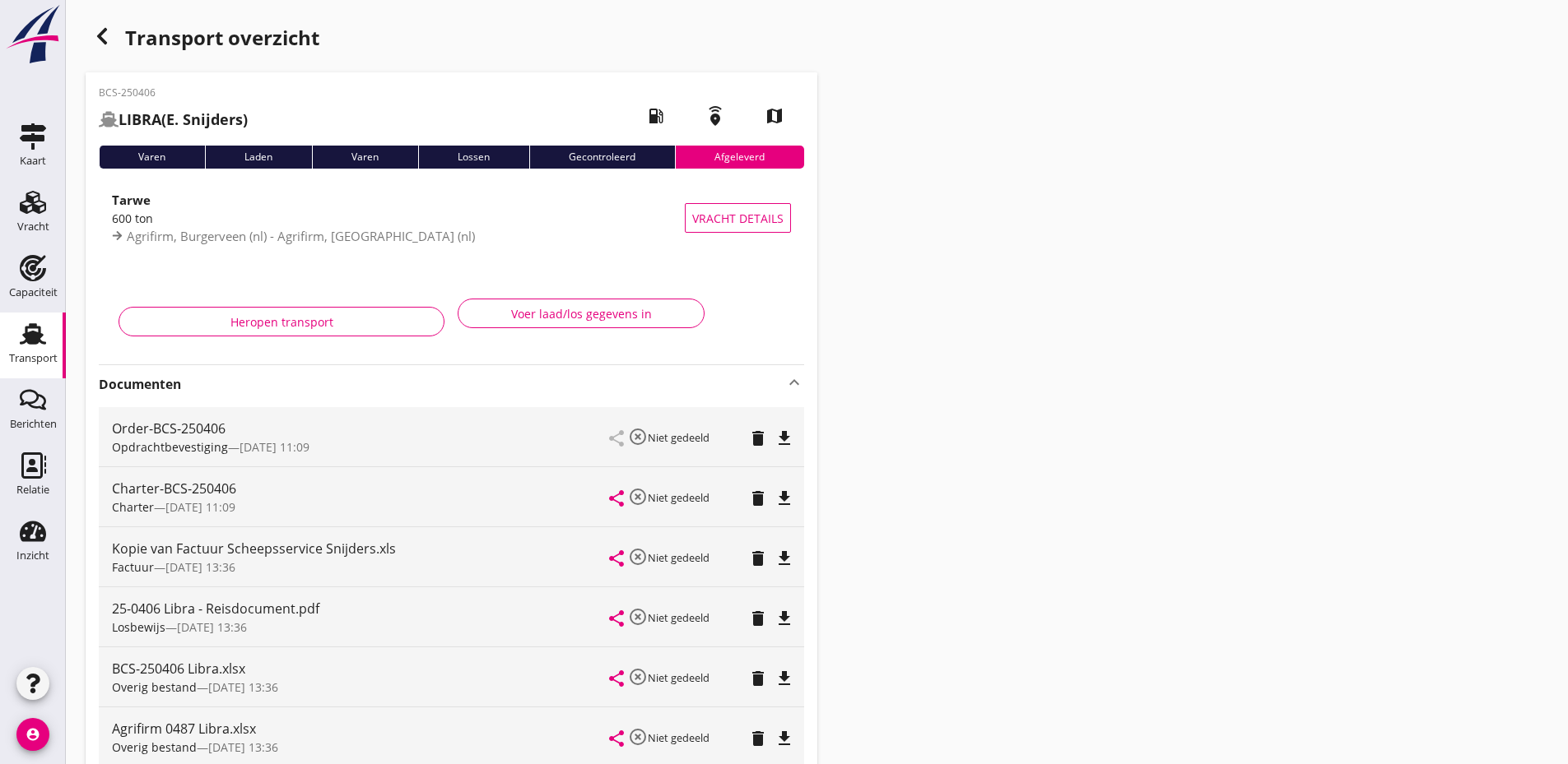
click at [96, 40] on icon "button" at bounding box center [102, 36] width 20 height 20
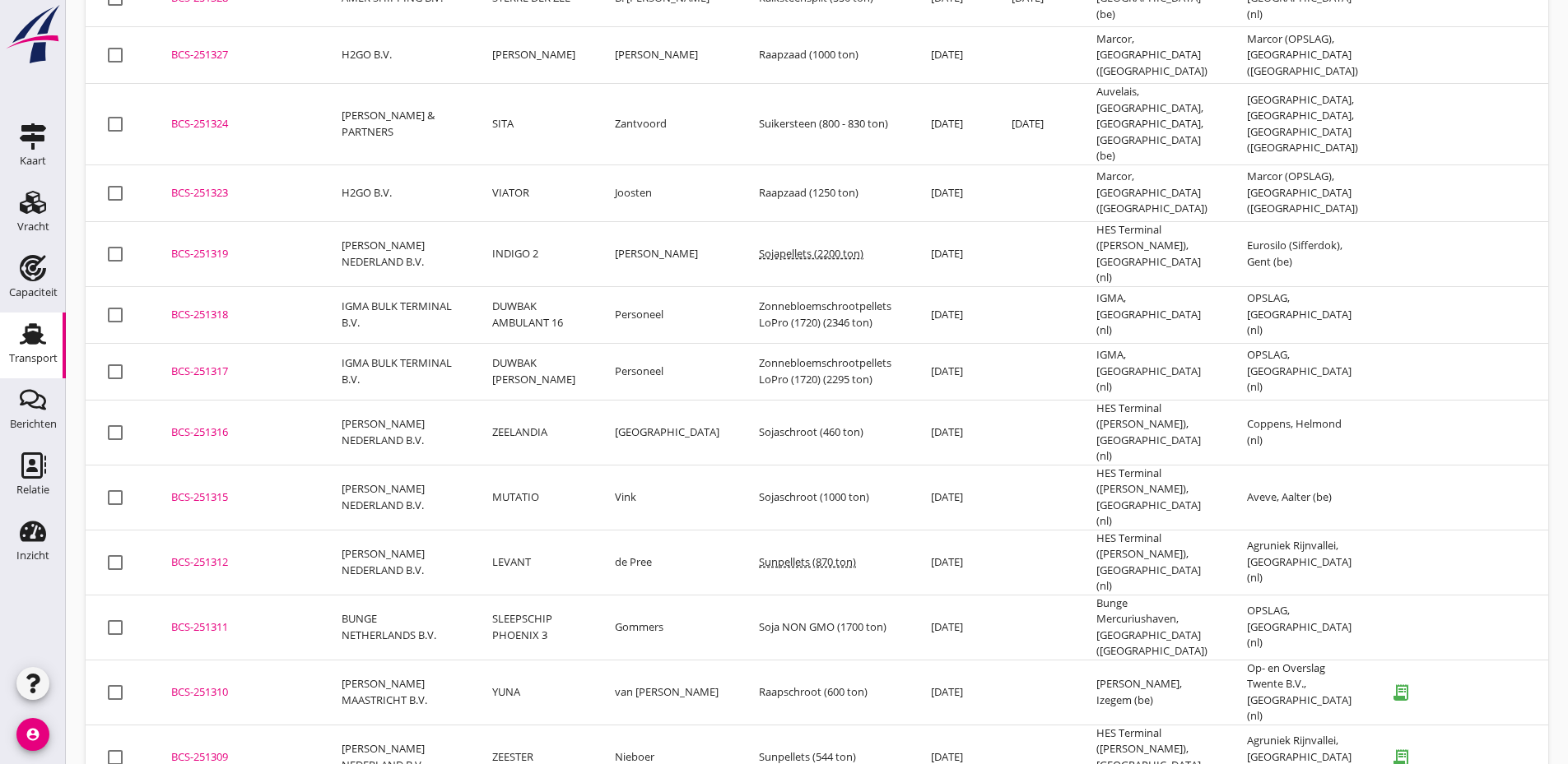
scroll to position [3493, 0]
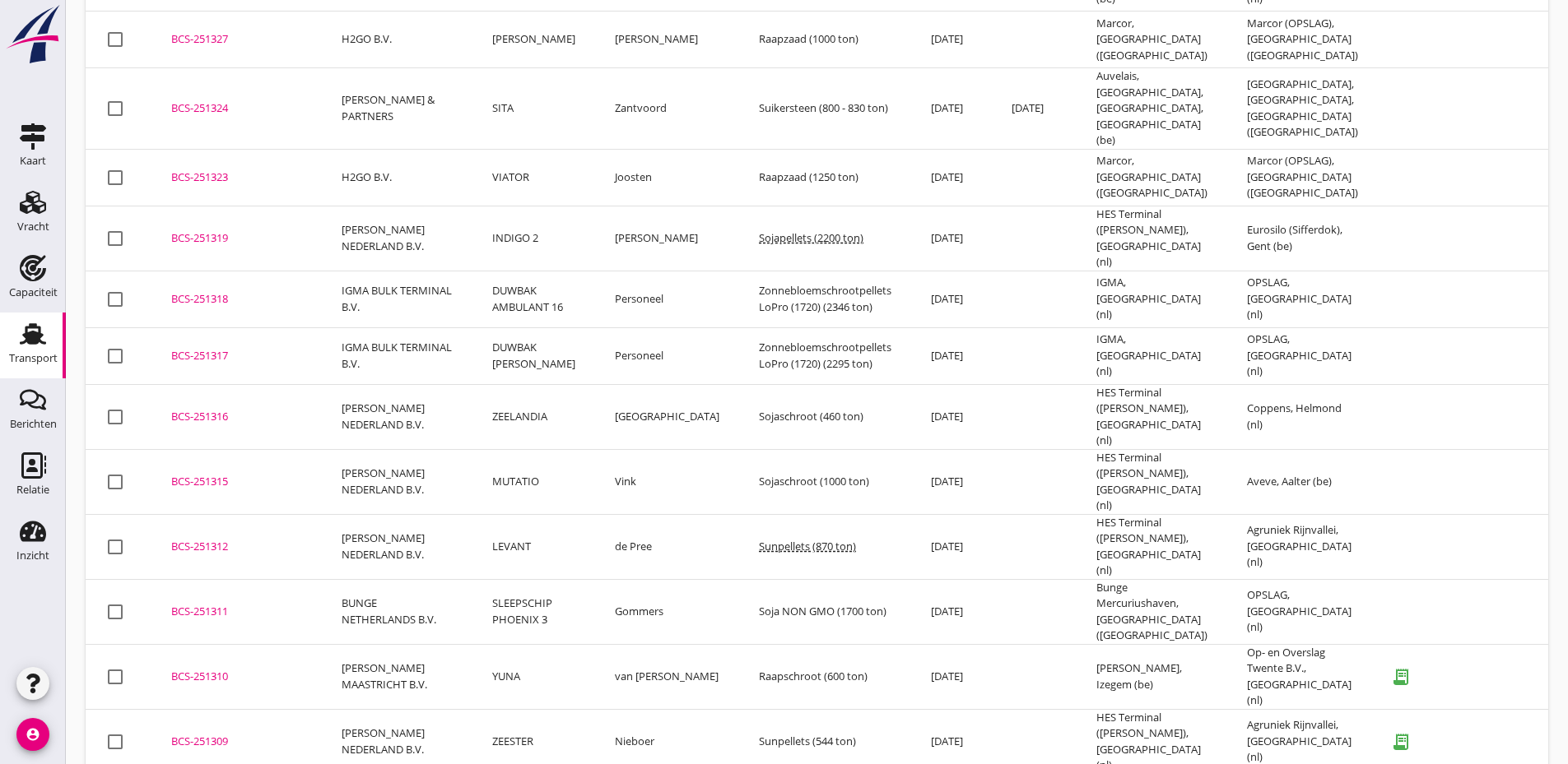
click at [204, 669] on div "BCS-251310" at bounding box center [236, 677] width 131 height 16
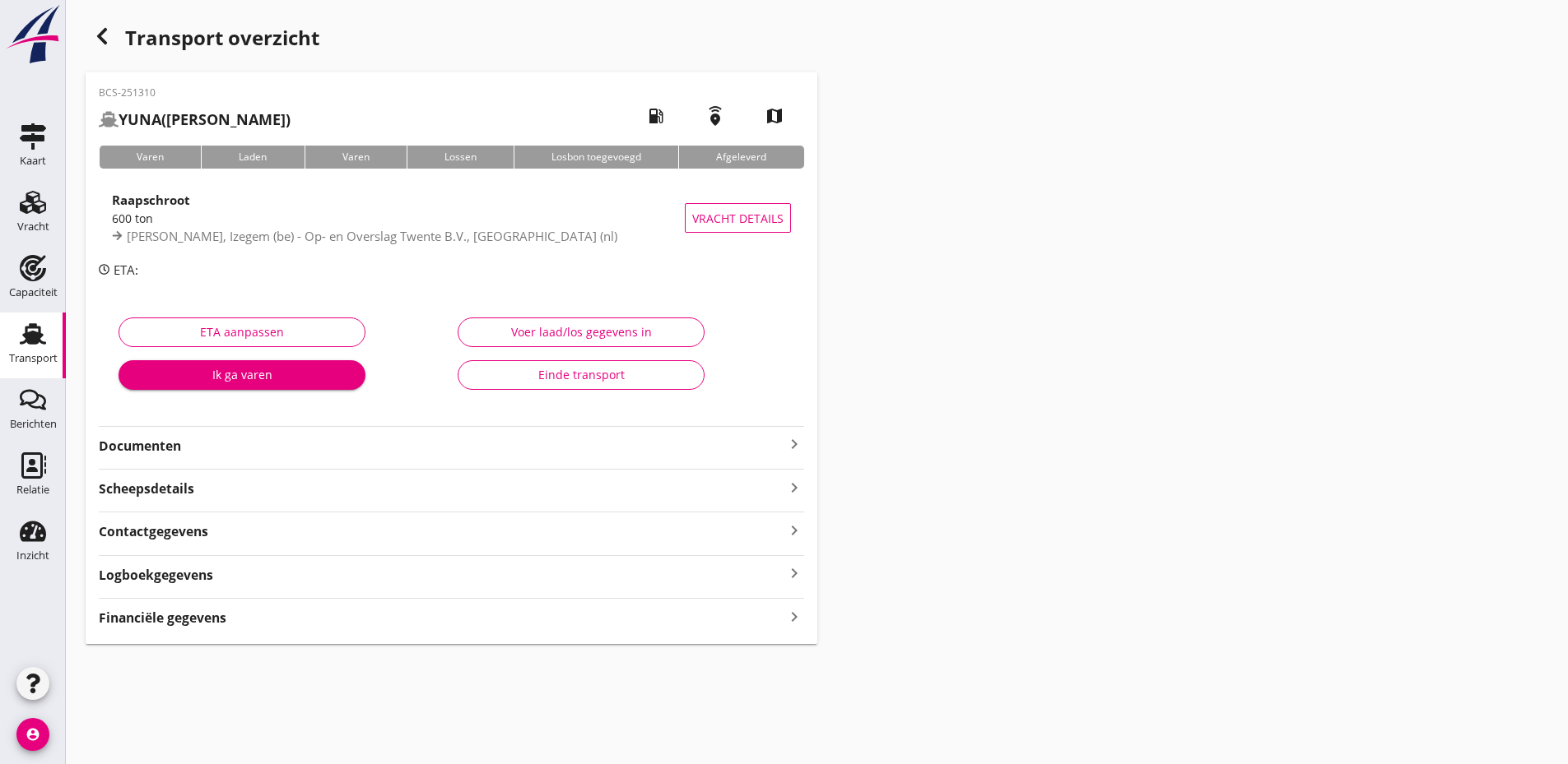
click at [585, 438] on strong "Documenten" at bounding box center [441, 447] width 685 height 19
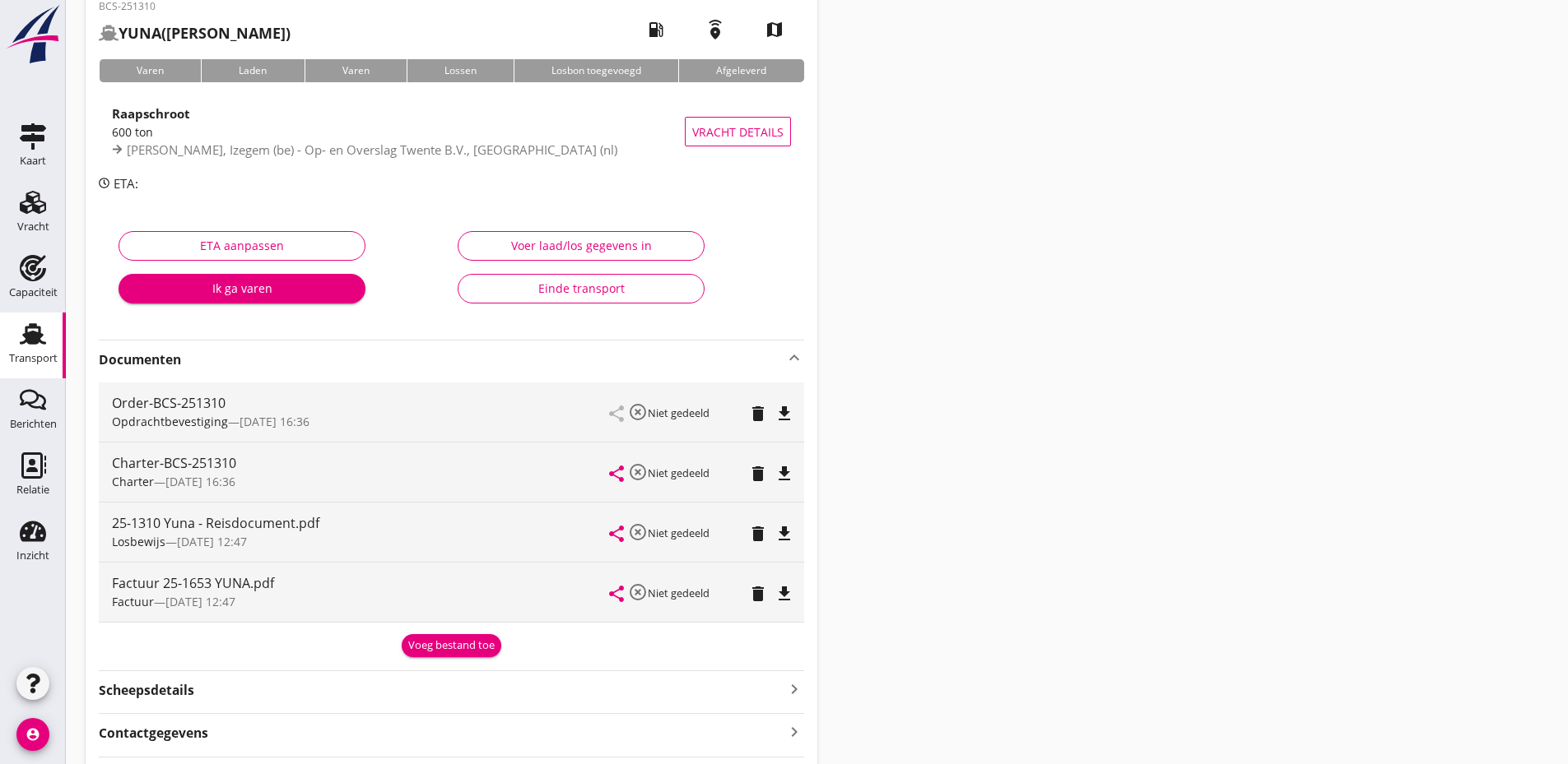
scroll to position [227, 0]
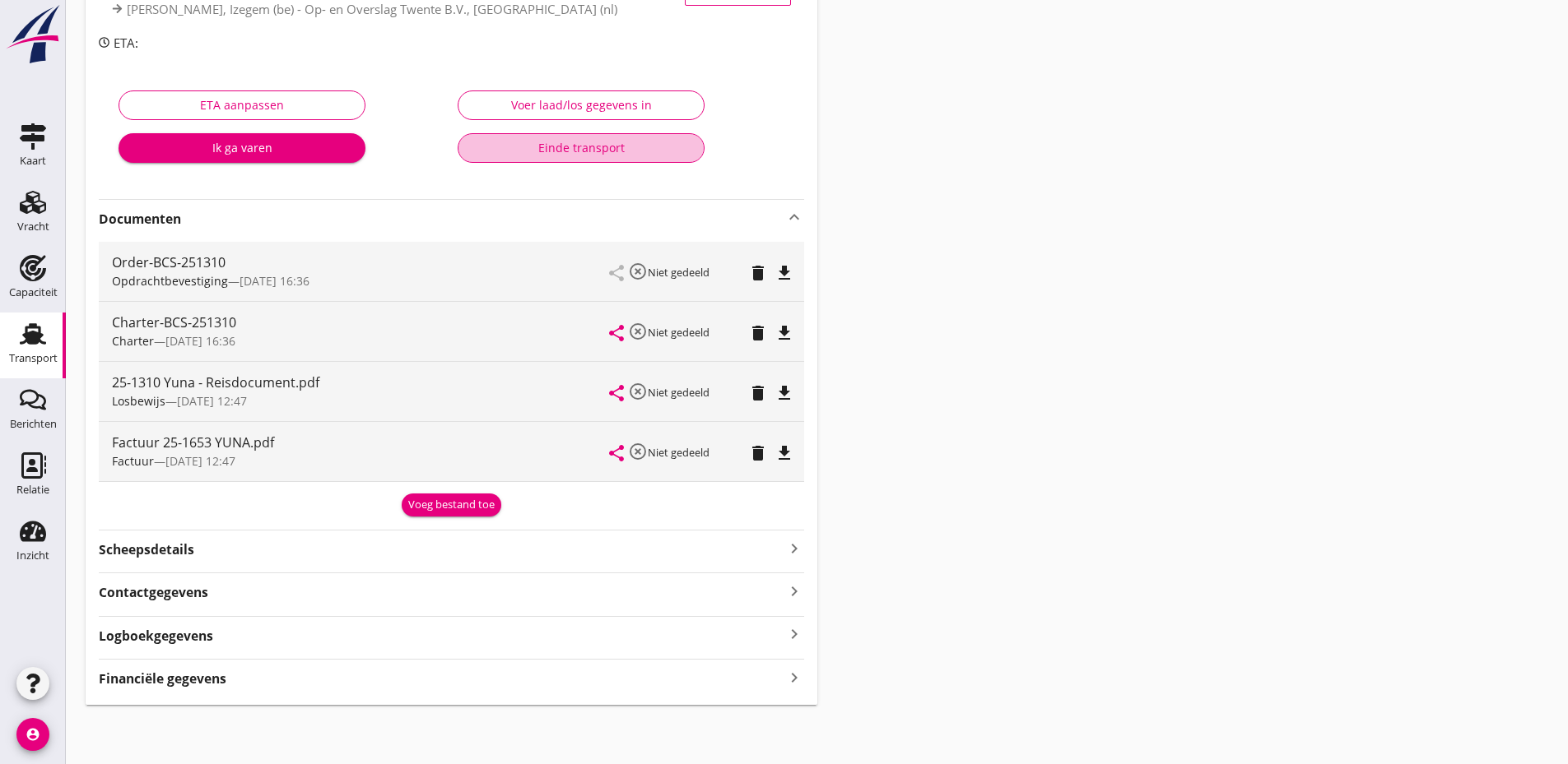
click at [615, 151] on div "Einde transport" at bounding box center [582, 148] width 219 height 17
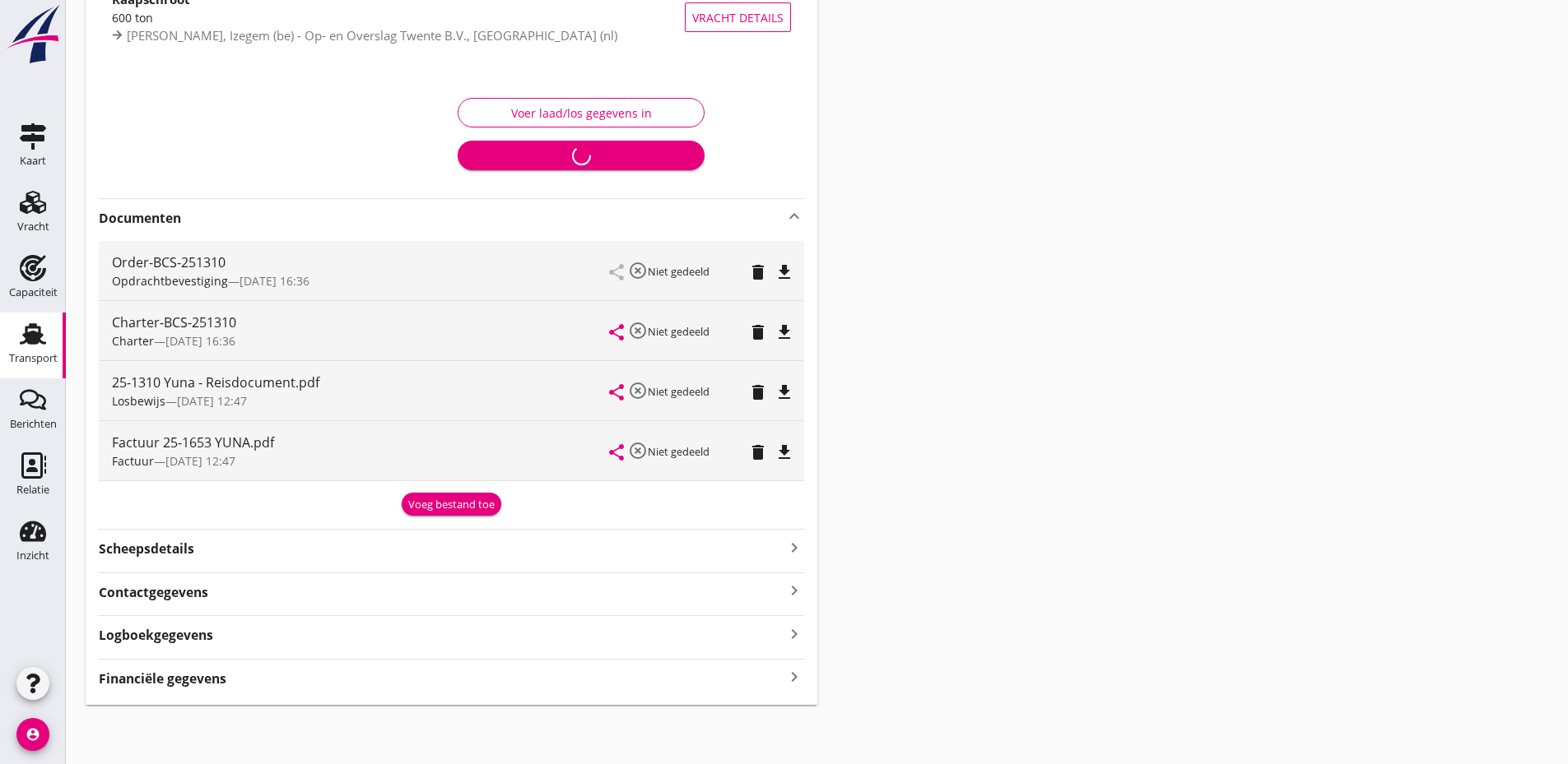
scroll to position [0, 0]
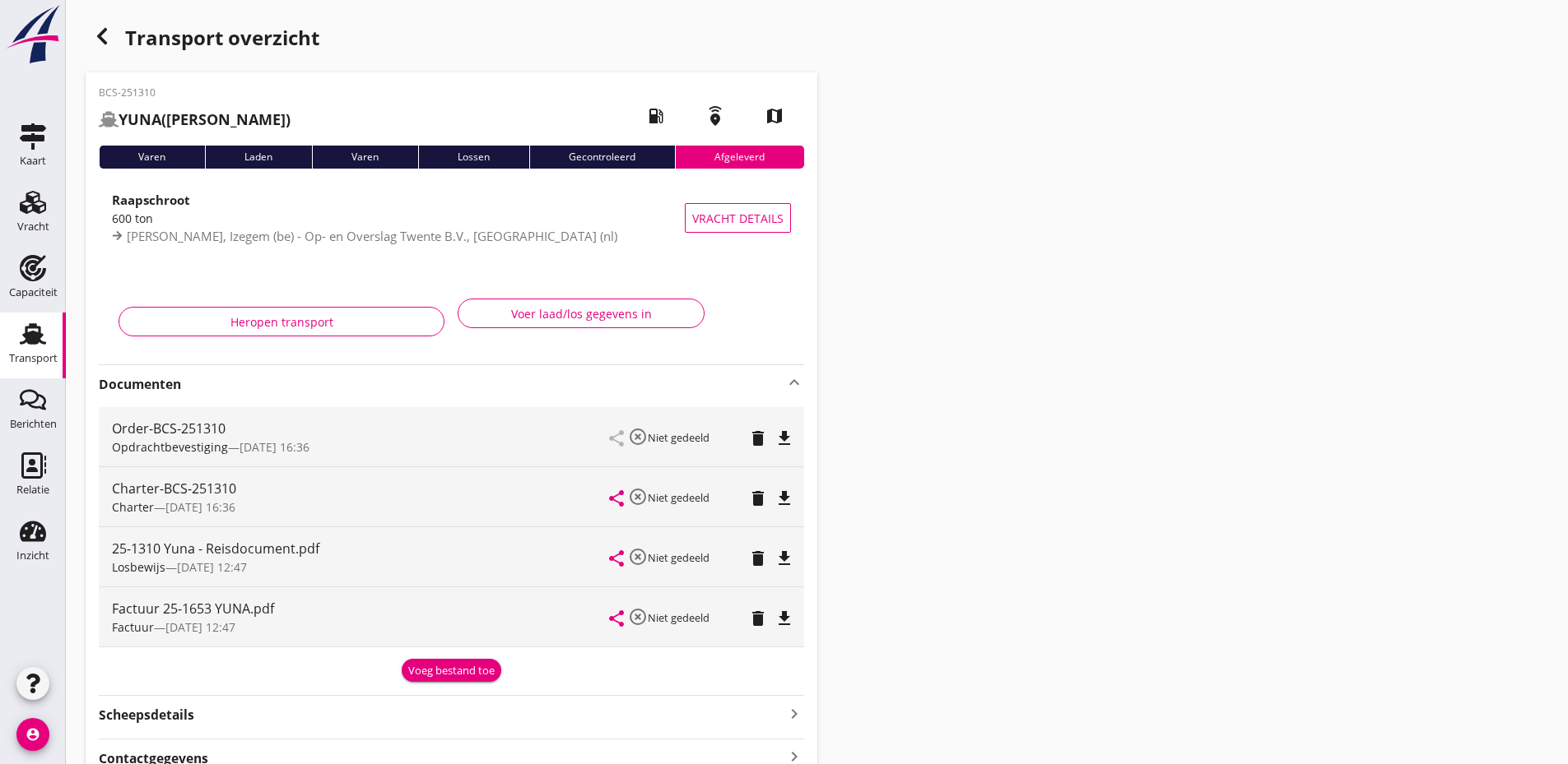
click at [104, 34] on icon "button" at bounding box center [102, 36] width 20 height 20
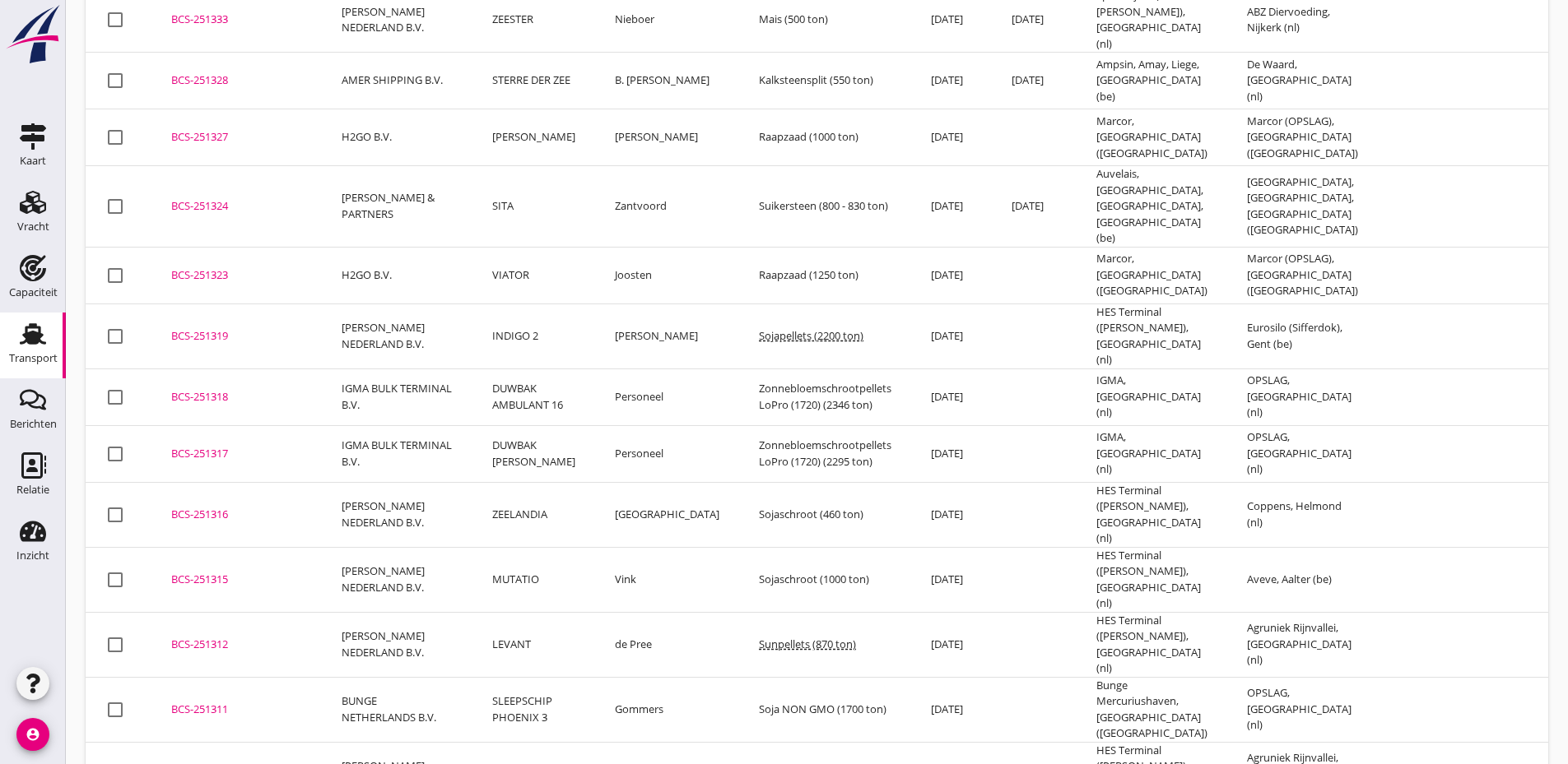
scroll to position [3441, 0]
